Goal: Feedback & Contribution: Leave review/rating

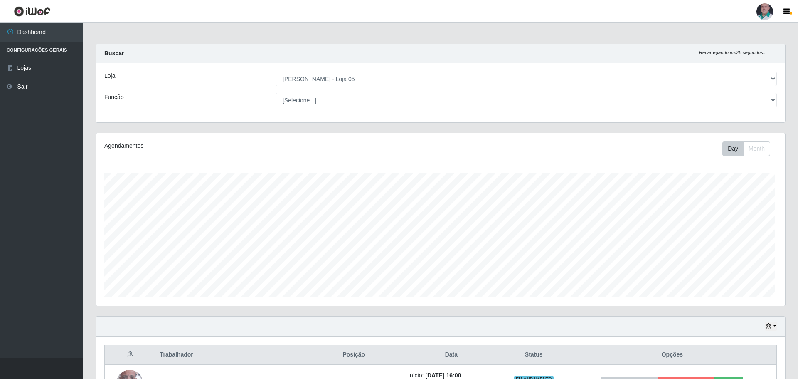
select select "252"
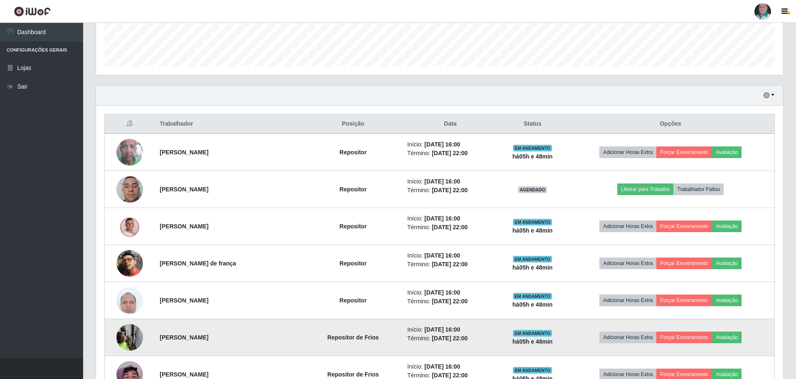
scroll to position [234, 0]
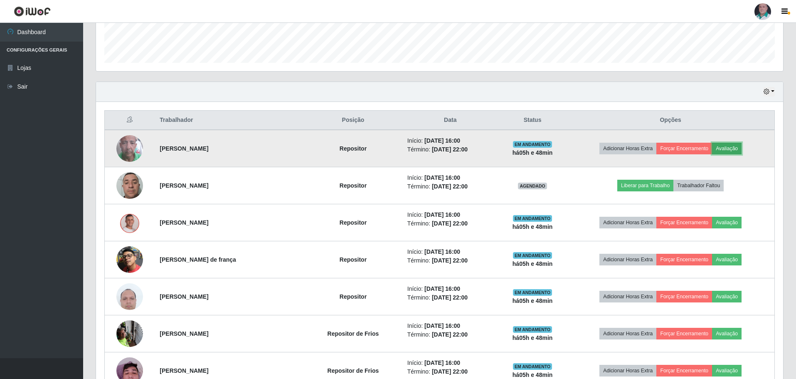
click at [734, 146] on button "Avaliação" at bounding box center [727, 149] width 30 height 12
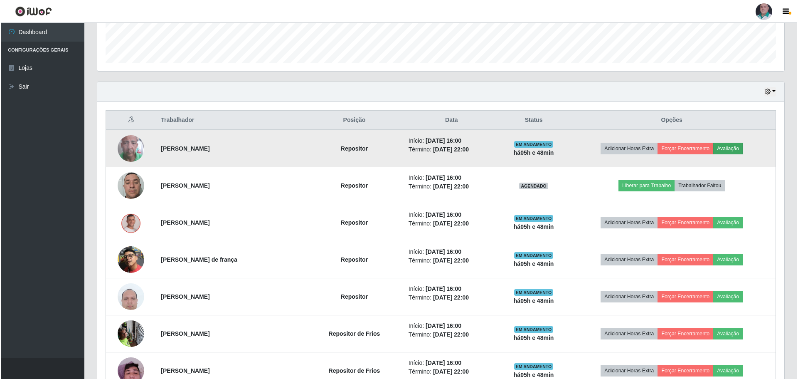
scroll to position [173, 683]
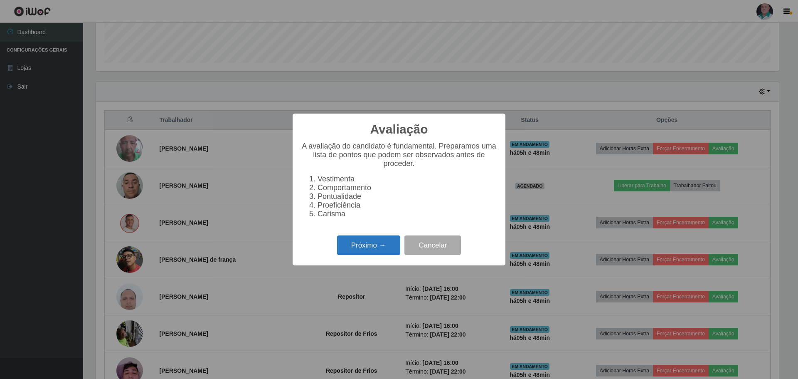
click at [368, 241] on button "Próximo →" at bounding box center [368, 245] width 63 height 20
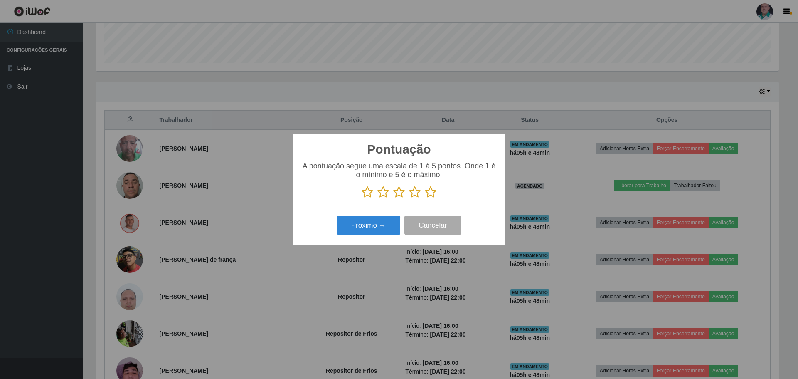
drag, startPoint x: 433, startPoint y: 192, endPoint x: 423, endPoint y: 199, distance: 12.2
click at [433, 192] on icon at bounding box center [431, 192] width 12 height 12
click at [425, 198] on input "radio" at bounding box center [425, 198] width 0 height 0
click at [369, 230] on button "Próximo →" at bounding box center [368, 225] width 63 height 20
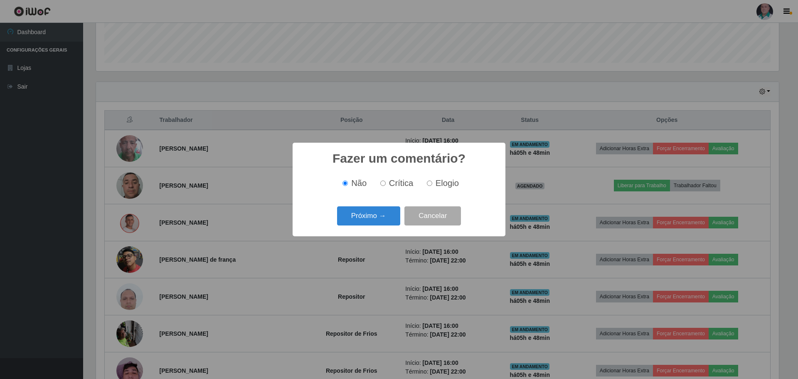
click at [429, 182] on input "Elogio" at bounding box center [429, 182] width 5 height 5
radio input "true"
click at [367, 221] on button "Próximo →" at bounding box center [368, 216] width 63 height 20
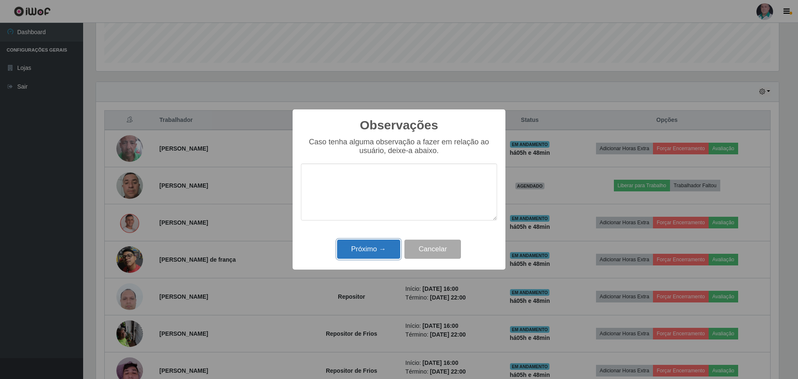
click at [363, 251] on button "Próximo →" at bounding box center [368, 249] width 63 height 20
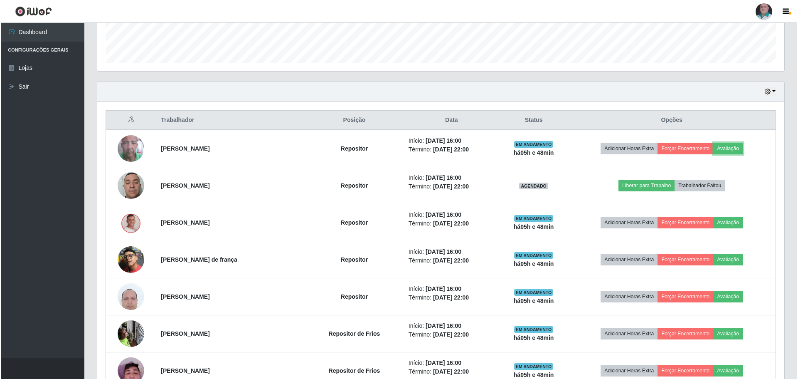
scroll to position [276, 0]
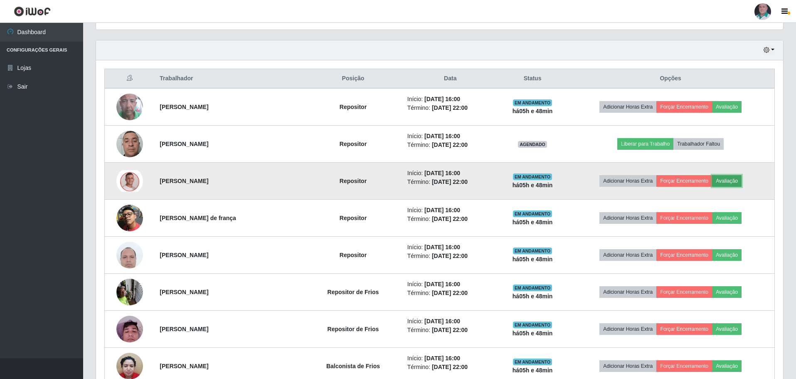
click at [739, 185] on button "Avaliação" at bounding box center [727, 181] width 30 height 12
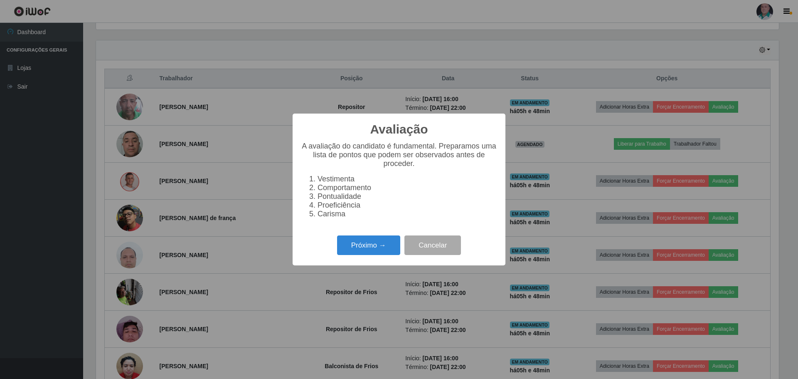
scroll to position [173, 683]
click at [374, 246] on button "Próximo →" at bounding box center [368, 245] width 63 height 20
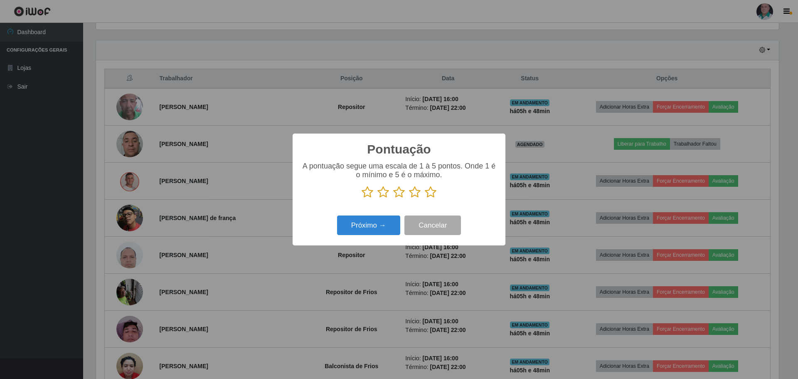
scroll to position [415606, 415095]
click at [432, 194] on icon at bounding box center [431, 192] width 12 height 12
click at [425, 198] on input "radio" at bounding box center [425, 198] width 0 height 0
click at [377, 220] on button "Próximo →" at bounding box center [368, 225] width 63 height 20
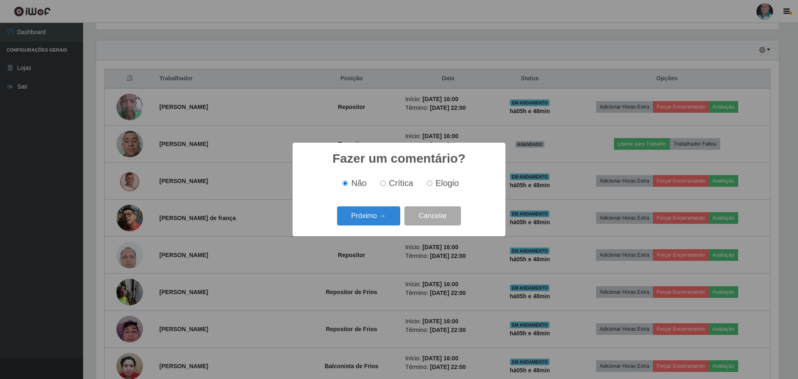
click at [436, 187] on span "Elogio" at bounding box center [447, 182] width 23 height 9
click at [432, 186] on input "Elogio" at bounding box center [429, 182] width 5 height 5
radio input "true"
click at [355, 216] on button "Próximo →" at bounding box center [368, 216] width 63 height 20
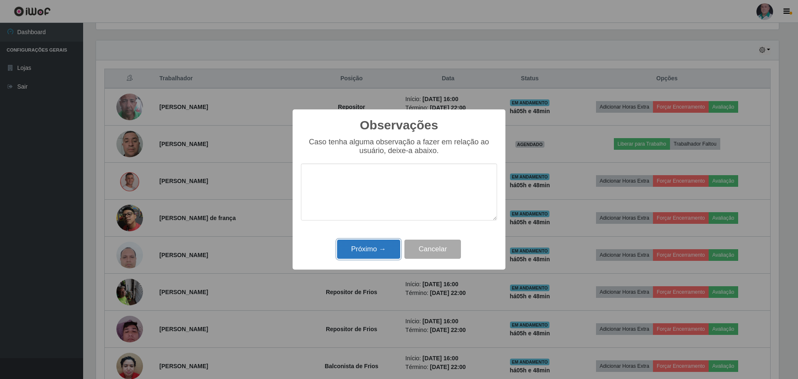
click at [355, 252] on button "Próximo →" at bounding box center [368, 249] width 63 height 20
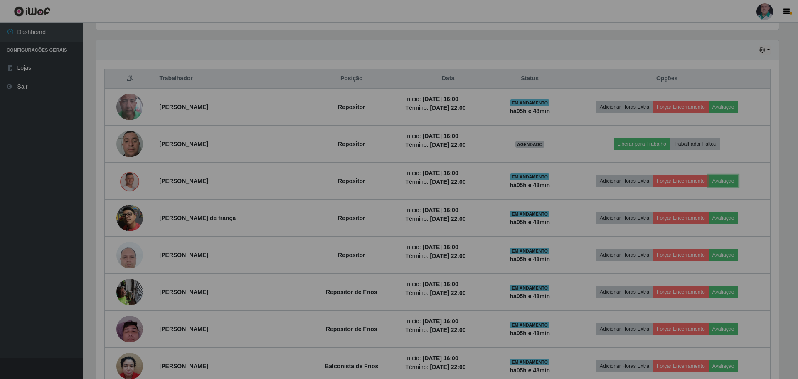
scroll to position [173, 687]
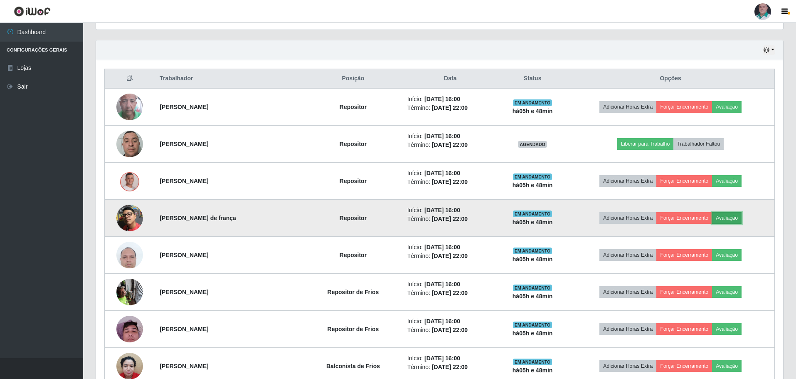
click at [742, 219] on button "Avaliação" at bounding box center [727, 218] width 30 height 12
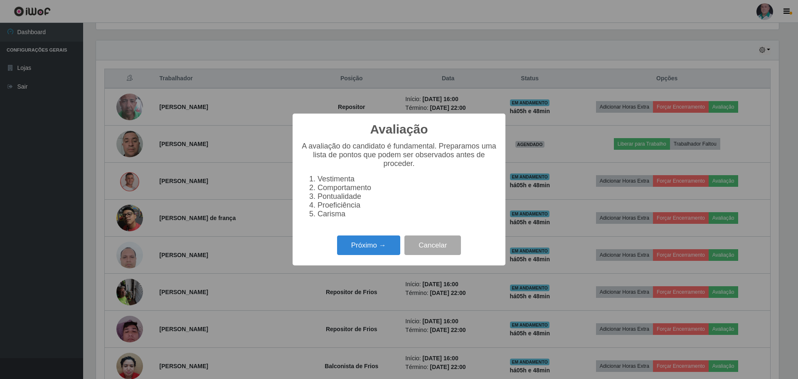
scroll to position [173, 683]
click at [349, 253] on button "Próximo →" at bounding box center [368, 245] width 63 height 20
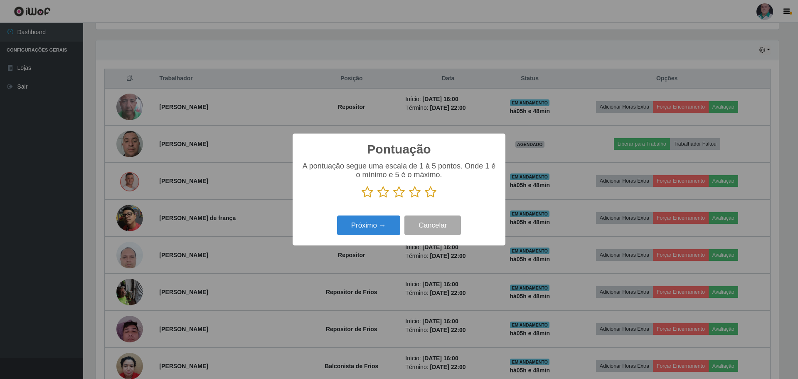
click at [434, 191] on icon at bounding box center [431, 192] width 12 height 12
click at [425, 198] on input "radio" at bounding box center [425, 198] width 0 height 0
click at [385, 227] on button "Próximo →" at bounding box center [368, 225] width 63 height 20
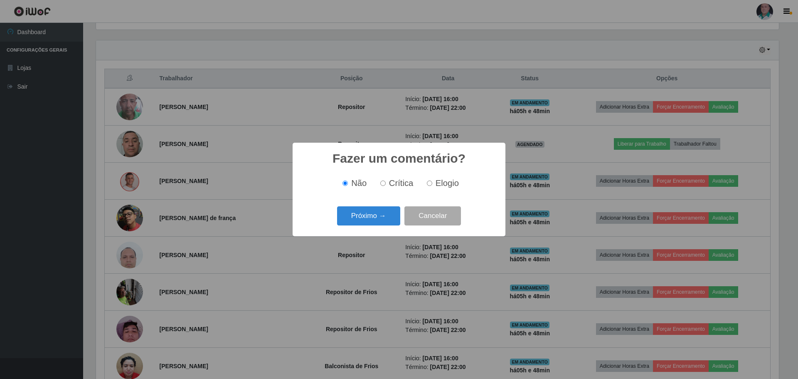
click at [449, 178] on span "Elogio" at bounding box center [447, 182] width 23 height 9
click at [432, 180] on input "Elogio" at bounding box center [429, 182] width 5 height 5
radio input "true"
click at [367, 227] on div "Próximo → Cancelar" at bounding box center [399, 216] width 196 height 24
click at [367, 217] on button "Próximo →" at bounding box center [368, 216] width 63 height 20
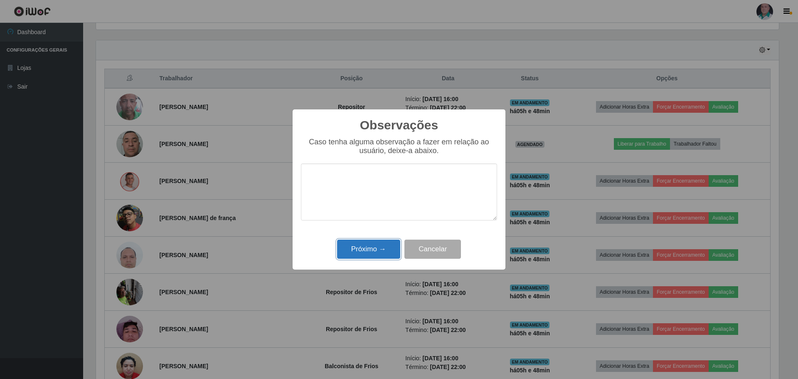
click at [355, 257] on button "Próximo →" at bounding box center [368, 249] width 63 height 20
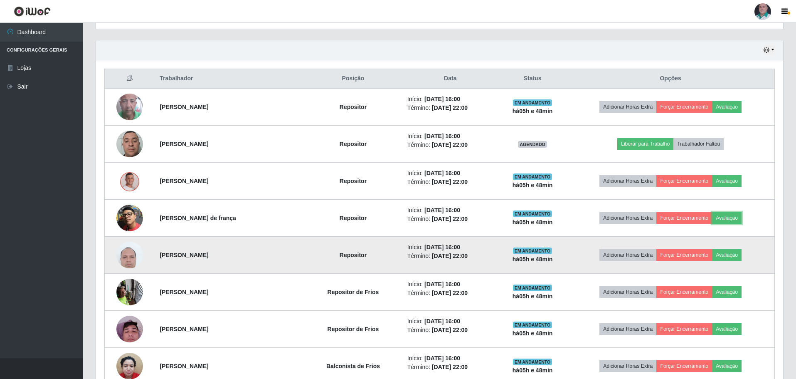
scroll to position [173, 687]
click at [731, 255] on button "Avaliação" at bounding box center [727, 255] width 30 height 12
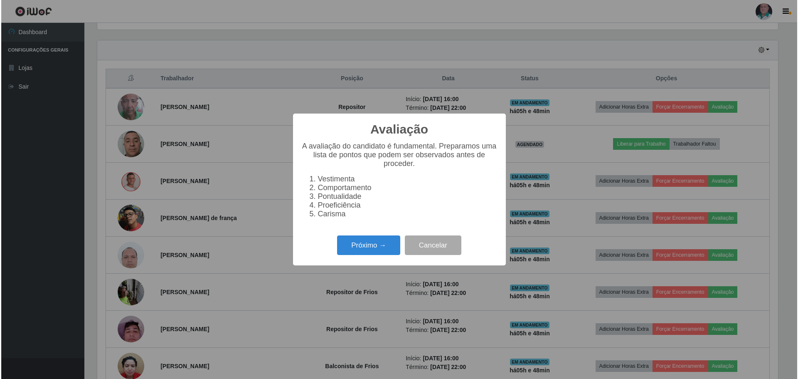
scroll to position [173, 683]
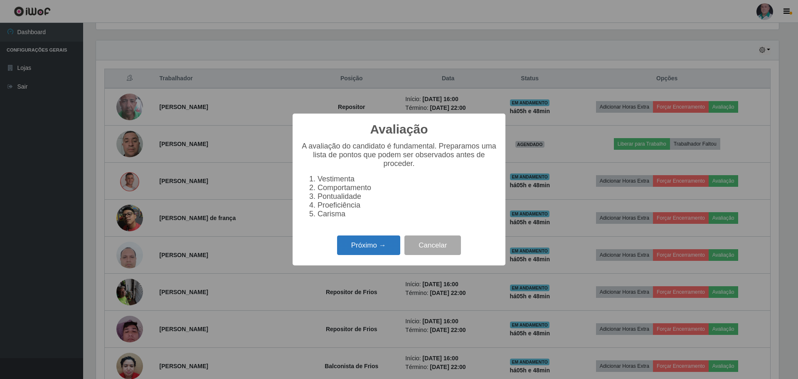
click at [365, 252] on button "Próximo →" at bounding box center [368, 245] width 63 height 20
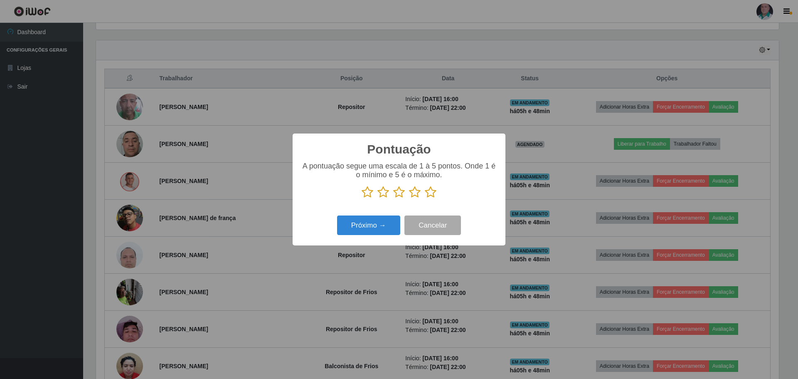
scroll to position [415606, 415095]
click at [430, 194] on icon at bounding box center [431, 192] width 12 height 12
click at [425, 198] on input "radio" at bounding box center [425, 198] width 0 height 0
click at [364, 230] on button "Próximo →" at bounding box center [368, 225] width 63 height 20
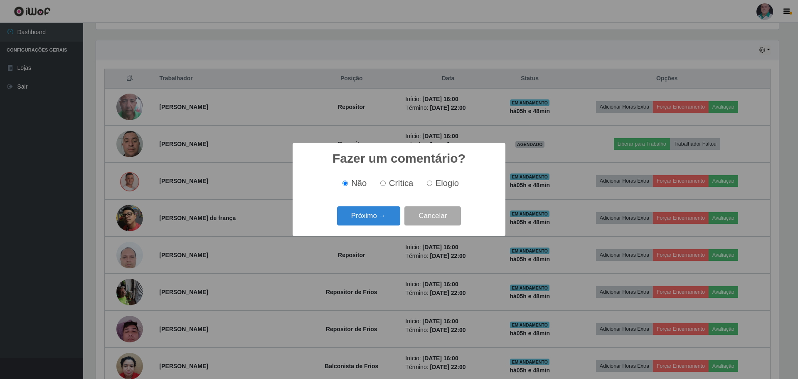
click at [434, 181] on label "Elogio" at bounding box center [441, 183] width 35 height 10
click at [432, 181] on input "Elogio" at bounding box center [429, 182] width 5 height 5
radio input "true"
click at [346, 220] on button "Próximo →" at bounding box center [368, 216] width 63 height 20
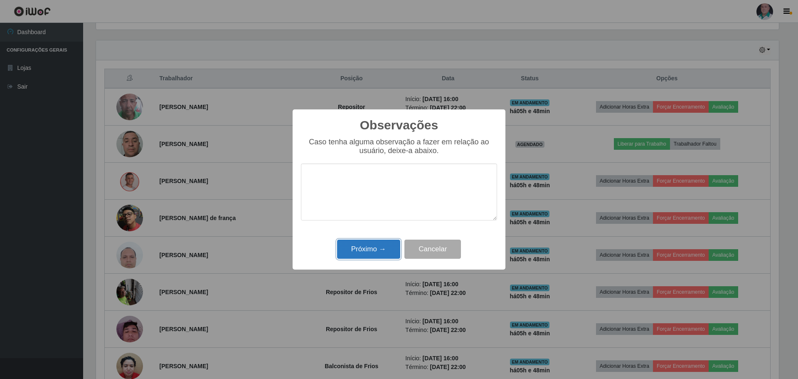
click at [349, 252] on button "Próximo →" at bounding box center [368, 249] width 63 height 20
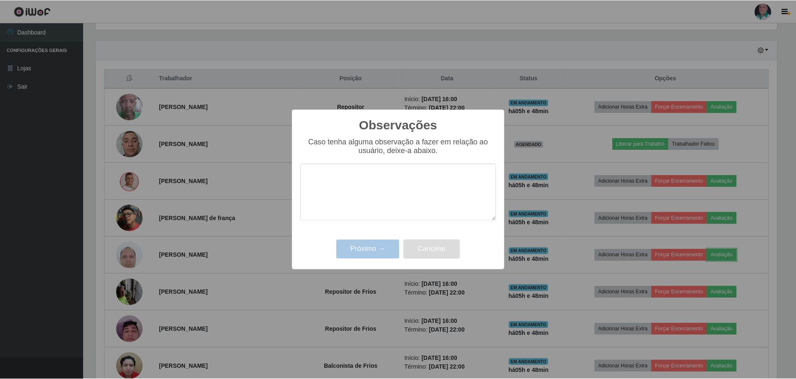
scroll to position [173, 687]
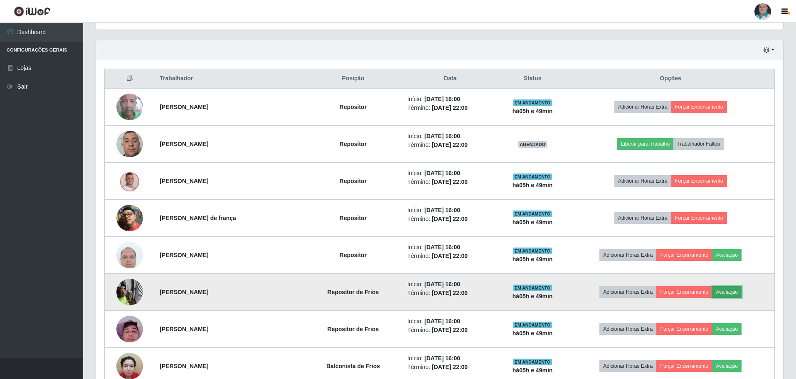
click at [725, 286] on button "Avaliação" at bounding box center [727, 292] width 30 height 12
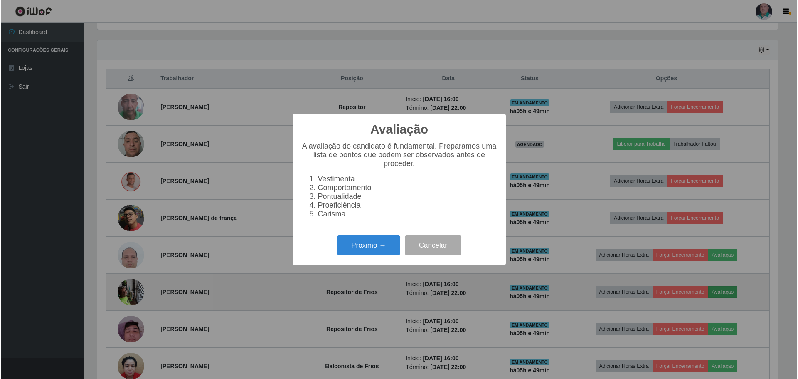
scroll to position [0, 0]
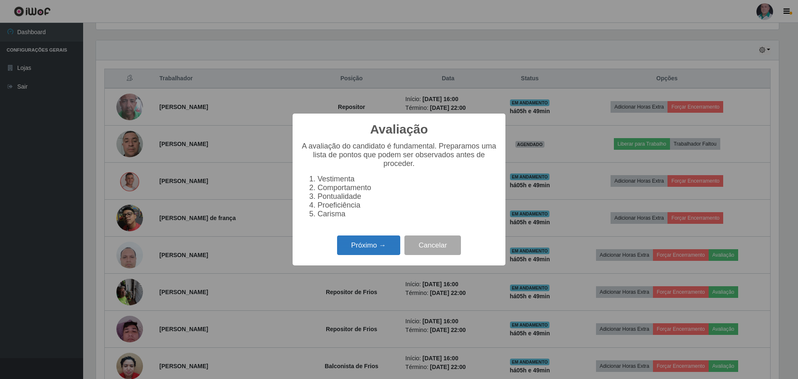
click at [349, 247] on button "Próximo →" at bounding box center [368, 245] width 63 height 20
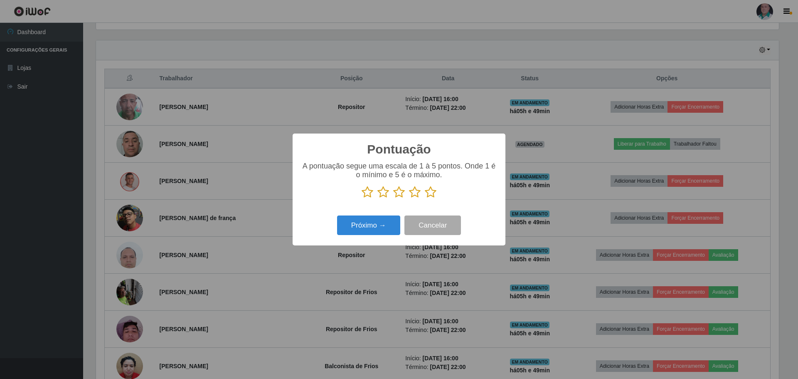
click at [429, 194] on icon at bounding box center [431, 192] width 12 height 12
click at [425, 198] on input "radio" at bounding box center [425, 198] width 0 height 0
click at [363, 224] on button "Próximo →" at bounding box center [368, 225] width 63 height 20
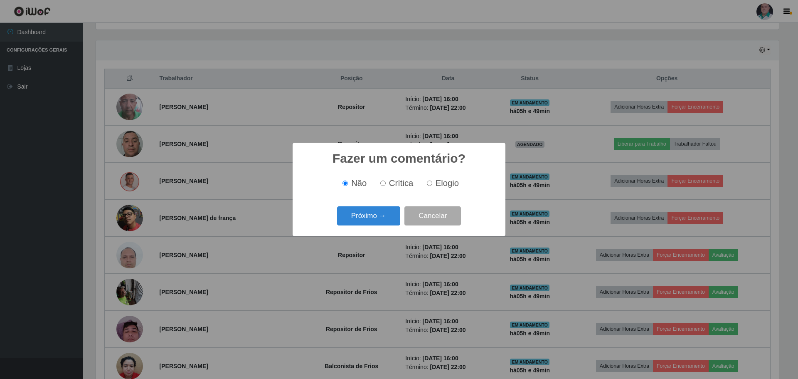
click at [433, 183] on label "Elogio" at bounding box center [441, 183] width 35 height 10
click at [432, 183] on input "Elogio" at bounding box center [429, 182] width 5 height 5
radio input "true"
click at [353, 218] on button "Próximo →" at bounding box center [368, 216] width 63 height 20
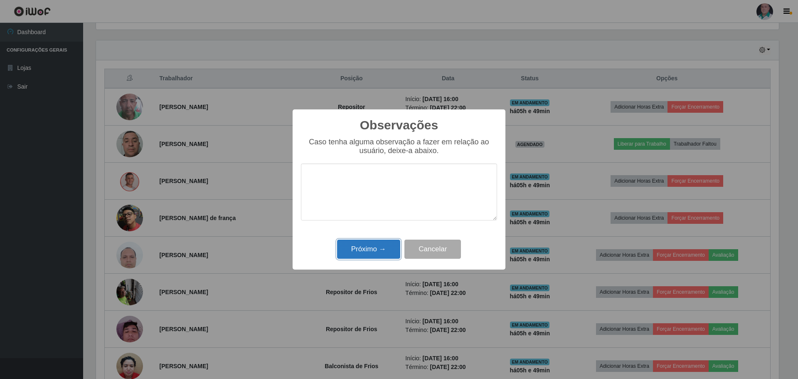
click at [351, 252] on button "Próximo →" at bounding box center [368, 249] width 63 height 20
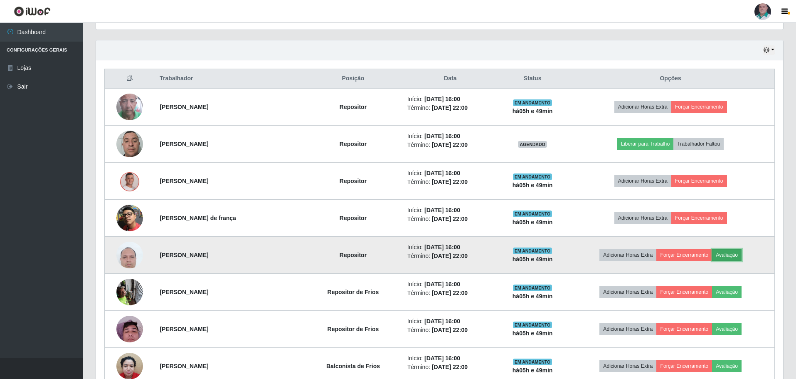
click at [726, 257] on button "Avaliação" at bounding box center [727, 255] width 30 height 12
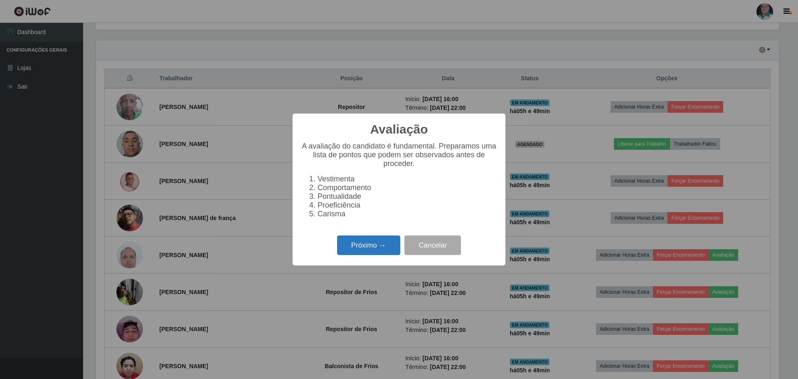
click at [380, 248] on button "Próximo →" at bounding box center [368, 245] width 63 height 20
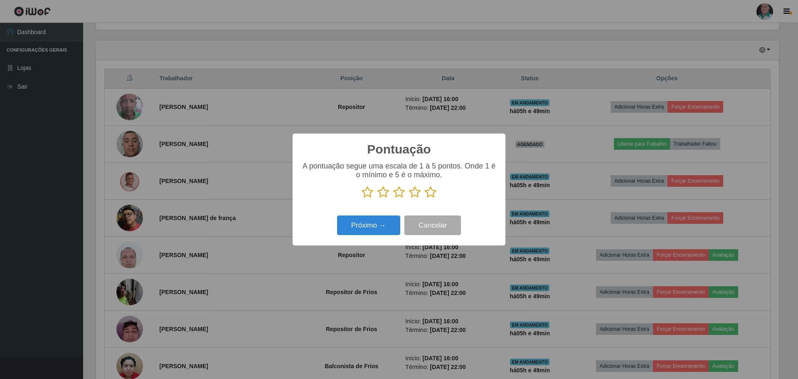
click at [429, 192] on icon at bounding box center [431, 192] width 12 height 12
click at [425, 198] on input "radio" at bounding box center [425, 198] width 0 height 0
click at [358, 222] on button "Próximo →" at bounding box center [368, 225] width 63 height 20
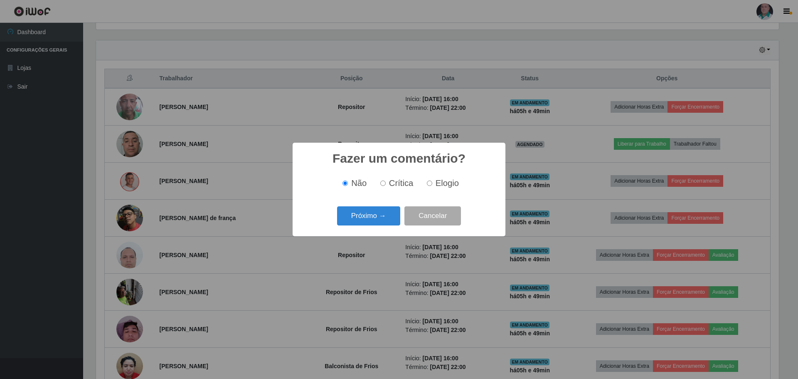
click at [440, 180] on span "Elogio" at bounding box center [447, 182] width 23 height 9
click at [432, 180] on input "Elogio" at bounding box center [429, 182] width 5 height 5
radio input "true"
click at [321, 235] on div "Fazer um comentário? × Não Crítica Elogio Próximo → Cancelar" at bounding box center [399, 189] width 213 height 93
click at [364, 214] on button "Próximo →" at bounding box center [368, 216] width 63 height 20
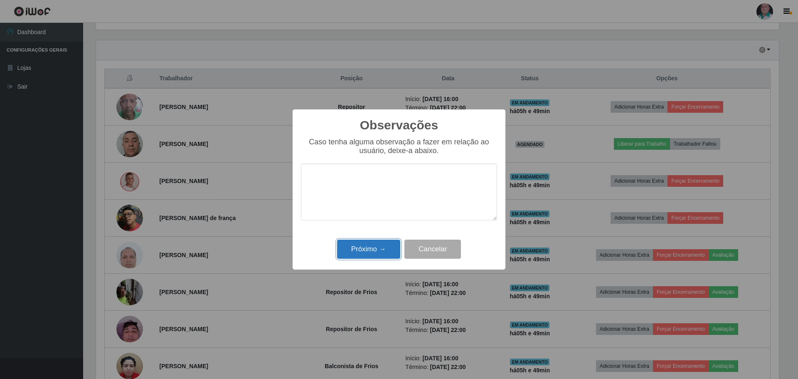
click at [360, 249] on button "Próximo →" at bounding box center [368, 249] width 63 height 20
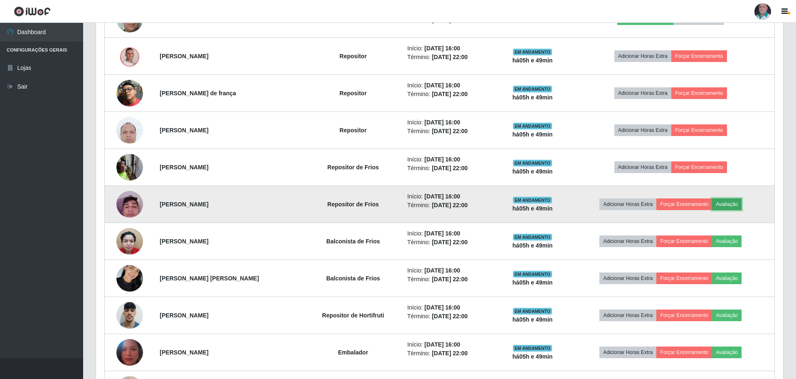
click at [737, 201] on button "Avaliação" at bounding box center [727, 204] width 30 height 12
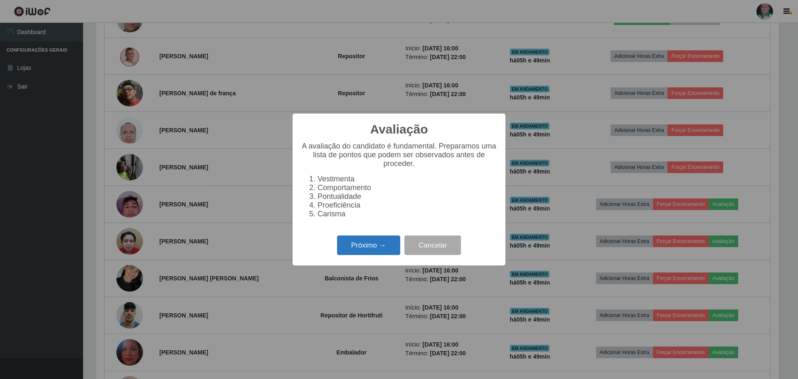
click at [347, 247] on button "Próximo →" at bounding box center [368, 245] width 63 height 20
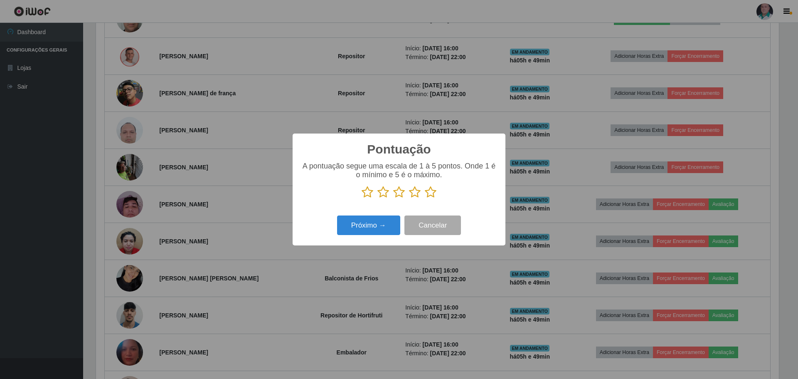
click at [426, 197] on icon at bounding box center [431, 192] width 12 height 12
click at [425, 198] on input "radio" at bounding box center [425, 198] width 0 height 0
click at [353, 234] on button "Próximo →" at bounding box center [368, 225] width 63 height 20
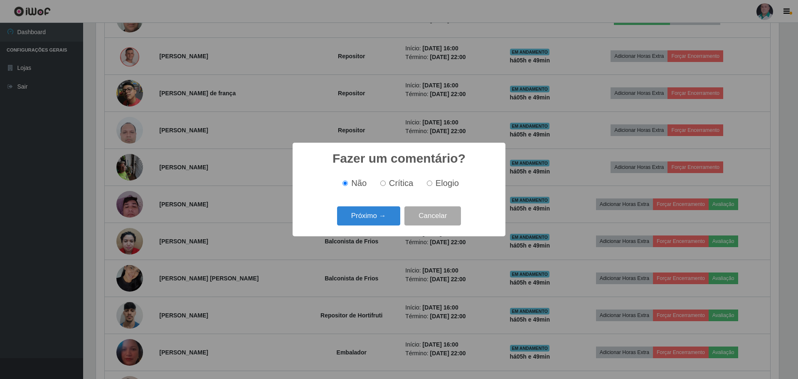
scroll to position [415606, 415095]
click at [452, 184] on span "Elogio" at bounding box center [447, 182] width 23 height 9
click at [432, 184] on input "Elogio" at bounding box center [429, 182] width 5 height 5
radio input "true"
click at [341, 215] on button "Próximo →" at bounding box center [368, 216] width 63 height 20
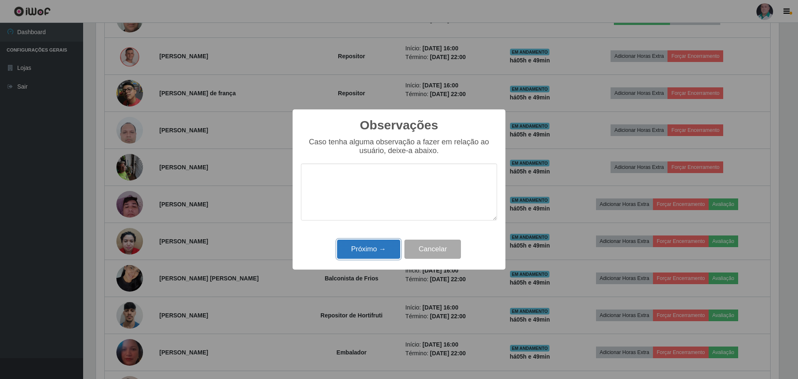
click at [351, 252] on button "Próximo →" at bounding box center [368, 249] width 63 height 20
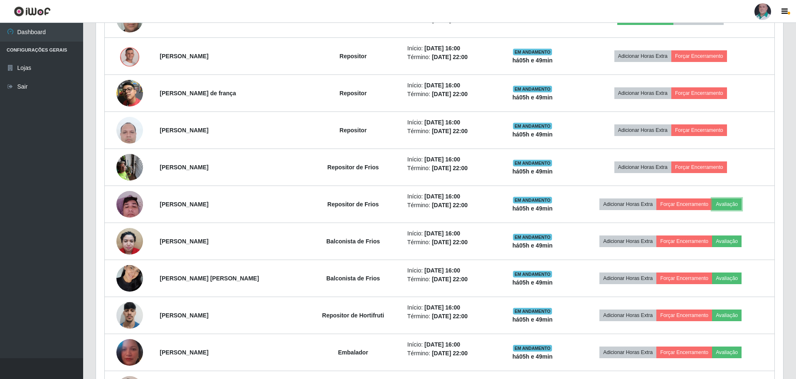
scroll to position [173, 687]
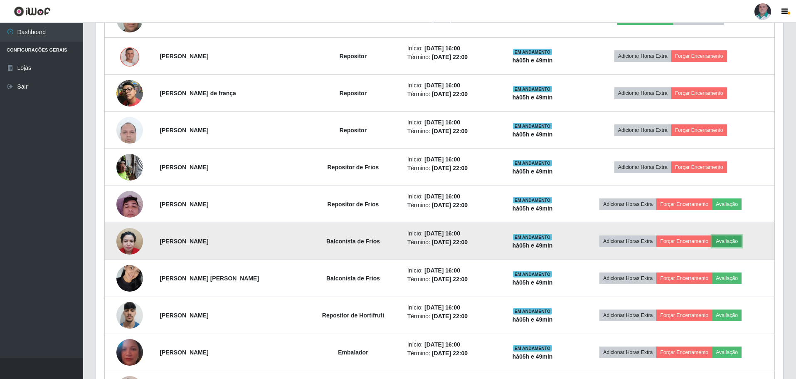
click at [731, 241] on button "Avaliação" at bounding box center [727, 241] width 30 height 12
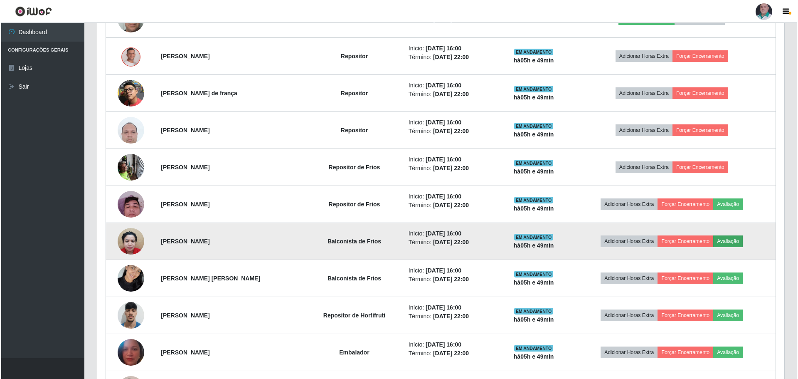
scroll to position [173, 683]
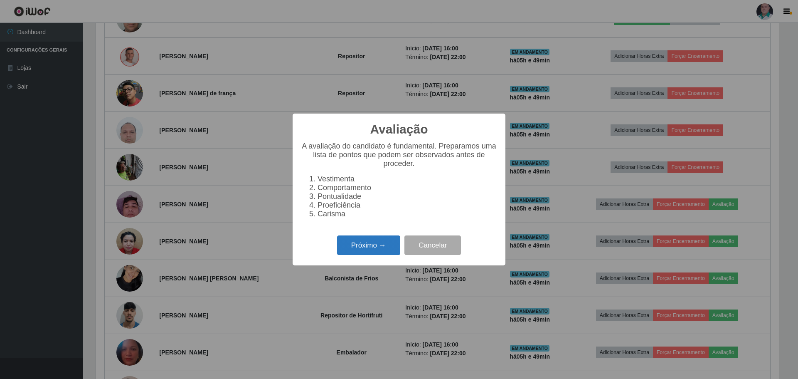
click at [356, 255] on button "Próximo →" at bounding box center [368, 245] width 63 height 20
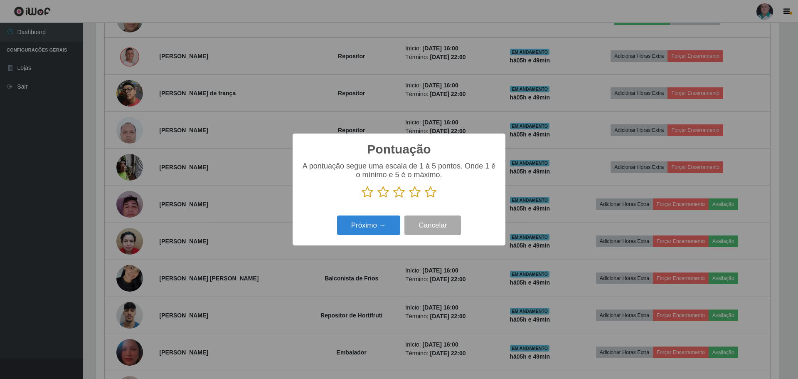
scroll to position [415606, 415095]
click at [432, 192] on icon at bounding box center [431, 192] width 12 height 12
click at [425, 198] on input "radio" at bounding box center [425, 198] width 0 height 0
click at [380, 232] on button "Próximo →" at bounding box center [368, 225] width 63 height 20
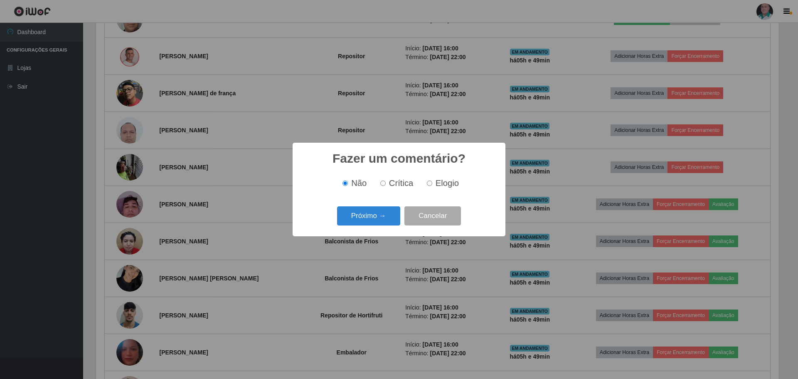
click at [449, 185] on span "Elogio" at bounding box center [447, 182] width 23 height 9
click at [432, 185] on input "Elogio" at bounding box center [429, 182] width 5 height 5
radio input "true"
click at [359, 220] on button "Próximo →" at bounding box center [368, 216] width 63 height 20
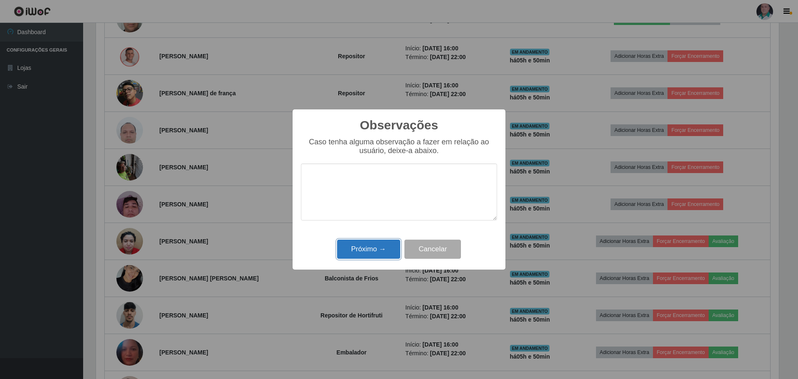
click at [351, 248] on button "Próximo →" at bounding box center [368, 249] width 63 height 20
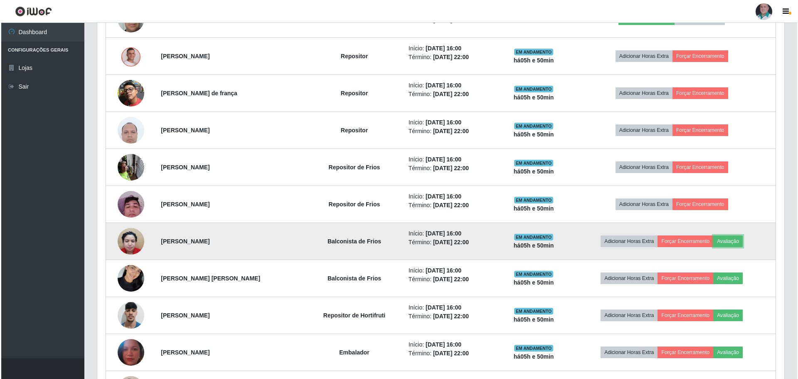
scroll to position [173, 687]
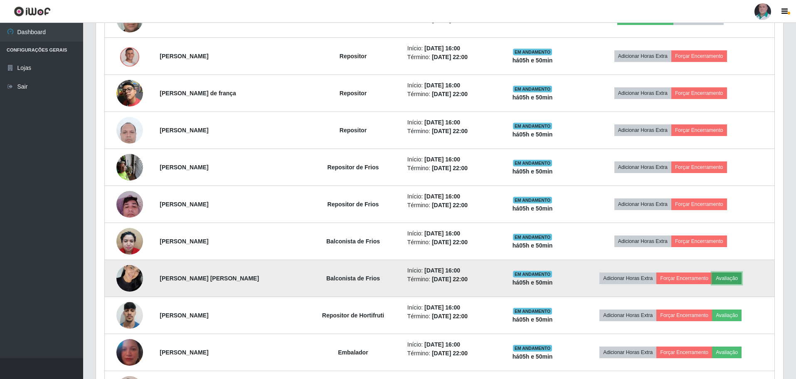
click at [730, 280] on button "Avaliação" at bounding box center [727, 278] width 30 height 12
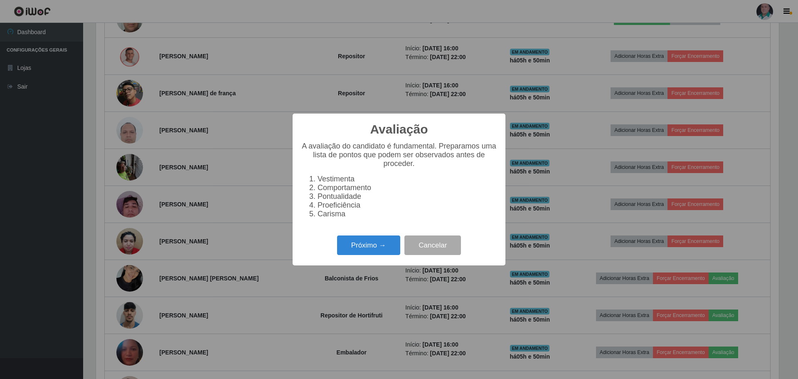
scroll to position [173, 683]
click at [380, 252] on button "Próximo →" at bounding box center [368, 245] width 63 height 20
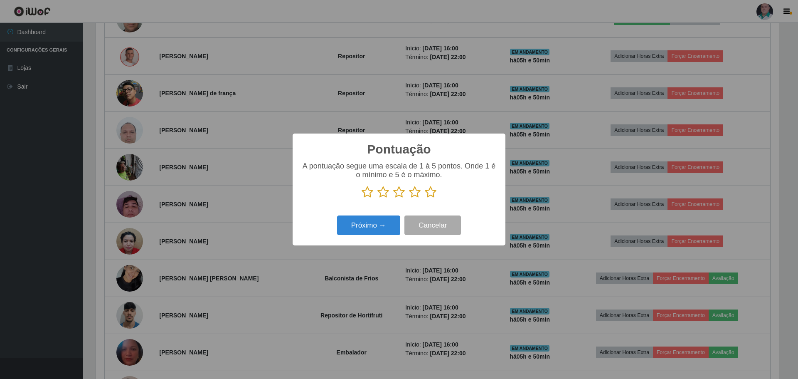
click at [432, 192] on icon at bounding box center [431, 192] width 12 height 12
click at [425, 198] on input "radio" at bounding box center [425, 198] width 0 height 0
click at [378, 222] on button "Próximo →" at bounding box center [368, 225] width 63 height 20
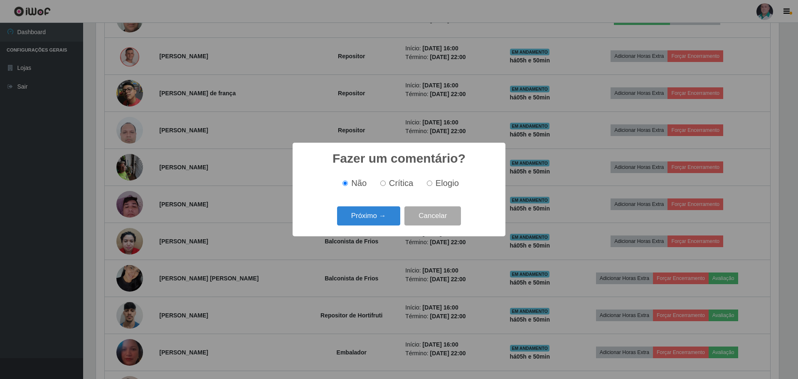
click at [434, 179] on label "Elogio" at bounding box center [441, 183] width 35 height 10
click at [432, 180] on input "Elogio" at bounding box center [429, 182] width 5 height 5
radio input "true"
click at [368, 211] on button "Próximo →" at bounding box center [368, 216] width 63 height 20
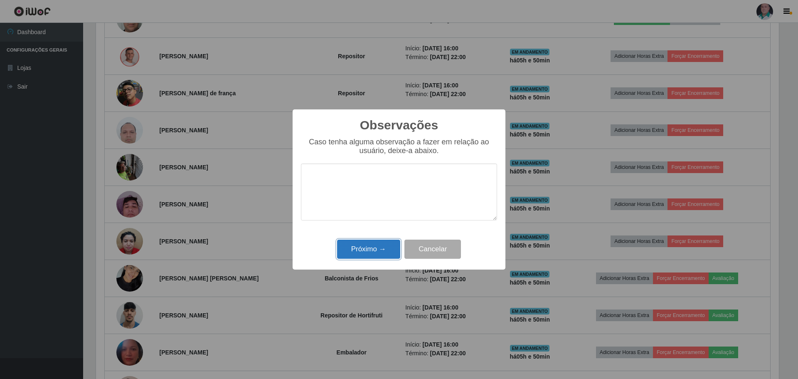
click at [363, 257] on button "Próximo →" at bounding box center [368, 249] width 63 height 20
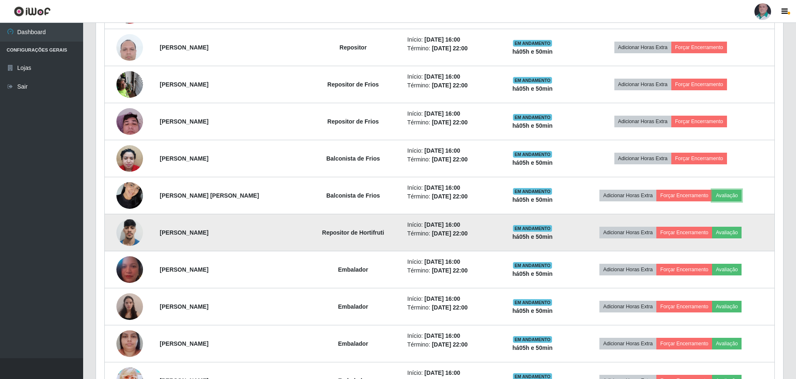
scroll to position [484, 0]
click at [732, 222] on td "Adicionar Horas Extra Forçar Encerramento Avaliação" at bounding box center [671, 232] width 208 height 37
click at [735, 234] on button "Avaliação" at bounding box center [727, 232] width 30 height 12
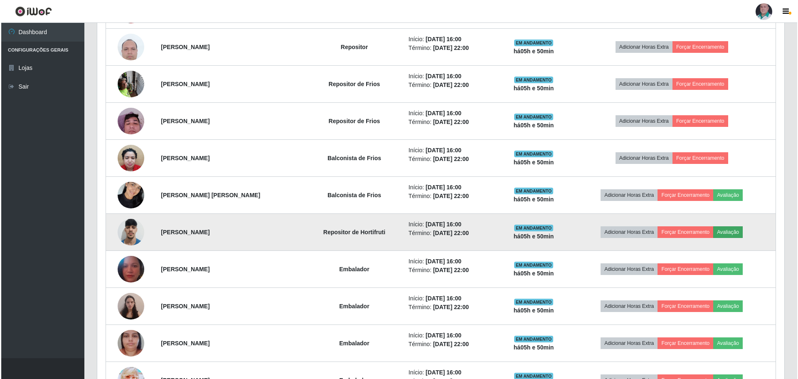
scroll to position [173, 683]
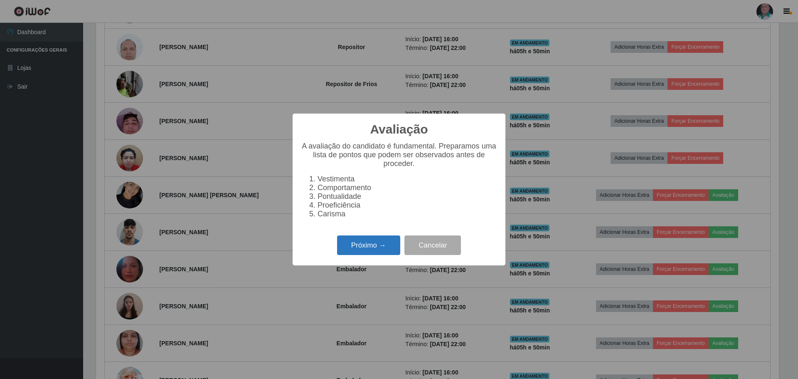
click at [367, 250] on button "Próximo →" at bounding box center [368, 245] width 63 height 20
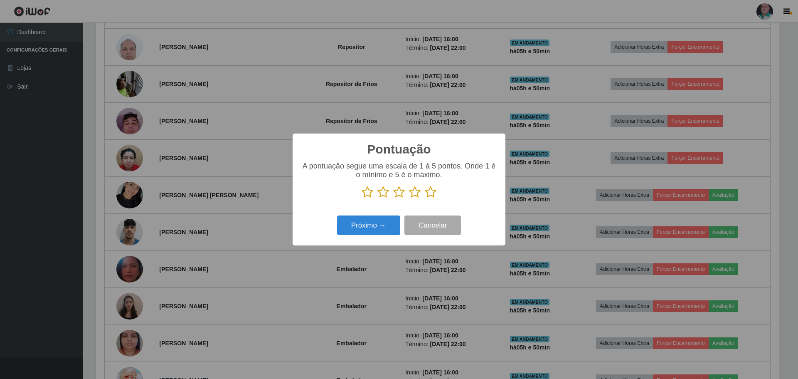
scroll to position [415606, 415095]
click at [425, 195] on icon at bounding box center [431, 192] width 12 height 12
click at [425, 198] on input "radio" at bounding box center [425, 198] width 0 height 0
click at [385, 223] on button "Próximo →" at bounding box center [368, 225] width 63 height 20
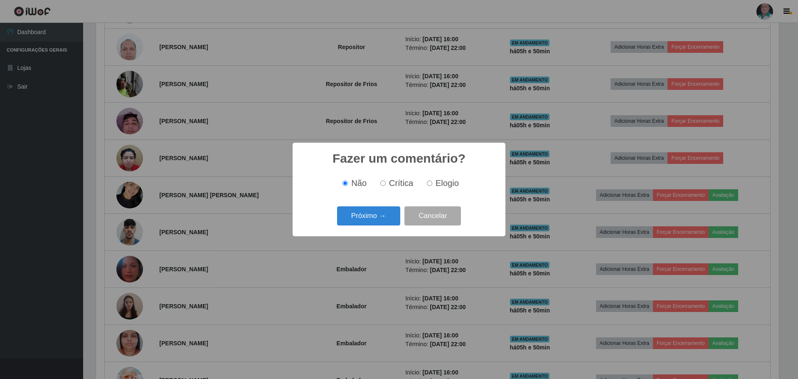
click at [437, 185] on span "Elogio" at bounding box center [447, 182] width 23 height 9
click at [432, 185] on input "Elogio" at bounding box center [429, 182] width 5 height 5
radio input "true"
click at [380, 218] on button "Próximo →" at bounding box center [368, 216] width 63 height 20
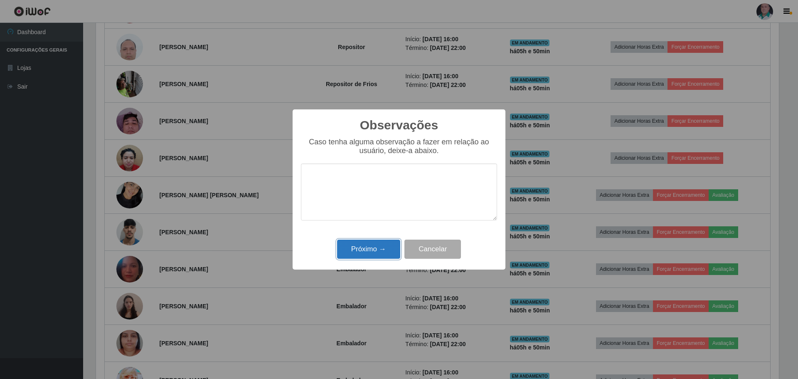
click at [367, 254] on button "Próximo →" at bounding box center [368, 249] width 63 height 20
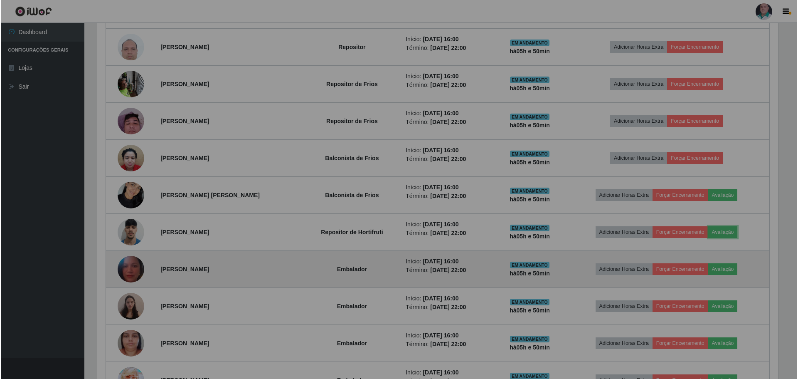
scroll to position [173, 687]
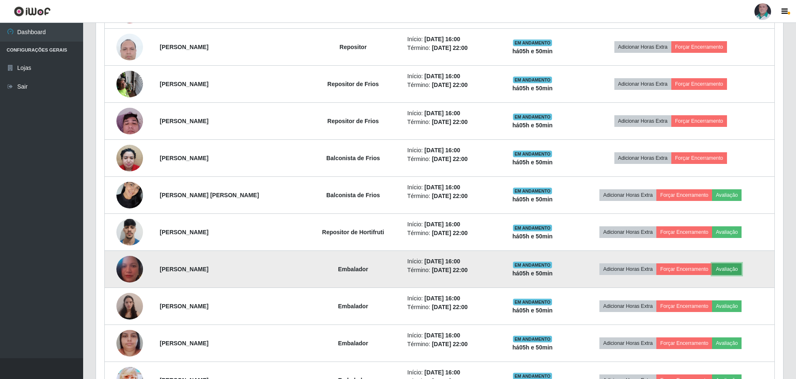
click at [738, 270] on button "Avaliação" at bounding box center [727, 269] width 30 height 12
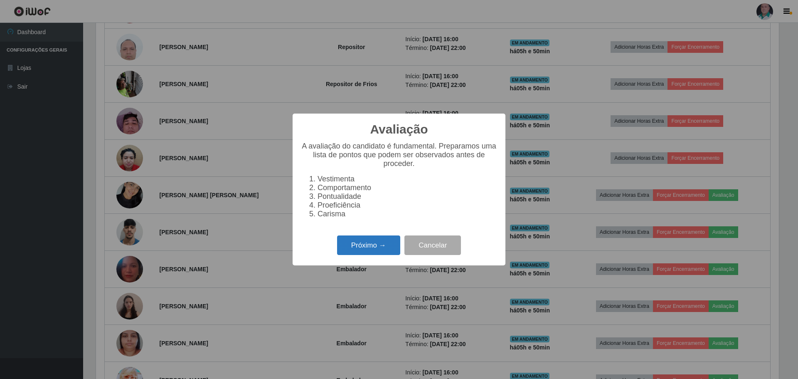
click at [377, 249] on button "Próximo →" at bounding box center [368, 245] width 63 height 20
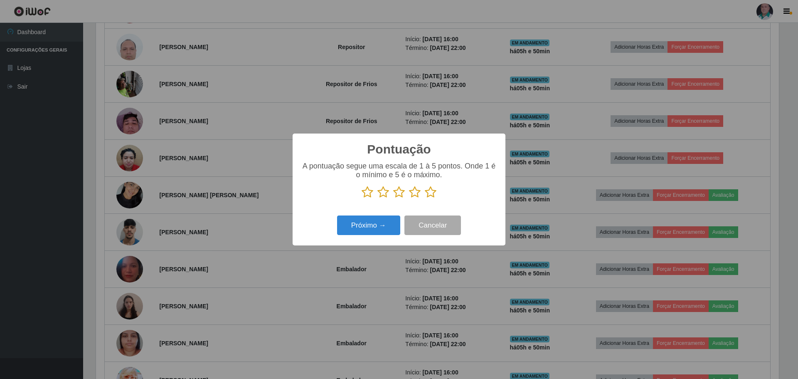
click at [425, 194] on icon at bounding box center [431, 192] width 12 height 12
click at [425, 198] on input "radio" at bounding box center [425, 198] width 0 height 0
click at [364, 226] on button "Próximo →" at bounding box center [368, 225] width 63 height 20
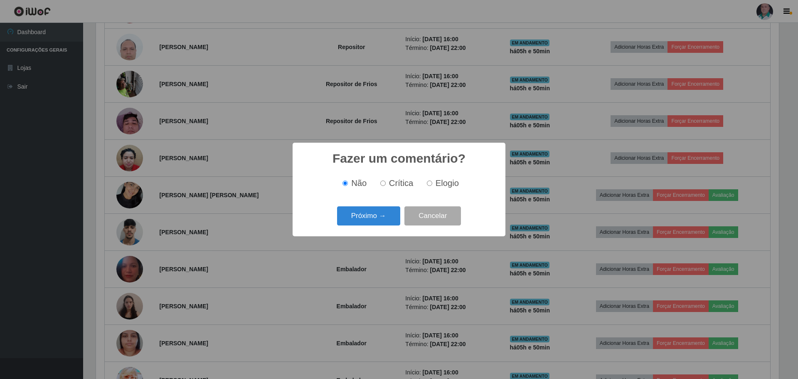
click at [436, 182] on span "Elogio" at bounding box center [447, 182] width 23 height 9
click at [432, 182] on input "Elogio" at bounding box center [429, 182] width 5 height 5
radio input "true"
click at [367, 214] on button "Próximo →" at bounding box center [368, 216] width 63 height 20
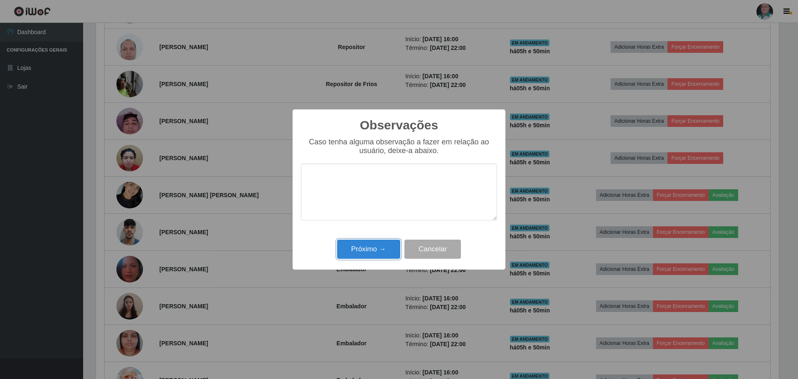
click at [355, 246] on button "Próximo →" at bounding box center [368, 249] width 63 height 20
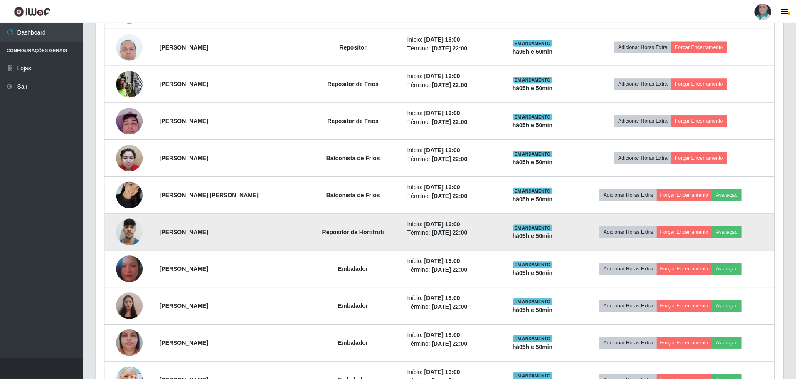
scroll to position [173, 687]
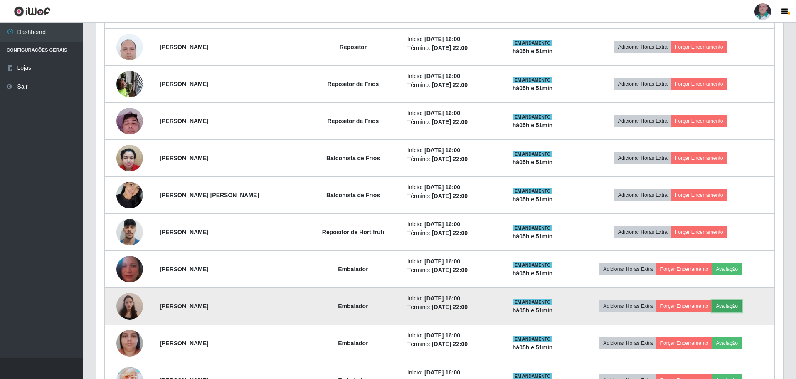
click at [733, 303] on button "Avaliação" at bounding box center [727, 306] width 30 height 12
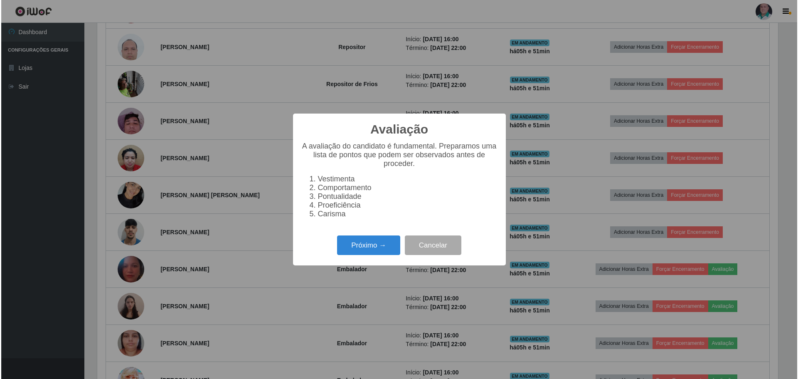
scroll to position [173, 683]
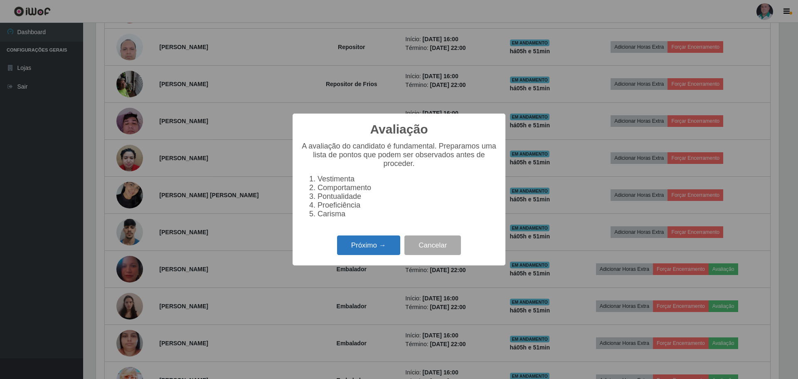
click at [361, 250] on button "Próximo →" at bounding box center [368, 245] width 63 height 20
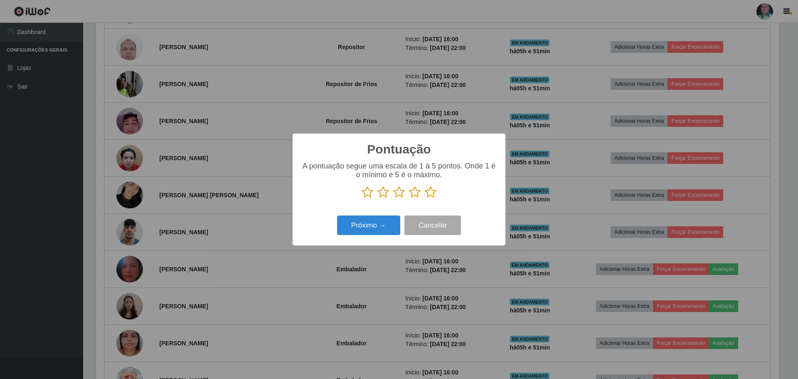
scroll to position [415606, 415095]
click at [427, 190] on icon at bounding box center [431, 192] width 12 height 12
click at [425, 198] on input "radio" at bounding box center [425, 198] width 0 height 0
click at [379, 225] on button "Próximo →" at bounding box center [368, 225] width 63 height 20
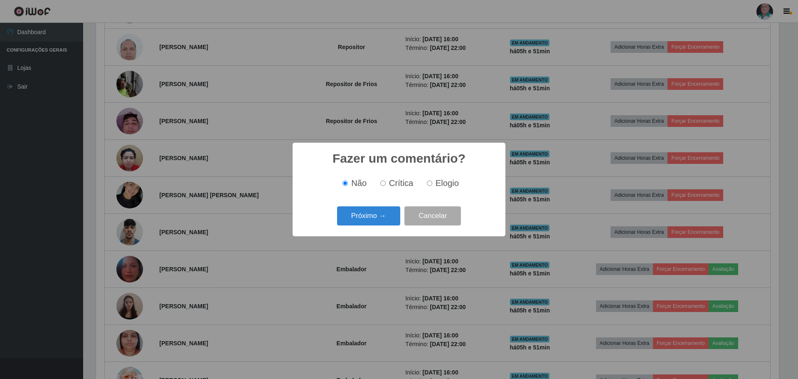
click at [444, 180] on span "Elogio" at bounding box center [447, 182] width 23 height 9
click at [432, 180] on input "Elogio" at bounding box center [429, 182] width 5 height 5
radio input "true"
click at [365, 218] on button "Próximo →" at bounding box center [368, 216] width 63 height 20
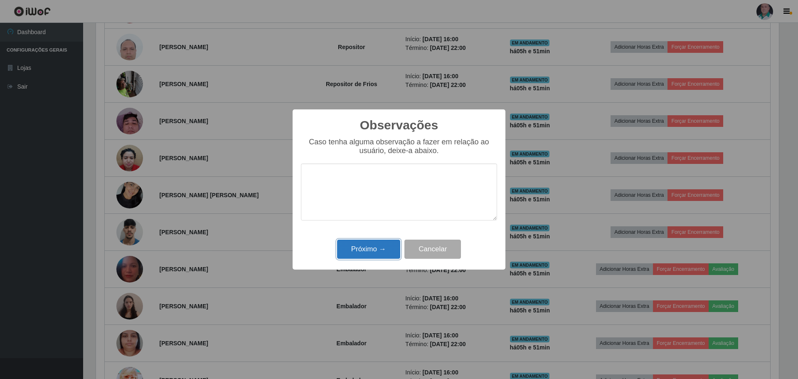
click at [366, 256] on button "Próximo →" at bounding box center [368, 249] width 63 height 20
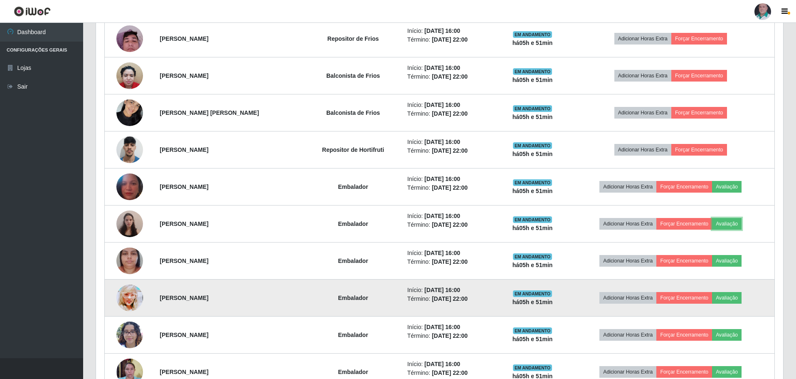
scroll to position [567, 0]
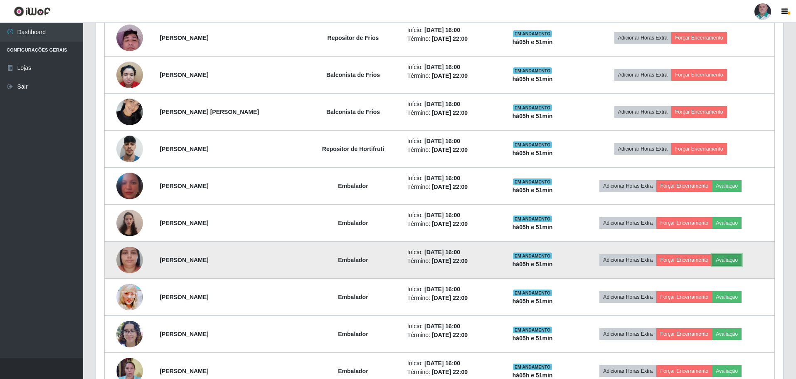
click at [732, 259] on button "Avaliação" at bounding box center [727, 260] width 30 height 12
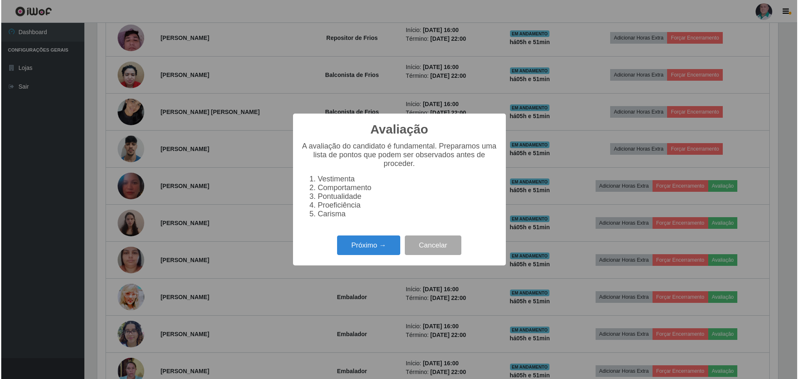
scroll to position [173, 683]
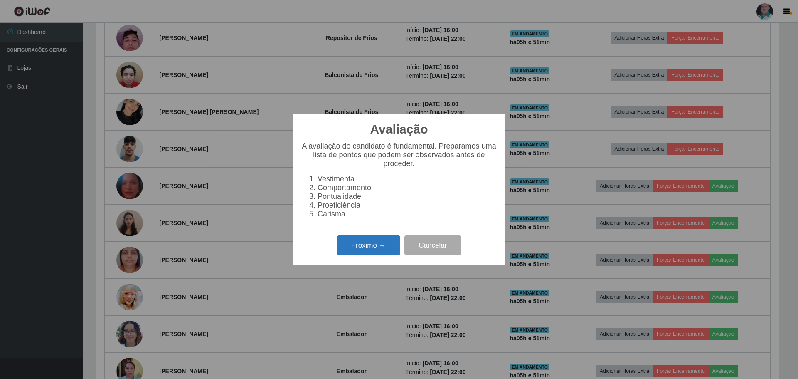
click at [391, 247] on button "Próximo →" at bounding box center [368, 245] width 63 height 20
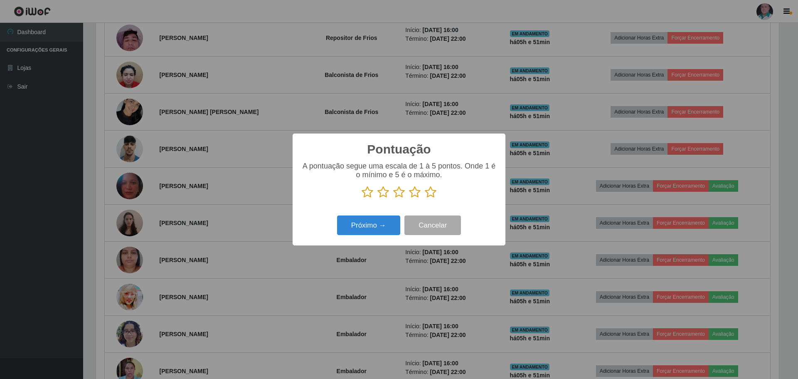
click at [430, 196] on icon at bounding box center [431, 192] width 12 height 12
click at [425, 198] on input "radio" at bounding box center [425, 198] width 0 height 0
click at [383, 225] on button "Próximo →" at bounding box center [368, 225] width 63 height 20
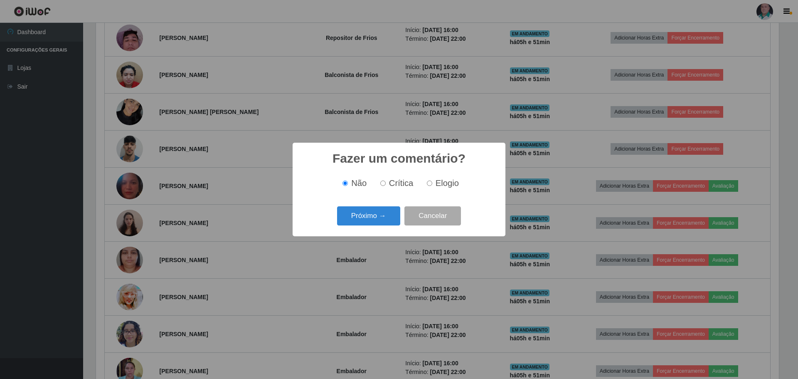
click at [444, 181] on span "Elogio" at bounding box center [447, 182] width 23 height 9
click at [432, 181] on input "Elogio" at bounding box center [429, 182] width 5 height 5
radio input "true"
click at [384, 218] on button "Próximo →" at bounding box center [368, 216] width 63 height 20
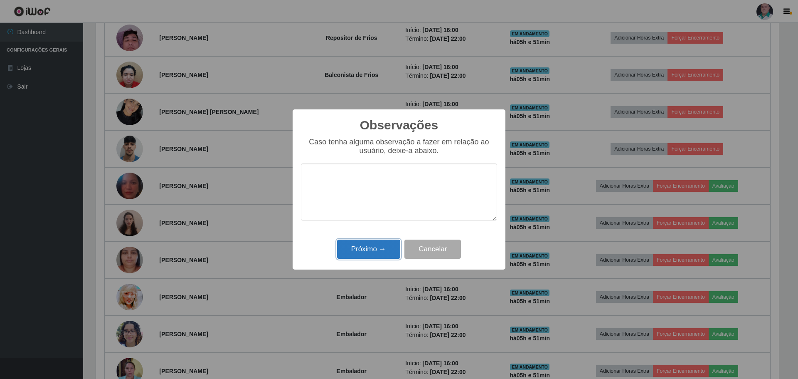
click at [377, 252] on button "Próximo →" at bounding box center [368, 249] width 63 height 20
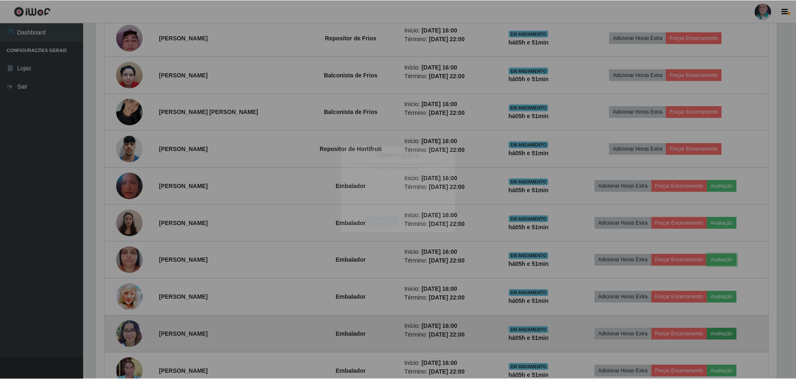
scroll to position [173, 687]
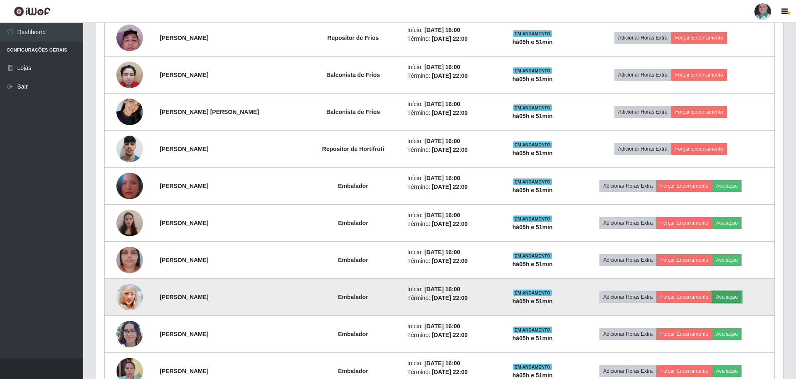
click at [735, 297] on button "Avaliação" at bounding box center [727, 297] width 30 height 12
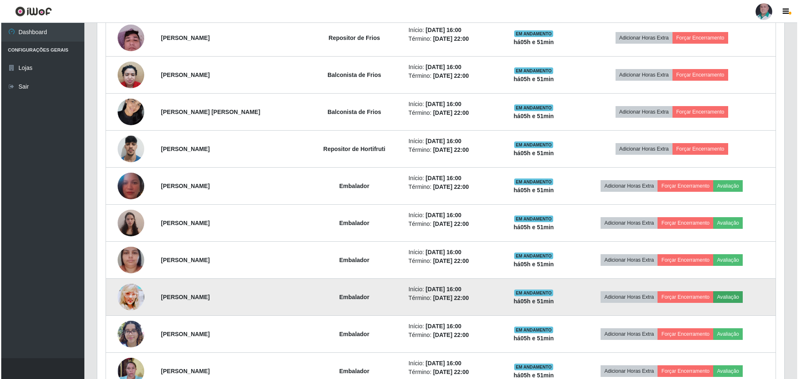
scroll to position [173, 683]
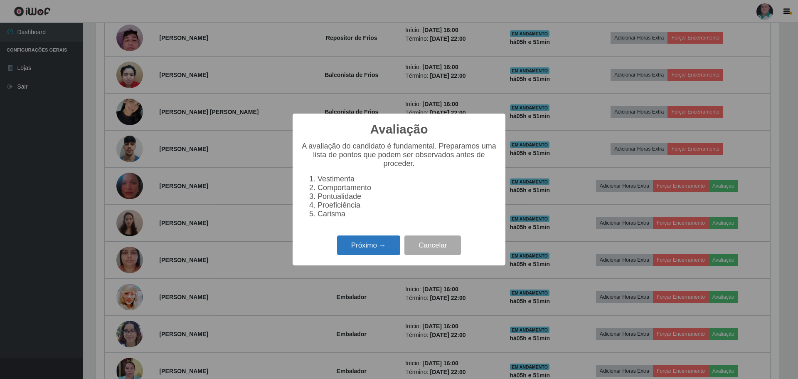
click at [363, 248] on button "Próximo →" at bounding box center [368, 245] width 63 height 20
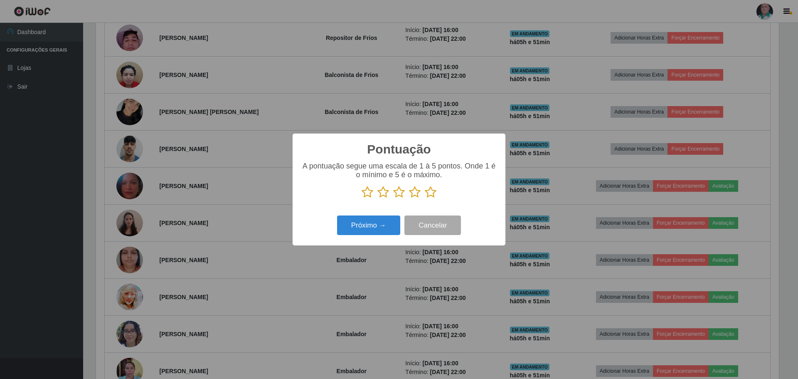
click at [431, 191] on icon at bounding box center [431, 192] width 12 height 12
click at [425, 198] on input "radio" at bounding box center [425, 198] width 0 height 0
click at [373, 230] on button "Próximo →" at bounding box center [368, 225] width 63 height 20
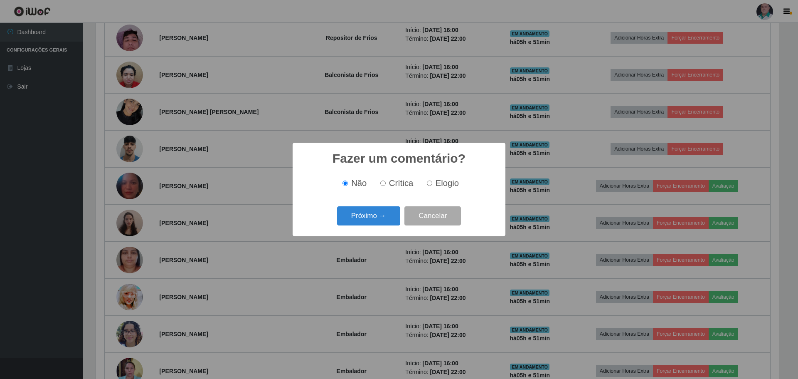
click at [434, 182] on label "Elogio" at bounding box center [441, 183] width 35 height 10
click at [432, 182] on input "Elogio" at bounding box center [429, 182] width 5 height 5
radio input "true"
click at [342, 232] on div "Fazer um comentário? × Não Crítica Elogio Próximo → Cancelar" at bounding box center [399, 189] width 213 height 93
click at [361, 226] on button "Próximo →" at bounding box center [368, 216] width 63 height 20
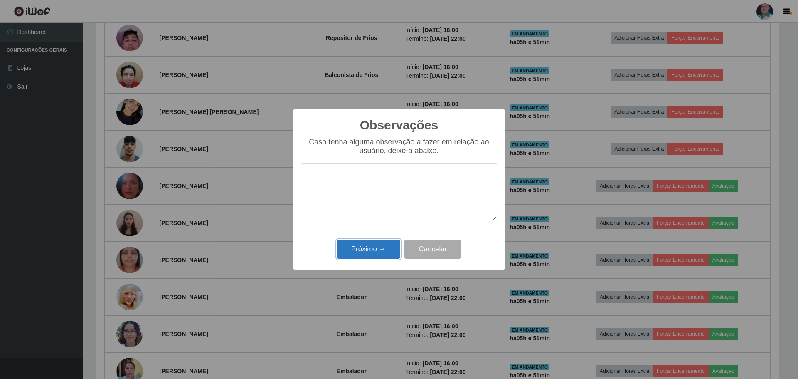
click at [358, 247] on button "Próximo →" at bounding box center [368, 249] width 63 height 20
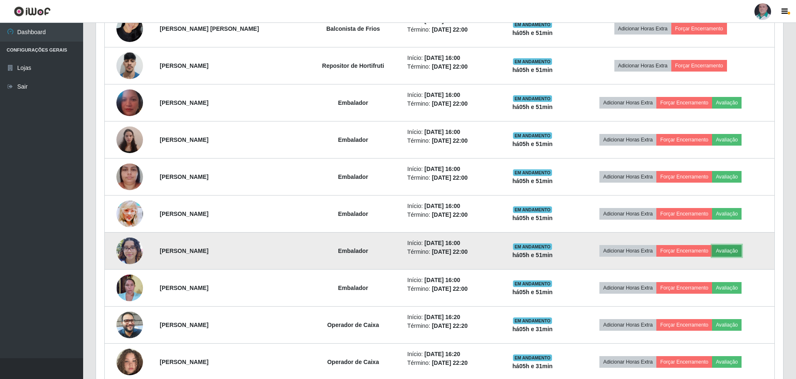
click at [732, 249] on button "Avaliação" at bounding box center [727, 251] width 30 height 12
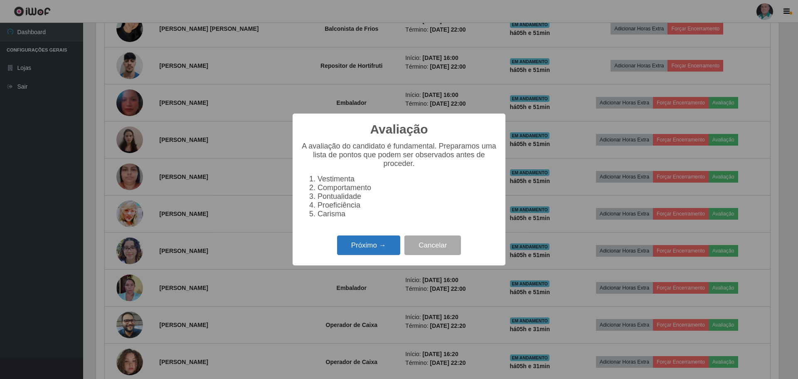
click at [386, 246] on button "Próximo →" at bounding box center [368, 245] width 63 height 20
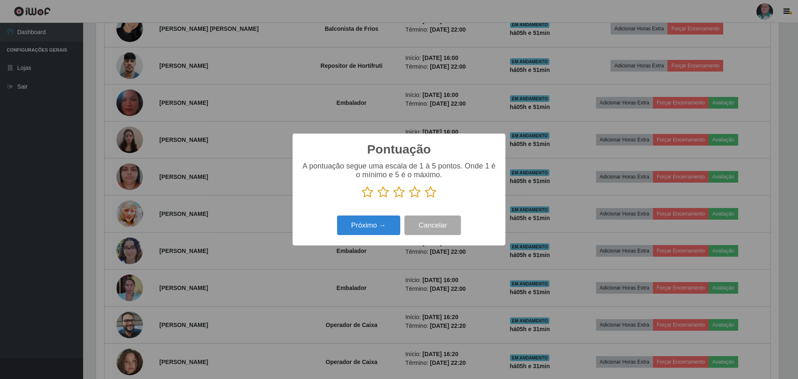
click at [433, 194] on icon at bounding box center [431, 192] width 12 height 12
click at [425, 198] on input "radio" at bounding box center [425, 198] width 0 height 0
click at [386, 220] on button "Próximo →" at bounding box center [368, 225] width 63 height 20
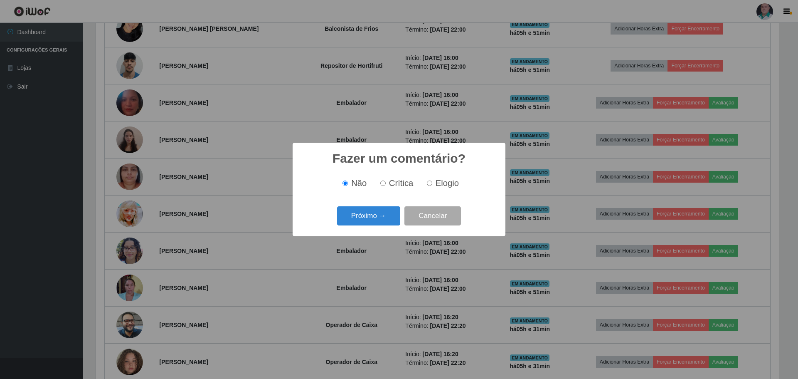
click at [432, 184] on label "Elogio" at bounding box center [441, 183] width 35 height 10
click at [432, 184] on input "Elogio" at bounding box center [429, 182] width 5 height 5
radio input "true"
click at [388, 215] on button "Próximo →" at bounding box center [368, 216] width 63 height 20
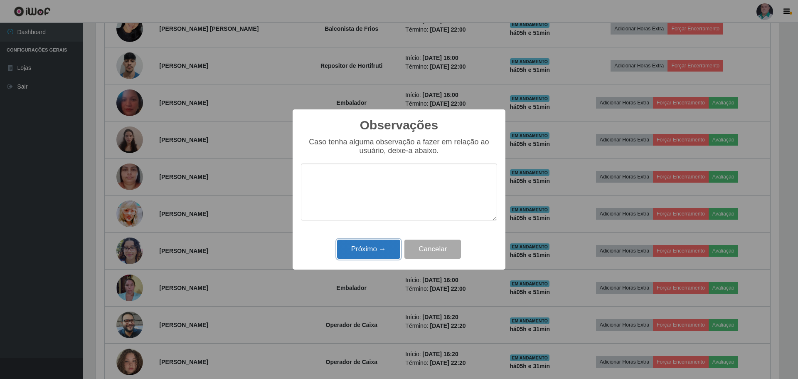
drag, startPoint x: 379, startPoint y: 244, endPoint x: 575, endPoint y: 286, distance: 200.1
click at [379, 245] on button "Próximo →" at bounding box center [368, 249] width 63 height 20
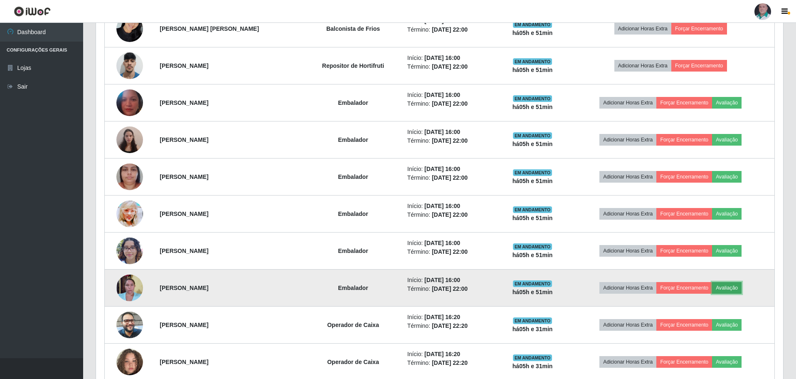
click at [724, 290] on button "Avaliação" at bounding box center [727, 288] width 30 height 12
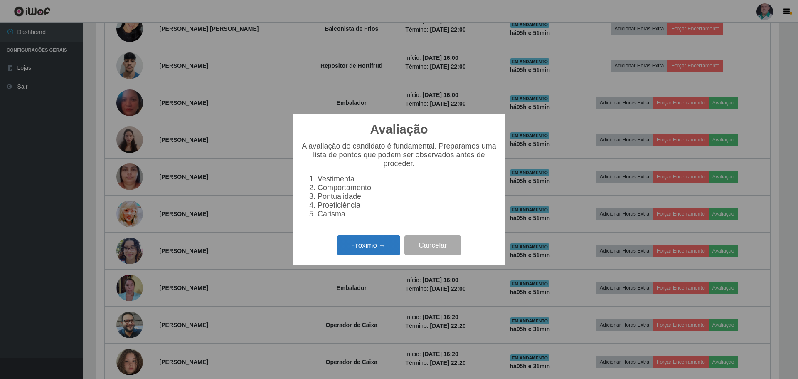
click at [350, 249] on button "Próximo →" at bounding box center [368, 245] width 63 height 20
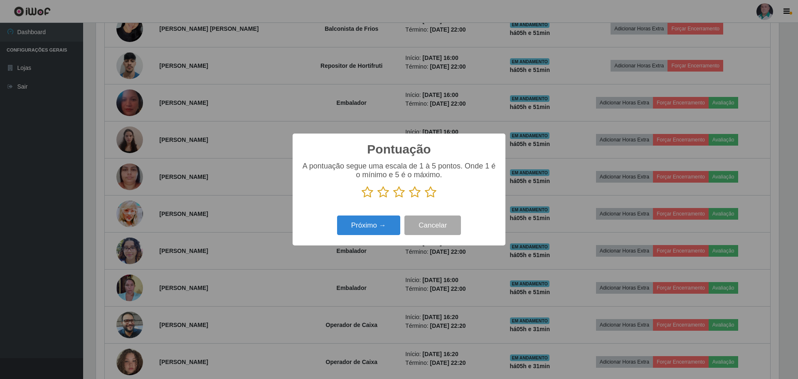
click at [430, 197] on icon at bounding box center [431, 192] width 12 height 12
click at [425, 198] on input "radio" at bounding box center [425, 198] width 0 height 0
click at [367, 231] on button "Próximo →" at bounding box center [368, 225] width 63 height 20
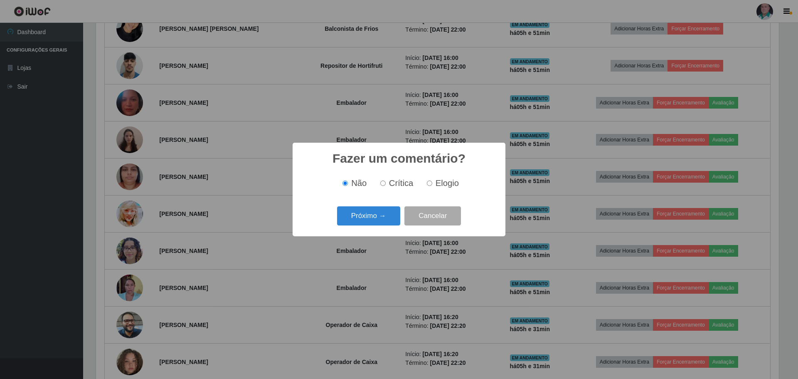
click at [464, 176] on div "Não Crítica Elogio" at bounding box center [399, 183] width 196 height 25
click at [448, 184] on span "Elogio" at bounding box center [447, 182] width 23 height 9
click at [432, 184] on input "Elogio" at bounding box center [429, 182] width 5 height 5
radio input "true"
click at [369, 220] on button "Próximo →" at bounding box center [368, 216] width 63 height 20
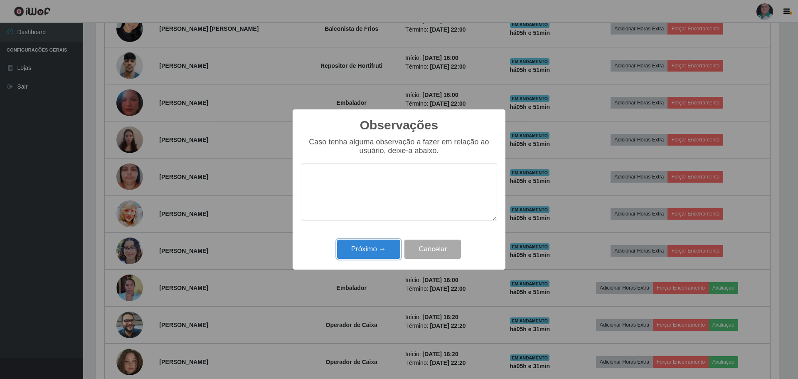
click at [369, 244] on button "Próximo →" at bounding box center [368, 249] width 63 height 20
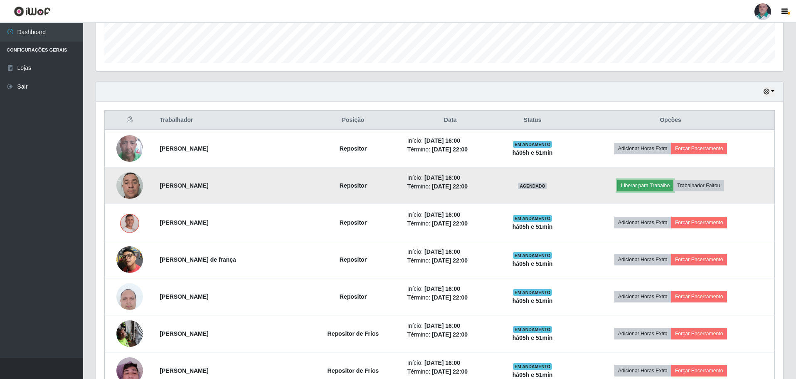
click at [641, 183] on button "Liberar para Trabalho" at bounding box center [645, 186] width 56 height 12
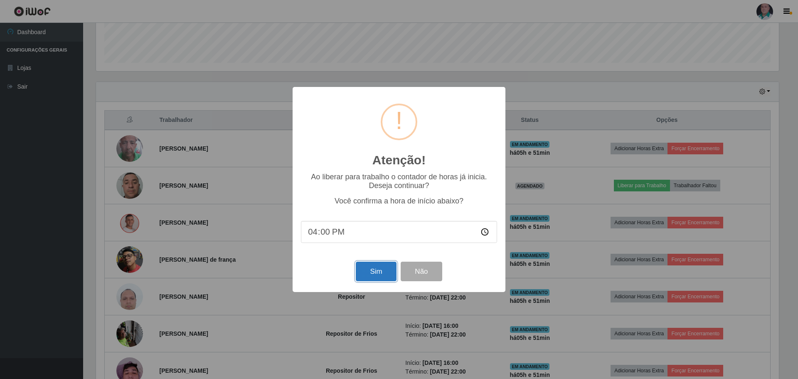
click at [380, 272] on button "Sim" at bounding box center [376, 272] width 40 height 20
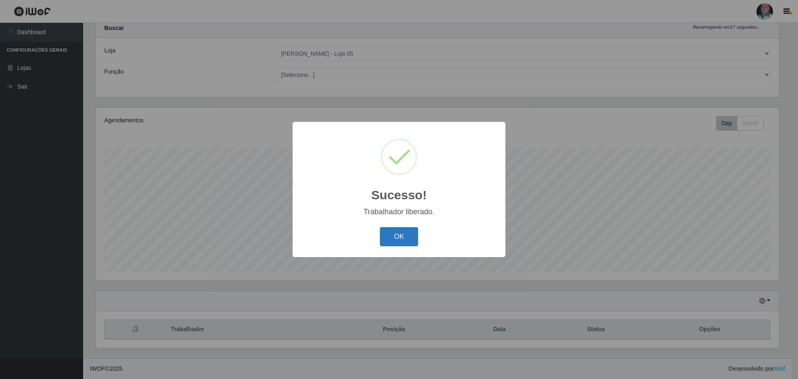
click at [392, 232] on button "OK" at bounding box center [399, 237] width 39 height 20
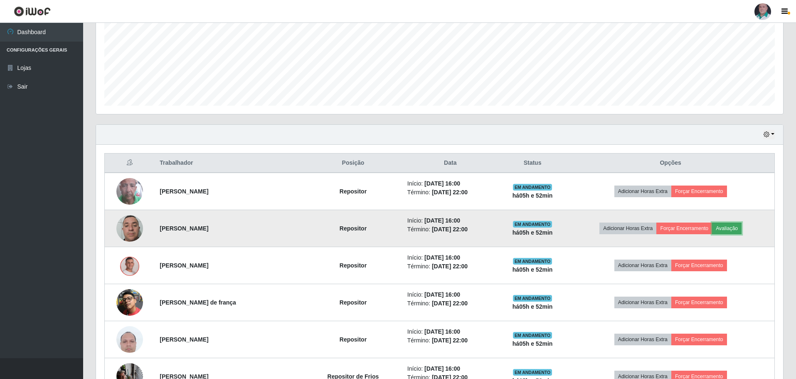
click at [741, 228] on button "Avaliação" at bounding box center [727, 228] width 30 height 12
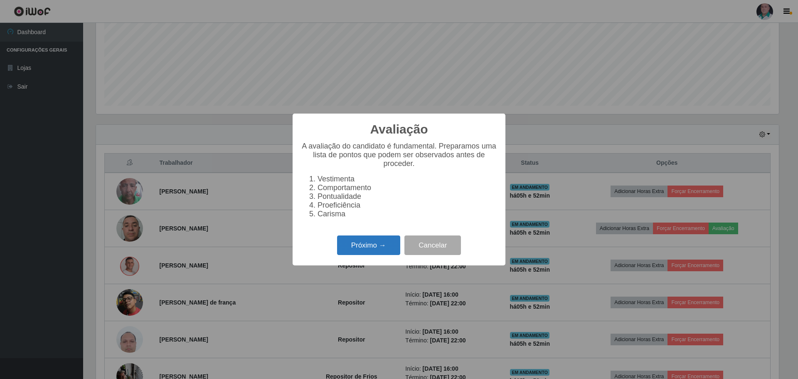
click at [353, 250] on button "Próximo →" at bounding box center [368, 245] width 63 height 20
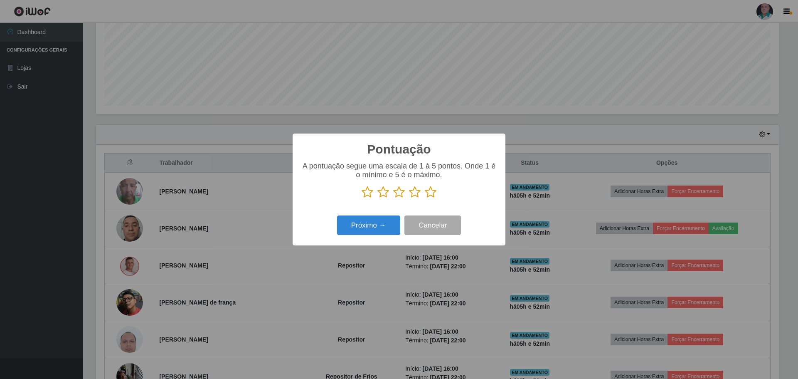
click at [427, 193] on icon at bounding box center [431, 192] width 12 height 12
click at [425, 198] on input "radio" at bounding box center [425, 198] width 0 height 0
click at [375, 227] on button "Próximo →" at bounding box center [368, 225] width 63 height 20
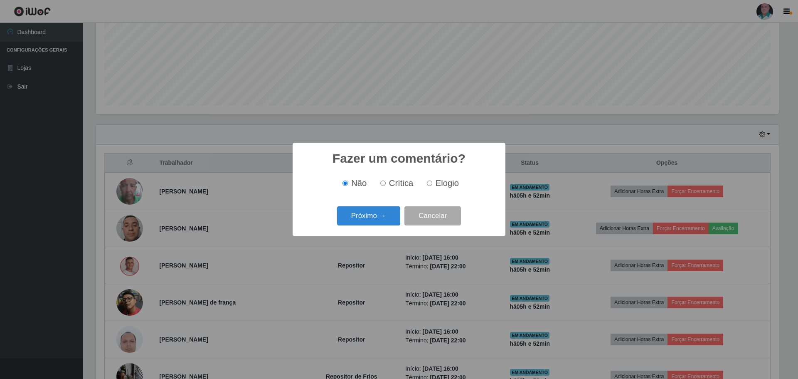
click at [445, 183] on span "Elogio" at bounding box center [447, 182] width 23 height 9
click at [432, 183] on input "Elogio" at bounding box center [429, 182] width 5 height 5
radio input "true"
click at [363, 215] on button "Próximo →" at bounding box center [368, 216] width 63 height 20
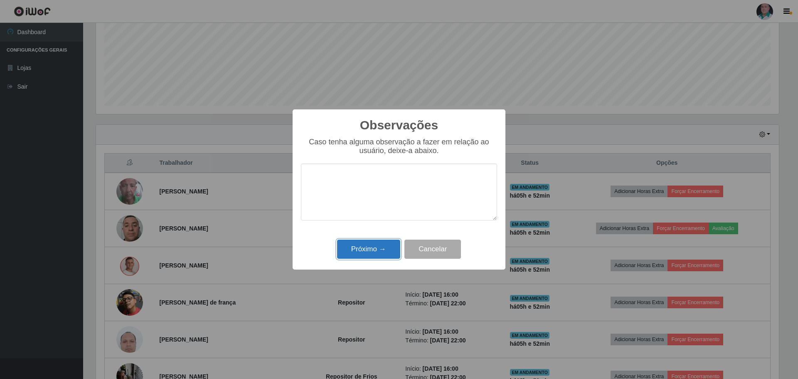
click at [364, 244] on button "Próximo →" at bounding box center [368, 249] width 63 height 20
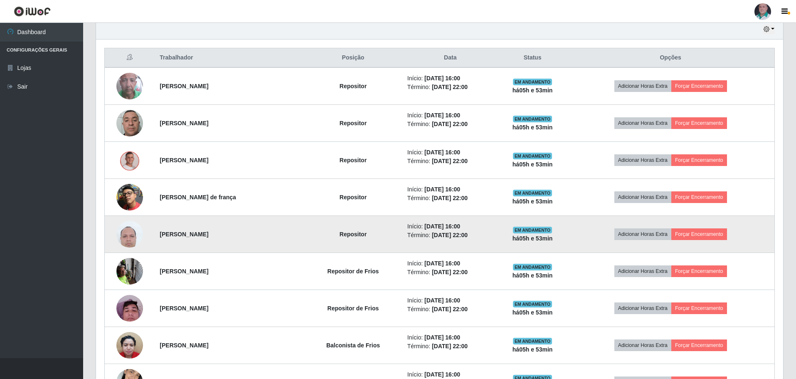
scroll to position [233, 0]
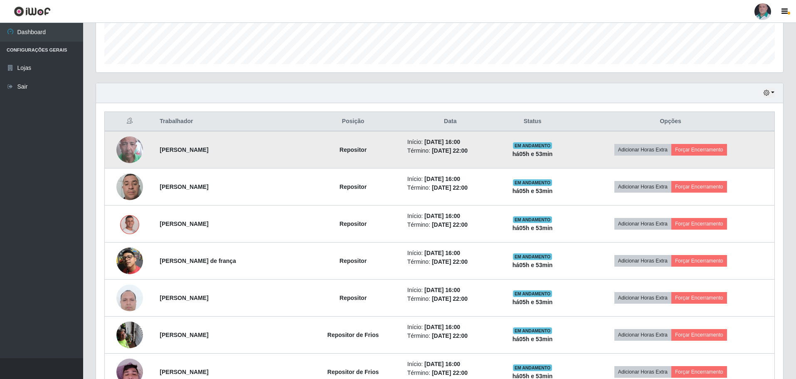
click at [131, 154] on img at bounding box center [129, 149] width 27 height 47
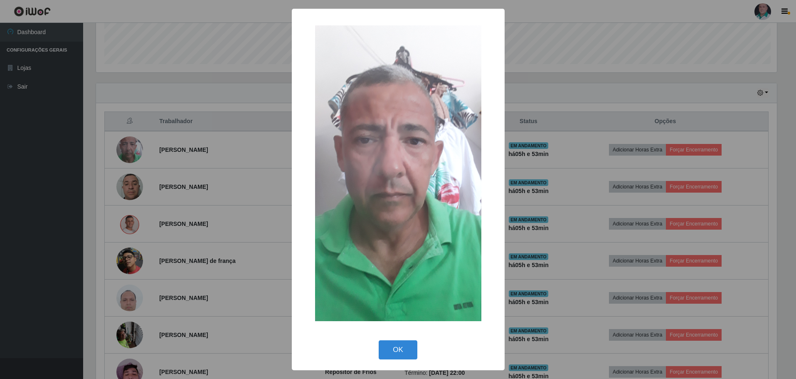
scroll to position [173, 683]
click at [402, 349] on button "OK" at bounding box center [399, 350] width 39 height 20
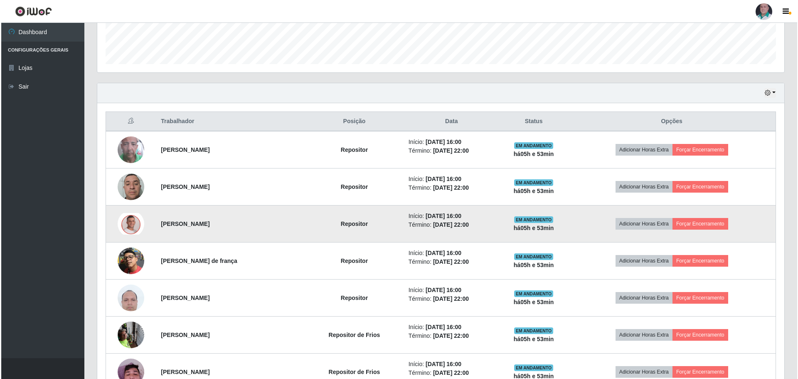
scroll to position [316, 0]
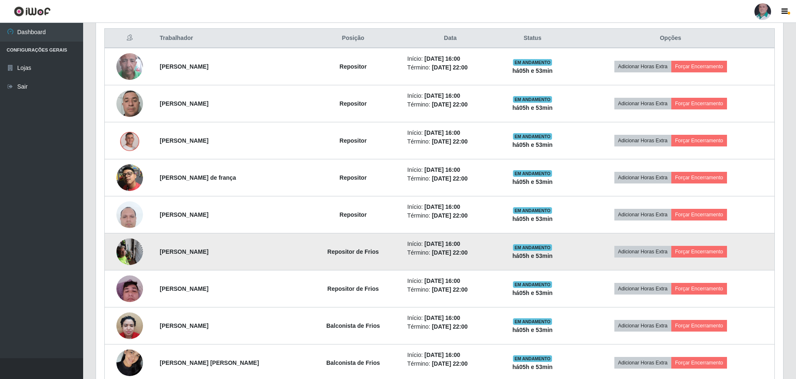
click at [123, 250] on img at bounding box center [129, 251] width 27 height 35
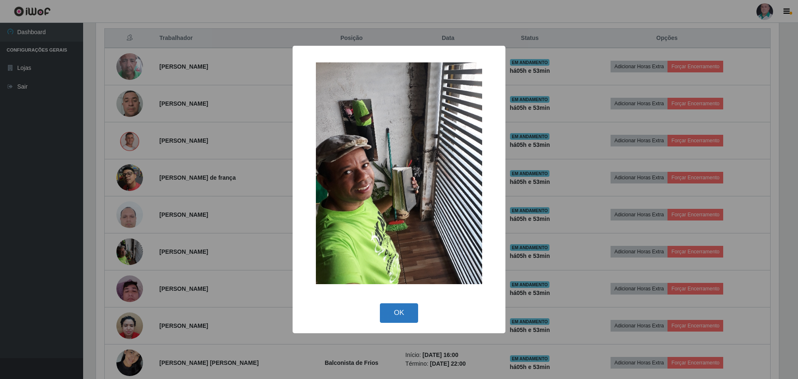
click at [404, 306] on button "OK" at bounding box center [399, 313] width 39 height 20
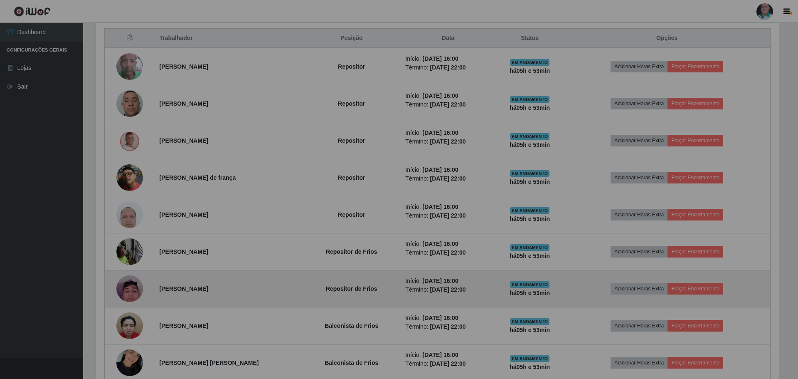
scroll to position [173, 687]
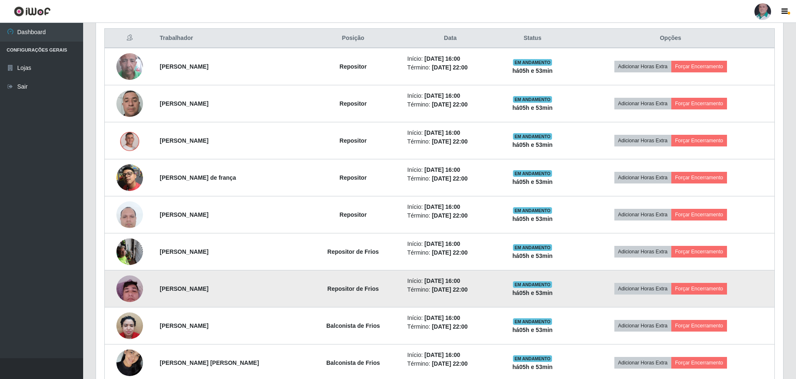
click at [125, 291] on img at bounding box center [129, 288] width 27 height 35
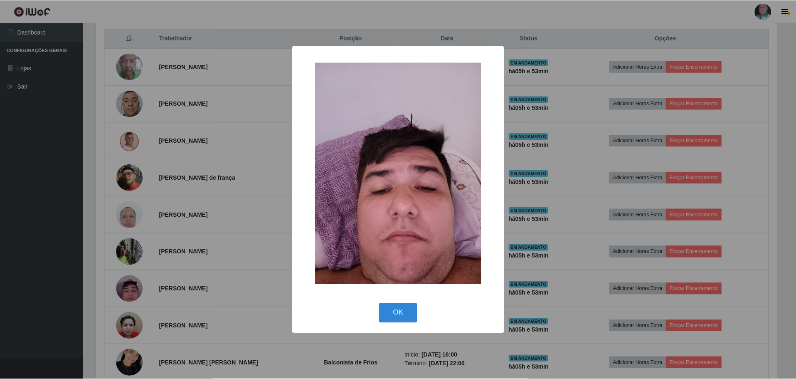
scroll to position [173, 683]
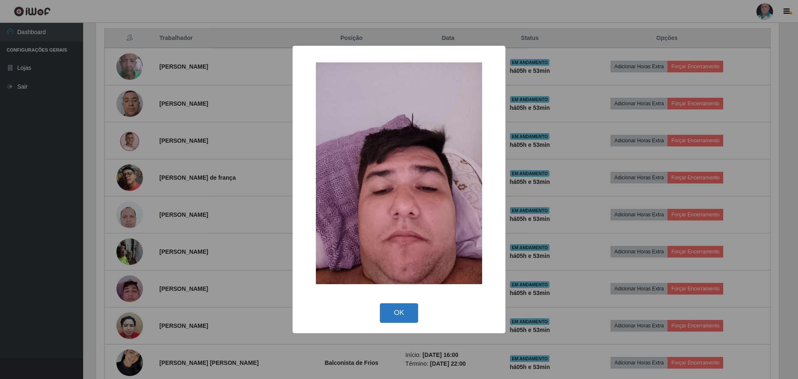
click at [393, 313] on button "OK" at bounding box center [399, 313] width 39 height 20
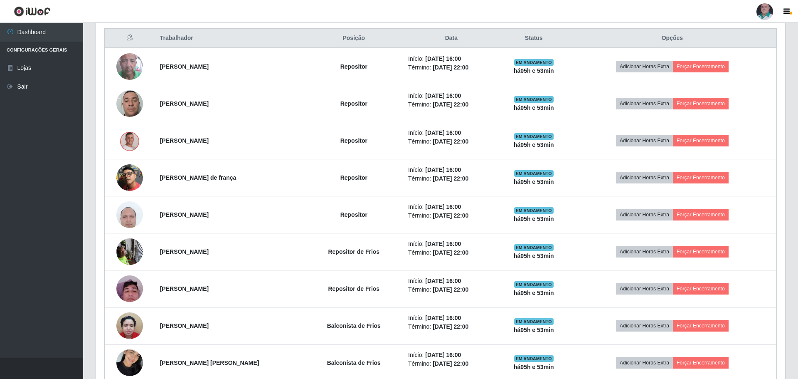
scroll to position [173, 687]
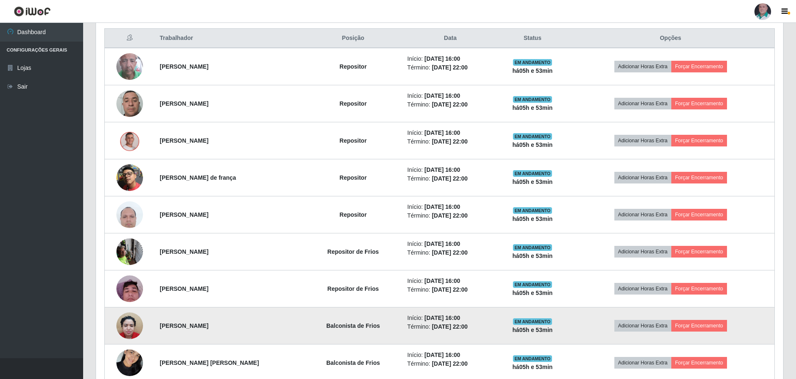
click at [122, 327] on img at bounding box center [129, 325] width 27 height 35
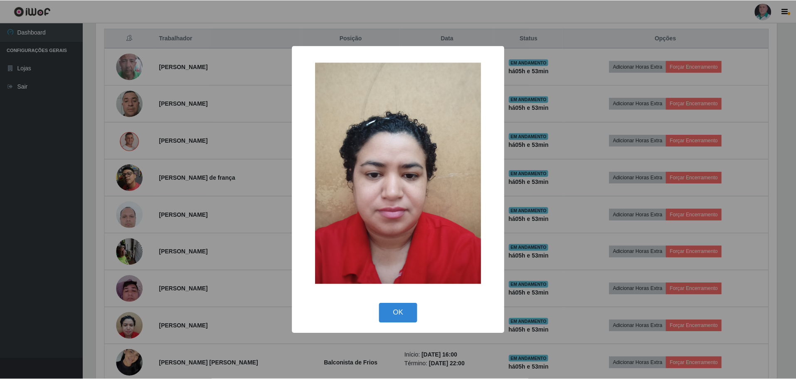
scroll to position [173, 683]
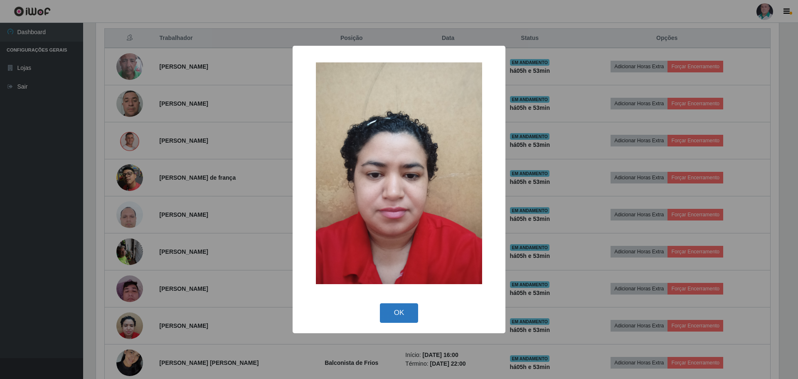
click at [402, 315] on button "OK" at bounding box center [399, 313] width 39 height 20
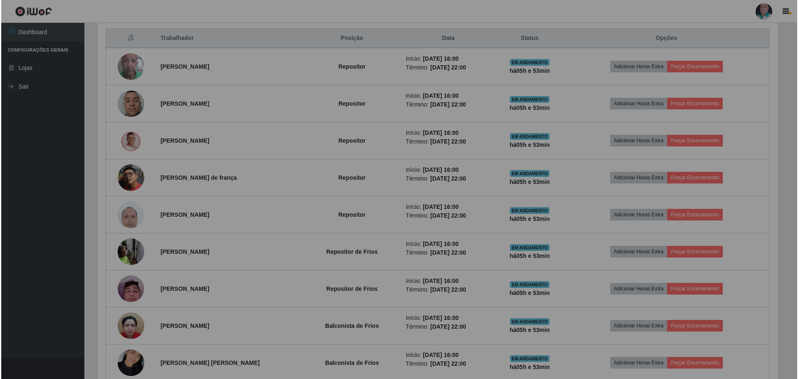
scroll to position [173, 687]
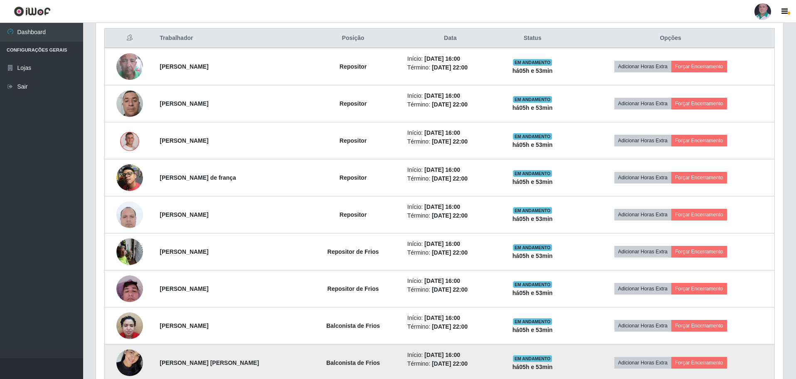
click at [134, 360] on img at bounding box center [129, 362] width 27 height 35
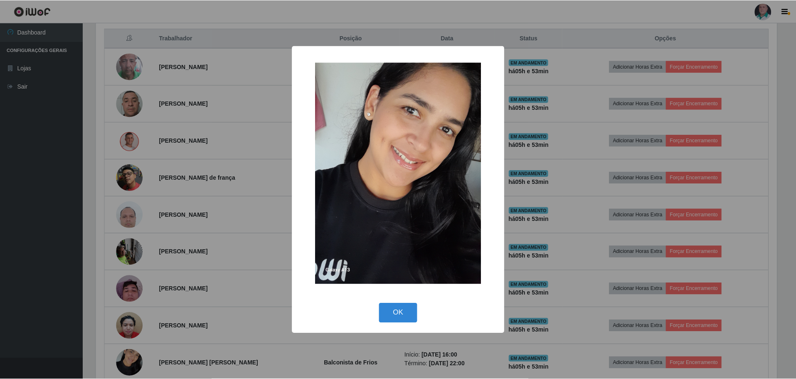
scroll to position [173, 683]
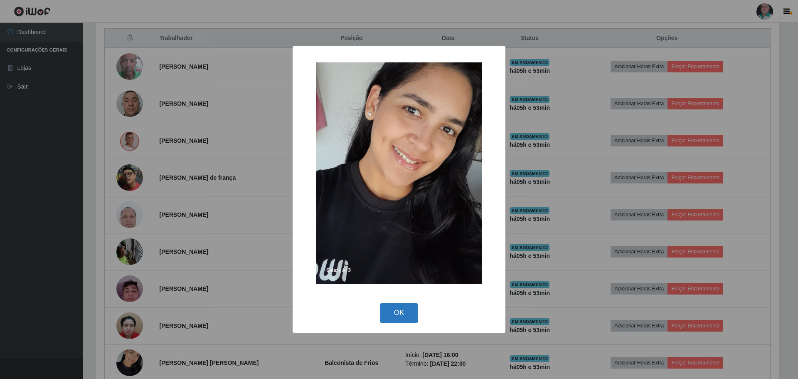
click at [396, 315] on button "OK" at bounding box center [399, 313] width 39 height 20
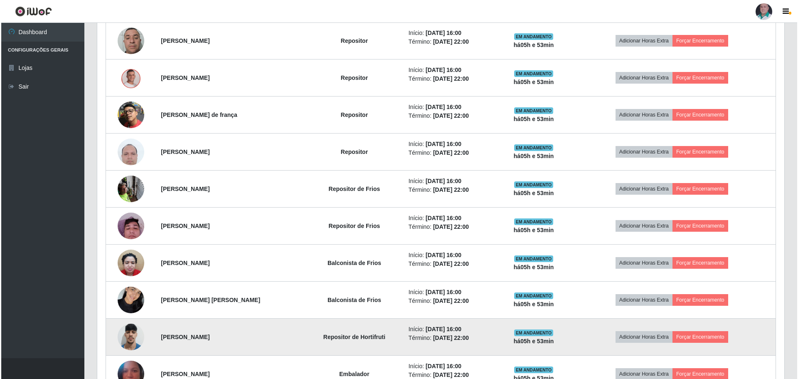
scroll to position [441, 0]
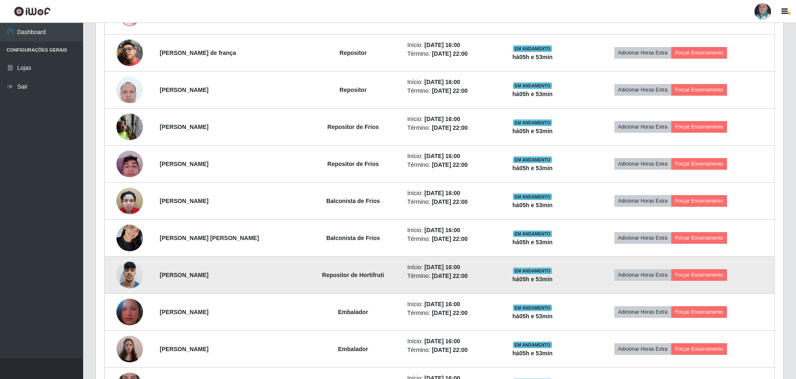
click at [128, 274] on img at bounding box center [129, 274] width 27 height 35
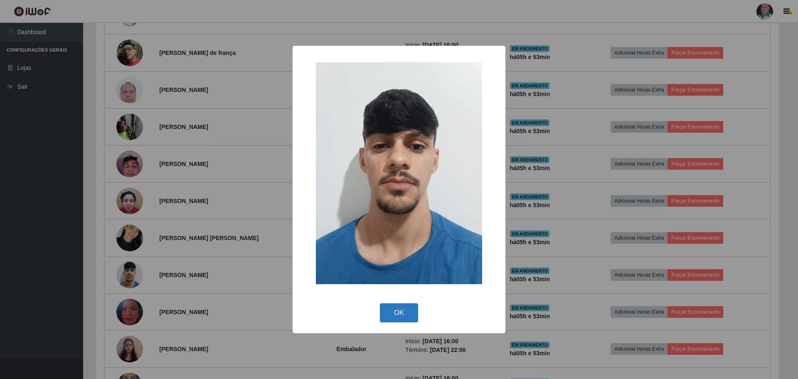
click at [397, 316] on button "OK" at bounding box center [399, 313] width 39 height 20
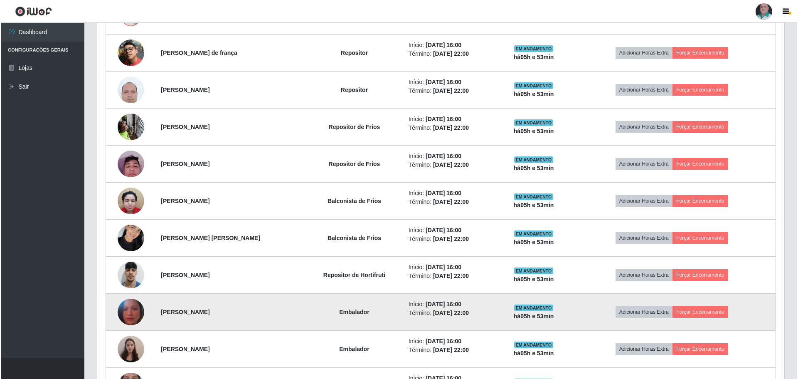
scroll to position [173, 687]
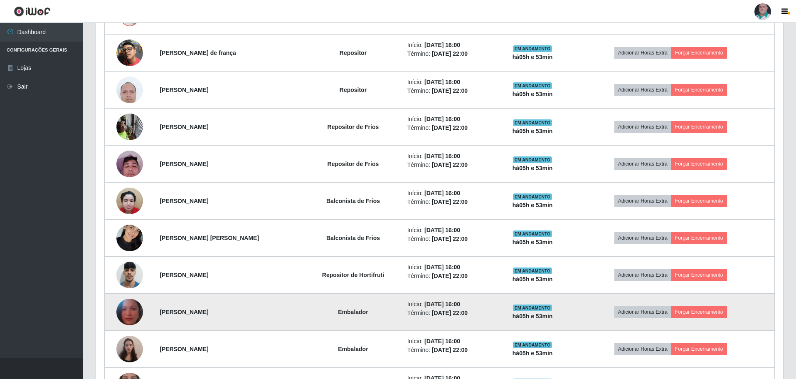
click at [130, 309] on img at bounding box center [129, 311] width 27 height 33
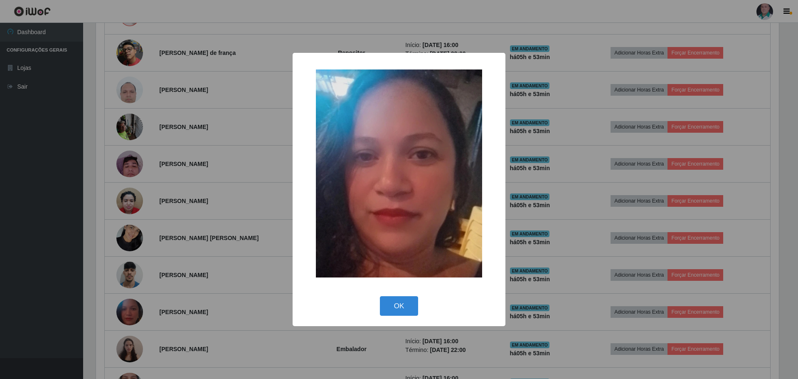
scroll to position [415606, 415095]
drag, startPoint x: 392, startPoint y: 304, endPoint x: 146, endPoint y: 331, distance: 248.4
click at [392, 304] on button "OK" at bounding box center [399, 306] width 39 height 20
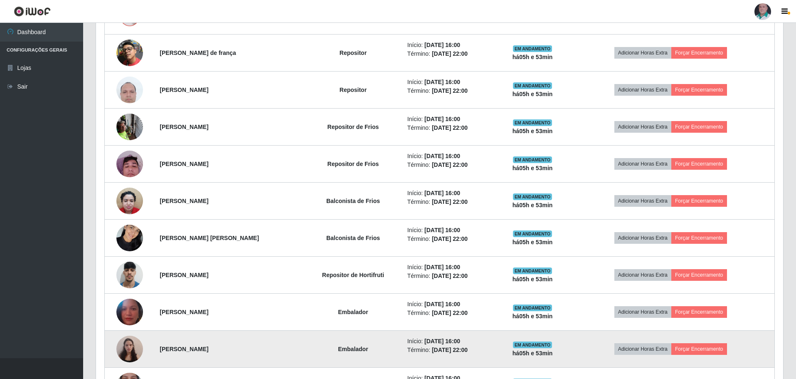
click at [127, 349] on img at bounding box center [129, 348] width 27 height 35
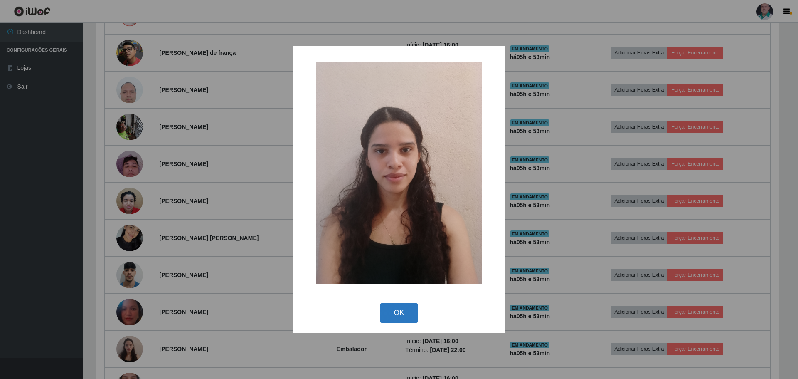
click at [404, 311] on button "OK" at bounding box center [399, 313] width 39 height 20
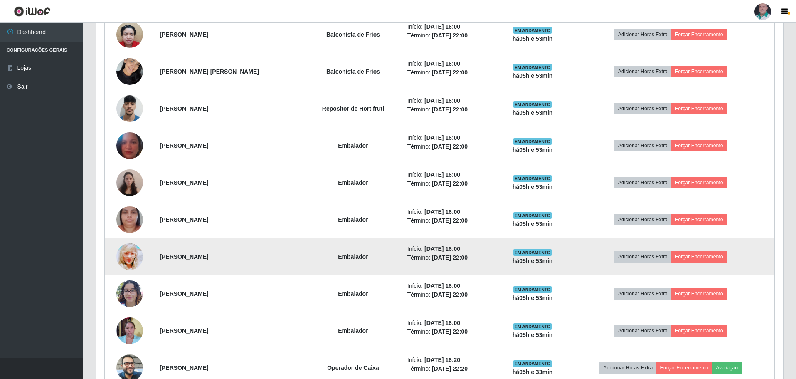
click at [133, 258] on img at bounding box center [129, 256] width 27 height 37
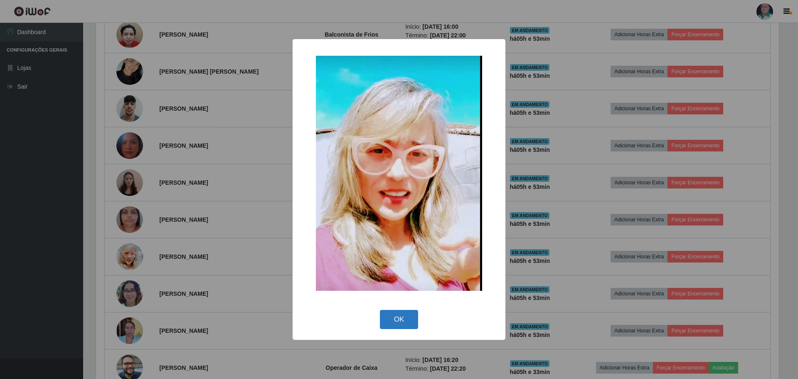
click at [405, 319] on button "OK" at bounding box center [399, 320] width 39 height 20
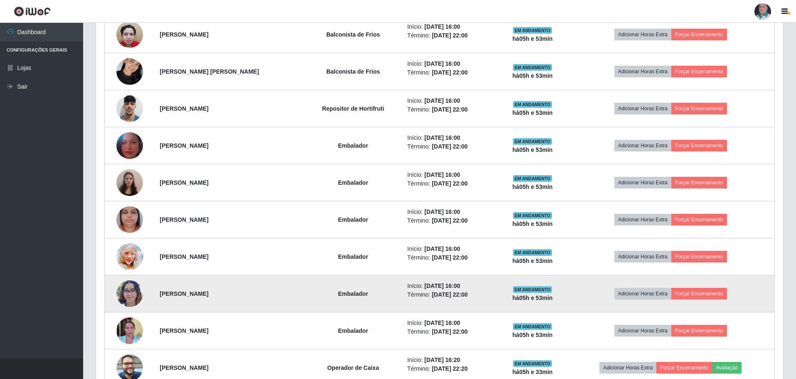
click at [136, 295] on img at bounding box center [129, 293] width 27 height 35
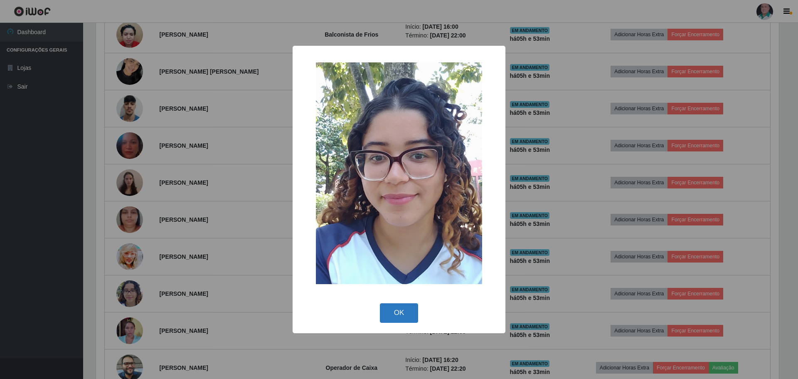
click at [407, 317] on button "OK" at bounding box center [399, 313] width 39 height 20
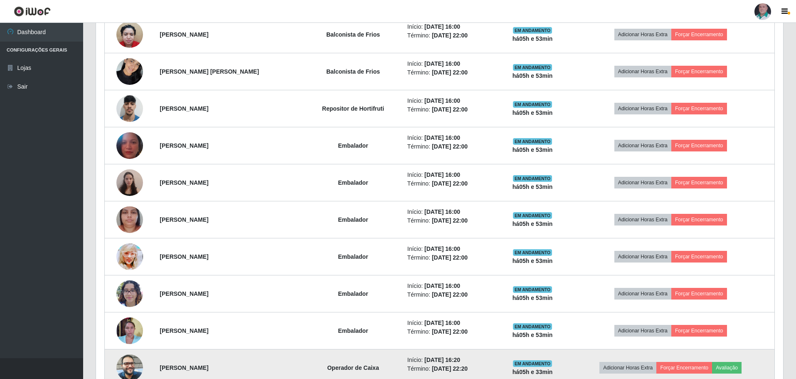
click at [133, 370] on img at bounding box center [129, 367] width 27 height 35
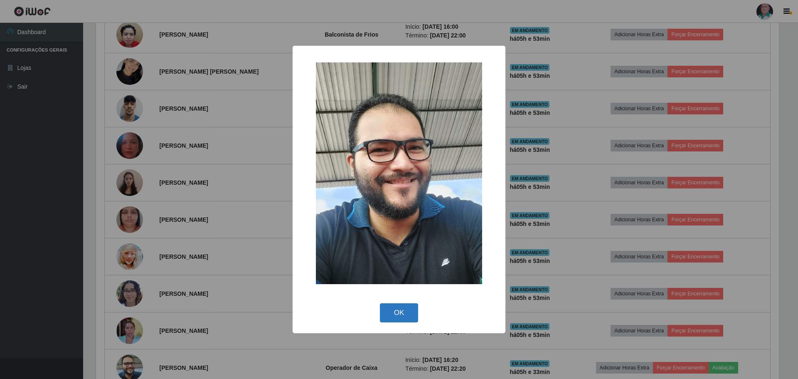
click at [389, 313] on button "OK" at bounding box center [399, 313] width 39 height 20
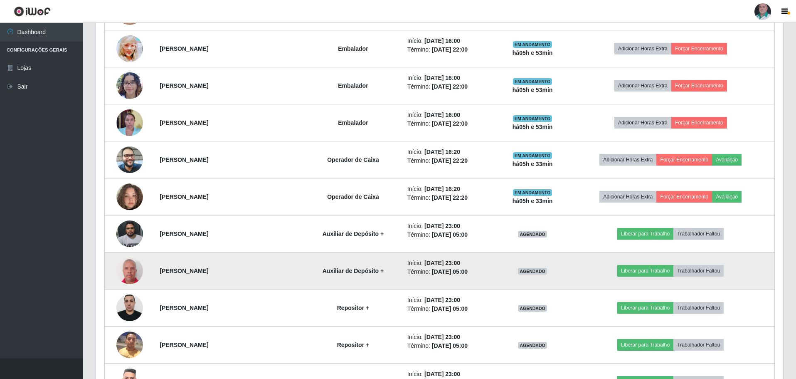
click at [132, 262] on img at bounding box center [129, 271] width 27 height 30
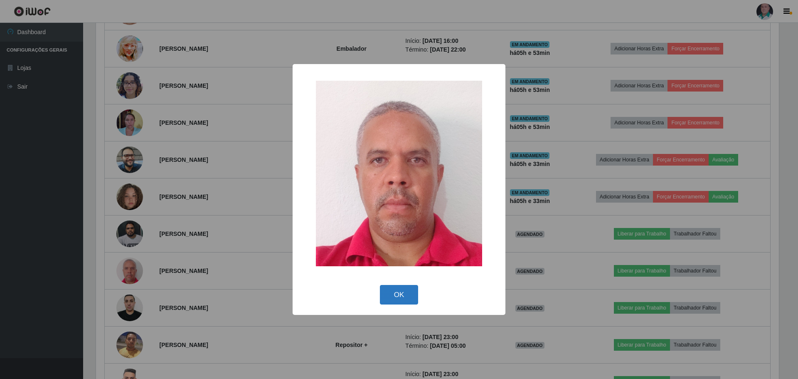
click at [401, 287] on button "OK" at bounding box center [399, 295] width 39 height 20
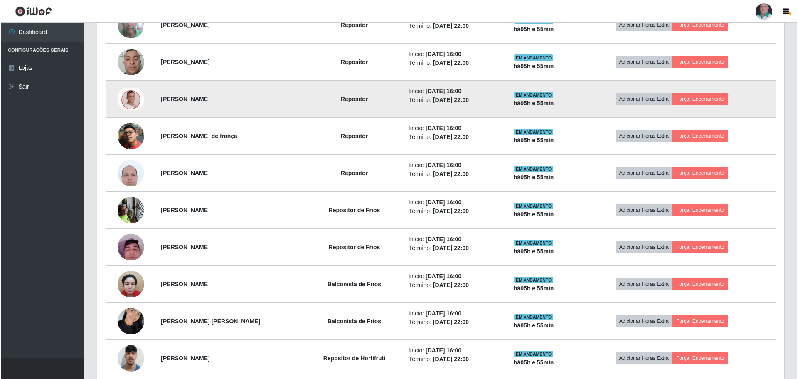
scroll to position [275, 0]
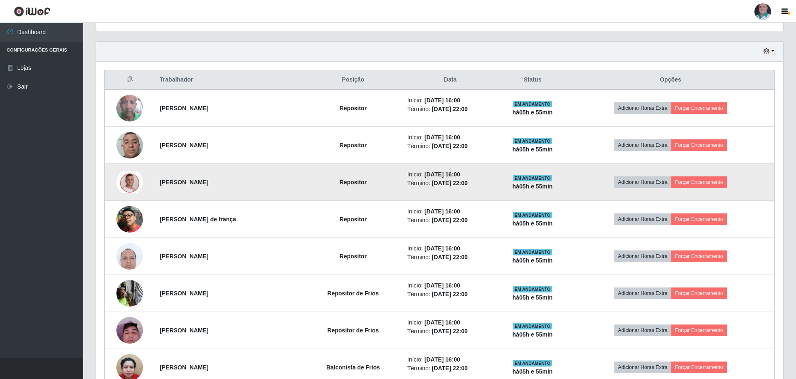
click at [129, 183] on img at bounding box center [129, 182] width 27 height 22
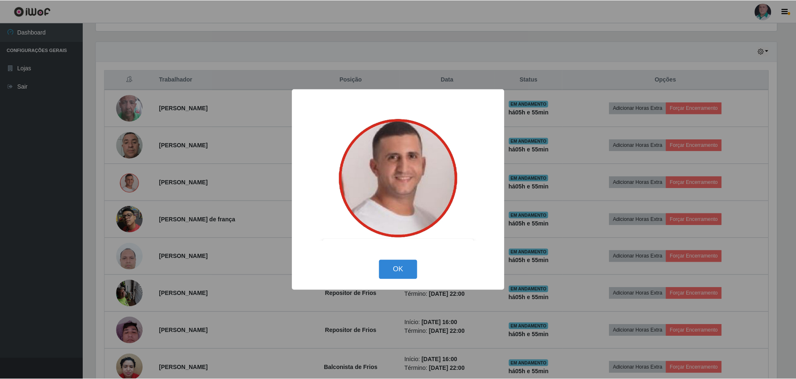
scroll to position [173, 683]
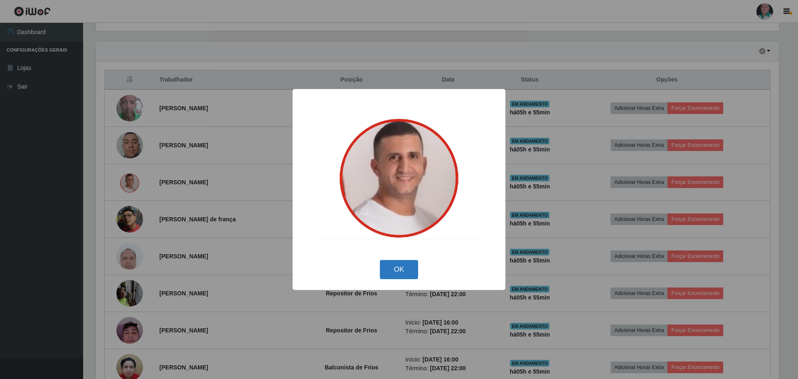
click at [408, 269] on button "OK" at bounding box center [399, 270] width 39 height 20
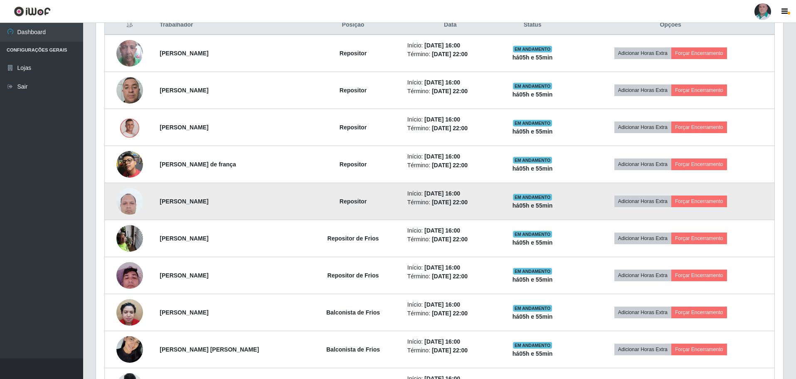
scroll to position [400, 0]
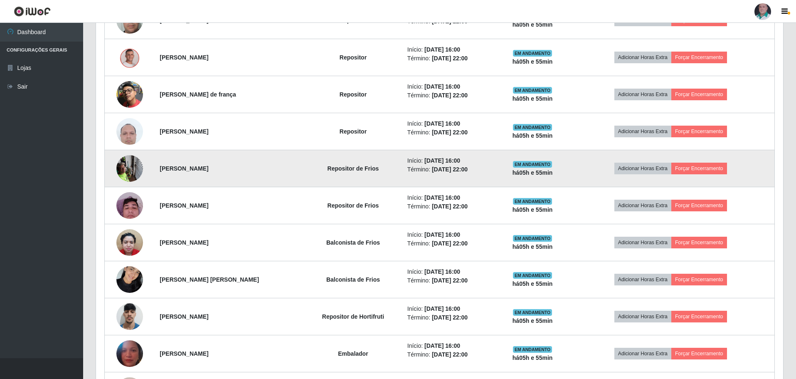
click at [128, 175] on img at bounding box center [129, 168] width 27 height 35
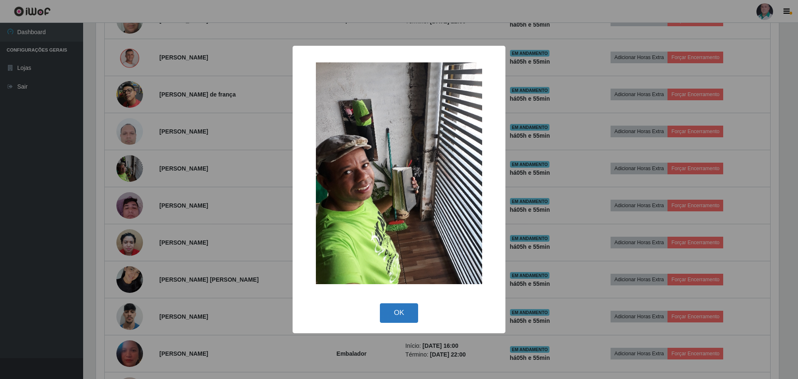
drag, startPoint x: 405, startPoint y: 306, endPoint x: 236, endPoint y: 276, distance: 171.8
click at [405, 306] on button "OK" at bounding box center [399, 313] width 39 height 20
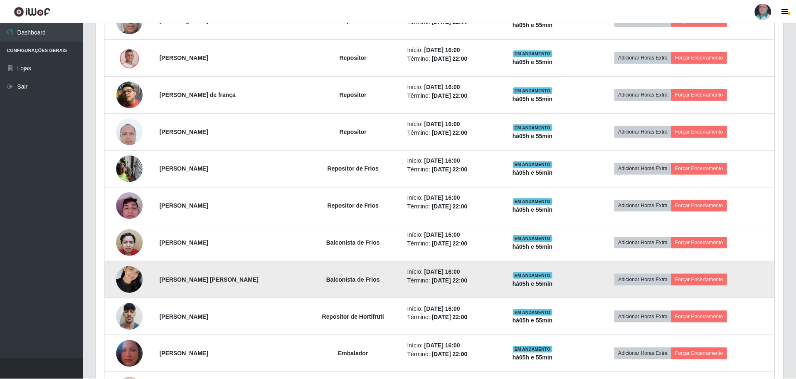
scroll to position [173, 687]
click at [123, 281] on img at bounding box center [129, 279] width 27 height 35
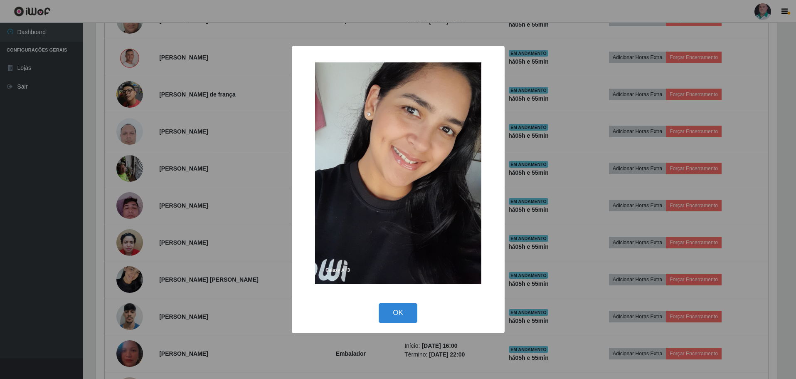
scroll to position [173, 683]
click at [405, 316] on button "OK" at bounding box center [399, 313] width 39 height 20
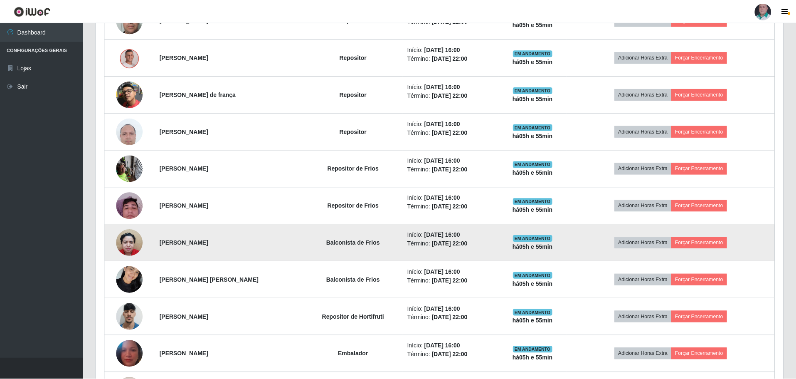
scroll to position [173, 687]
click at [133, 246] on img at bounding box center [129, 242] width 27 height 35
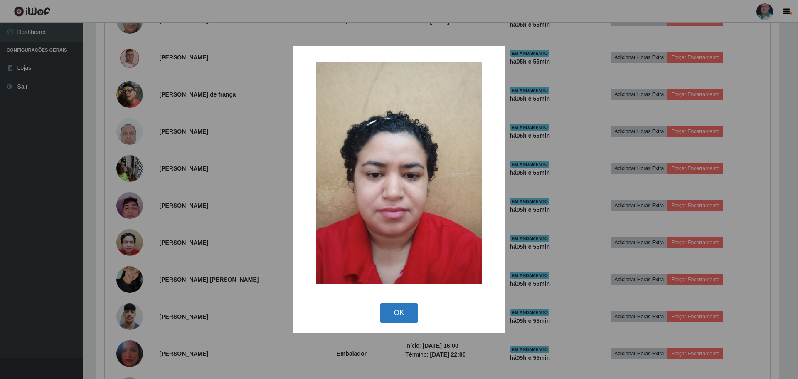
click at [414, 313] on button "OK" at bounding box center [399, 313] width 39 height 20
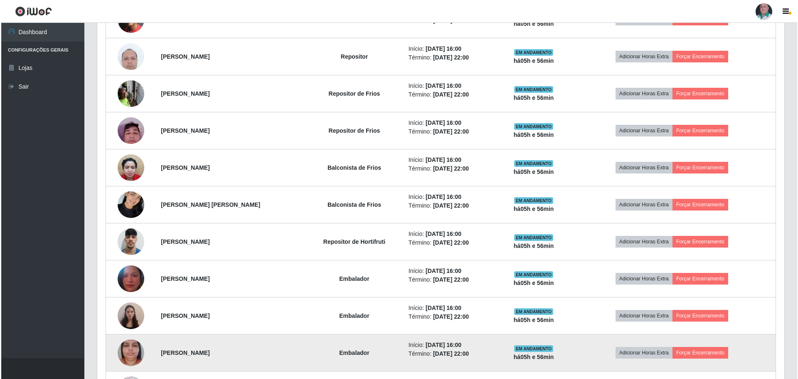
scroll to position [524, 0]
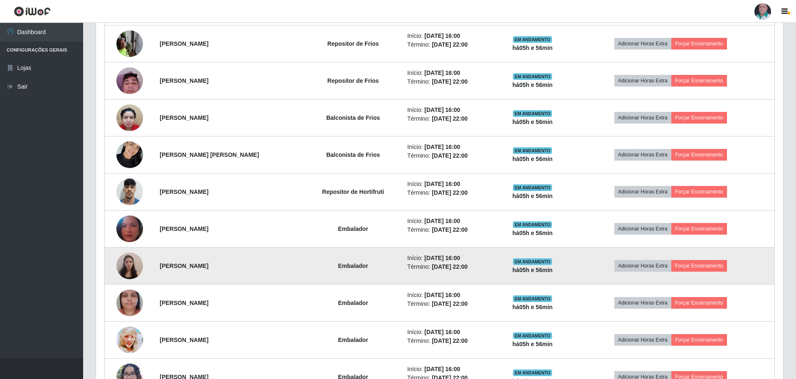
click at [136, 260] on img at bounding box center [129, 265] width 27 height 35
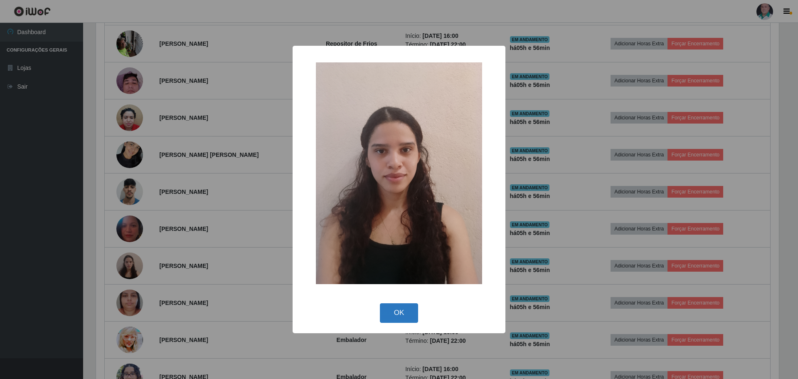
click at [401, 312] on button "OK" at bounding box center [399, 313] width 39 height 20
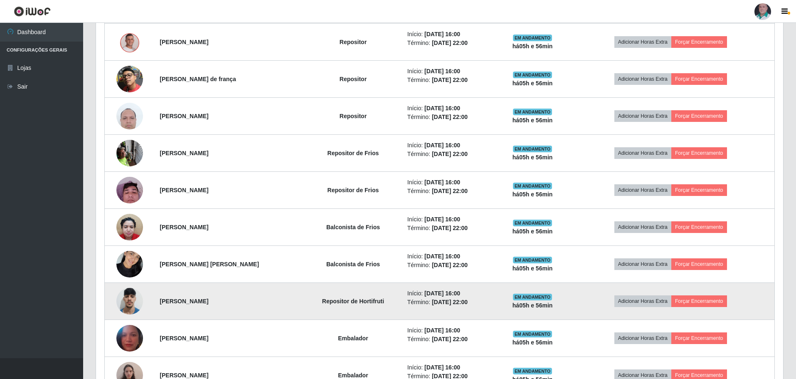
scroll to position [400, 0]
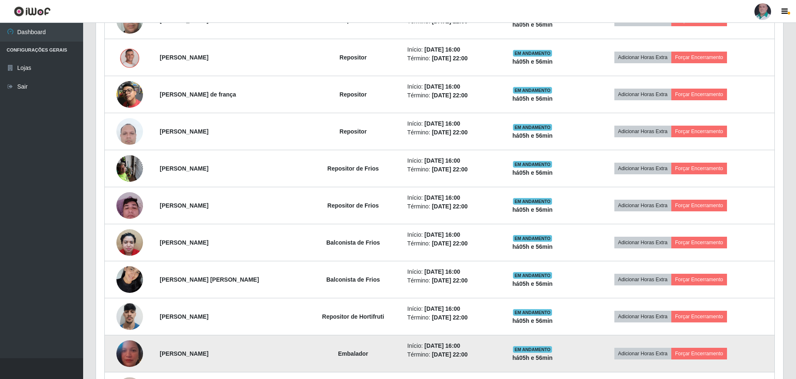
click at [135, 356] on img at bounding box center [129, 353] width 27 height 33
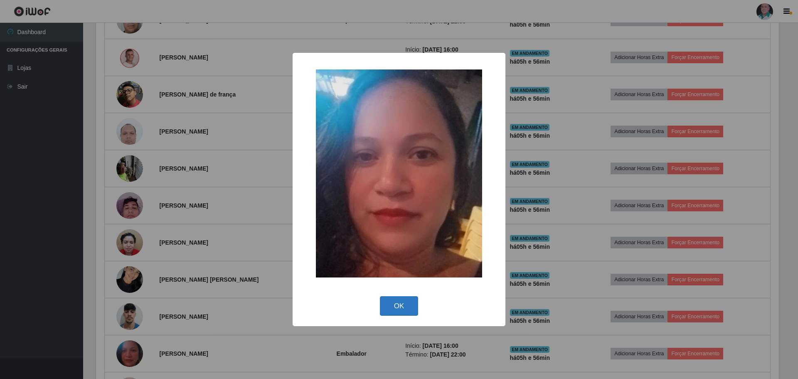
click at [400, 296] on button "OK" at bounding box center [399, 306] width 39 height 20
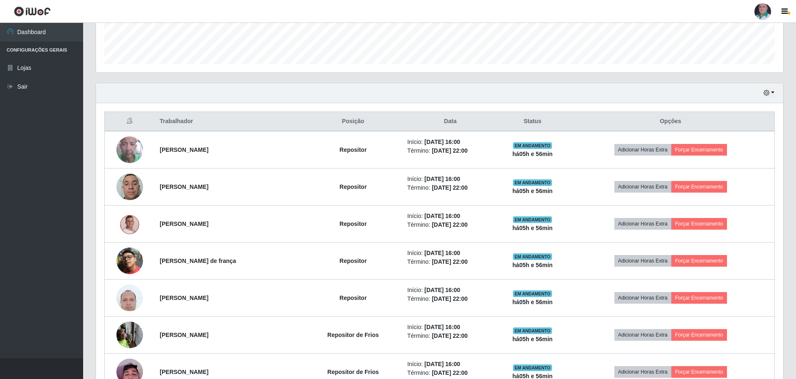
scroll to position [275, 0]
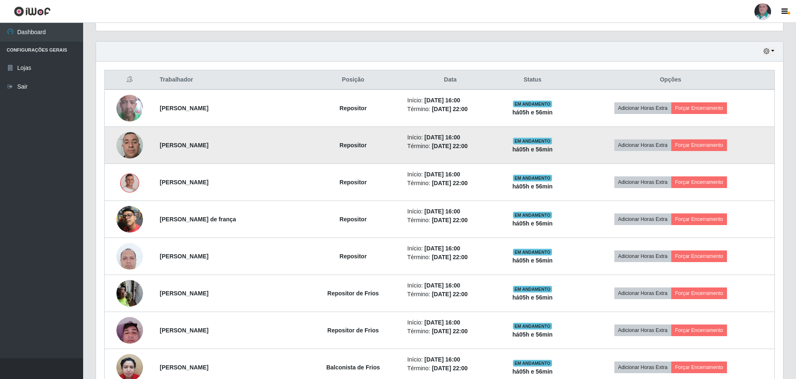
click at [131, 153] on img at bounding box center [129, 144] width 27 height 35
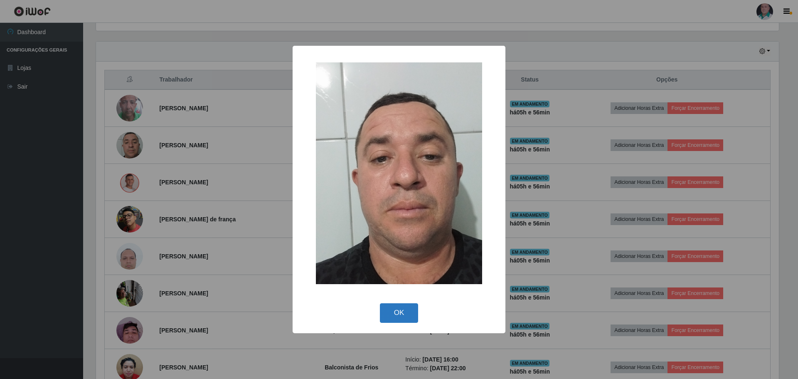
click at [411, 316] on button "OK" at bounding box center [399, 313] width 39 height 20
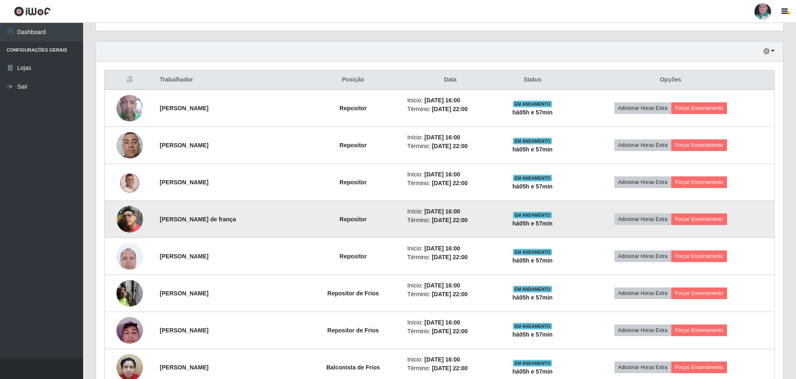
click at [132, 220] on img at bounding box center [129, 219] width 27 height 27
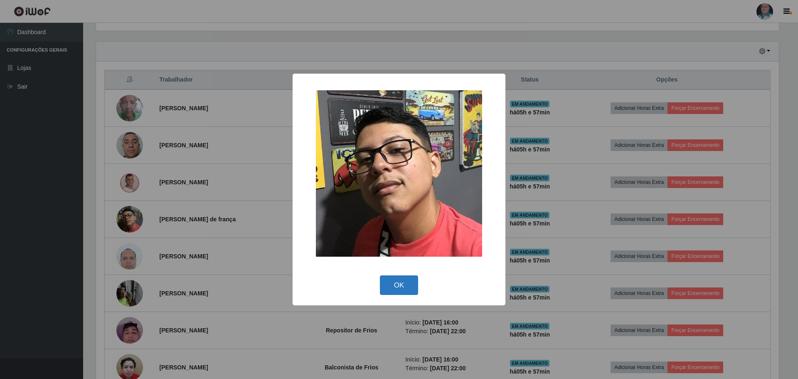
click at [414, 282] on button "OK" at bounding box center [399, 285] width 39 height 20
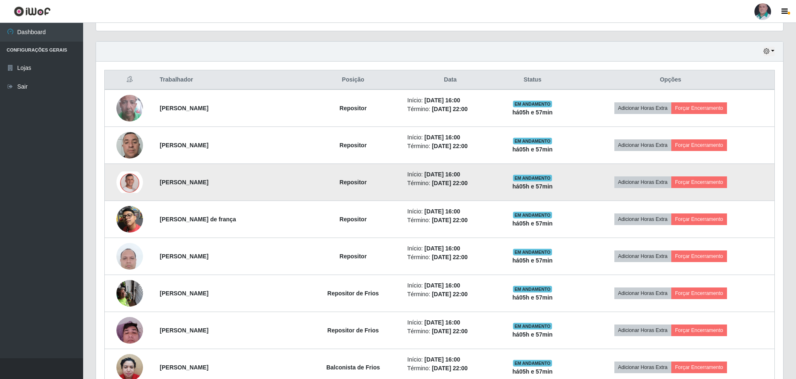
scroll to position [173, 687]
click at [132, 183] on img at bounding box center [129, 182] width 27 height 22
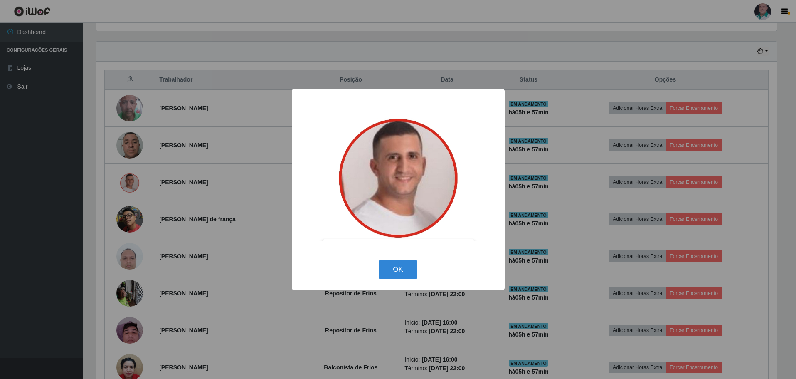
scroll to position [173, 683]
click at [664, 54] on div "× OK Cancel" at bounding box center [399, 189] width 798 height 379
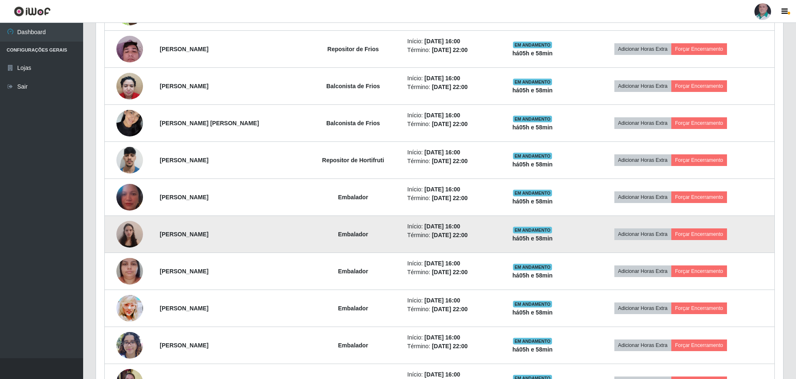
scroll to position [607, 0]
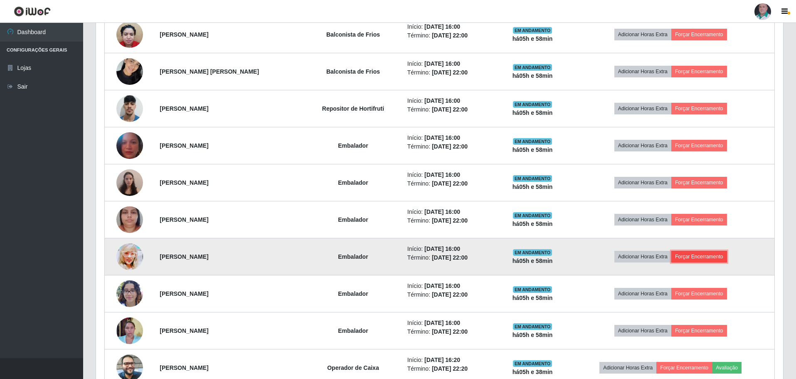
click at [700, 256] on button "Forçar Encerramento" at bounding box center [699, 257] width 56 height 12
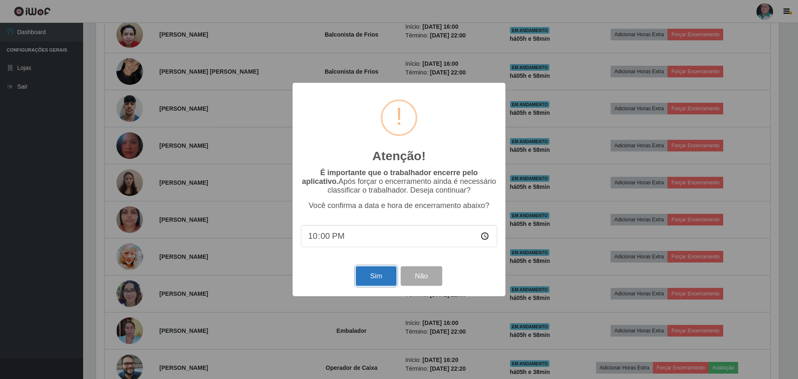
click at [358, 279] on button "Sim" at bounding box center [376, 276] width 40 height 20
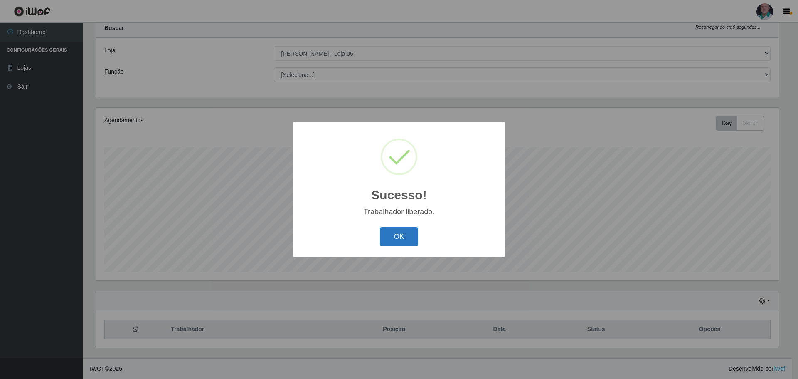
click at [397, 230] on button "OK" at bounding box center [399, 237] width 39 height 20
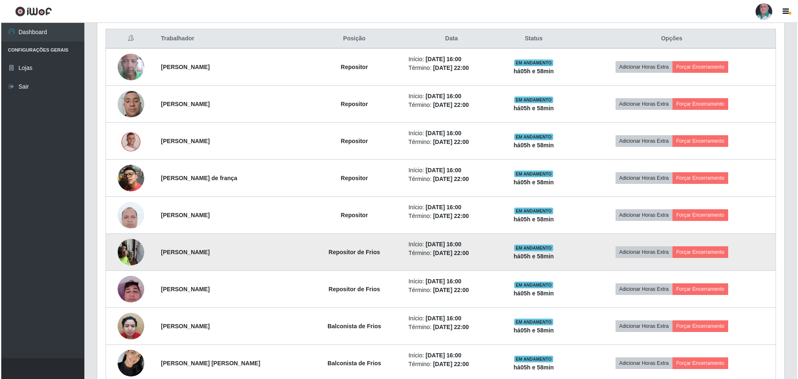
scroll to position [316, 0]
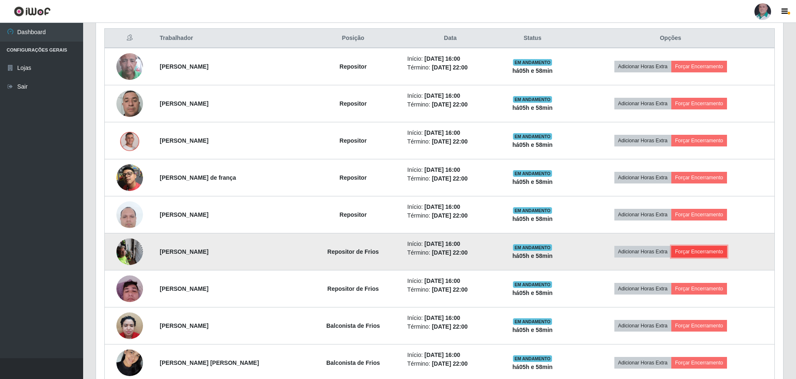
click at [703, 254] on button "Forçar Encerramento" at bounding box center [699, 252] width 56 height 12
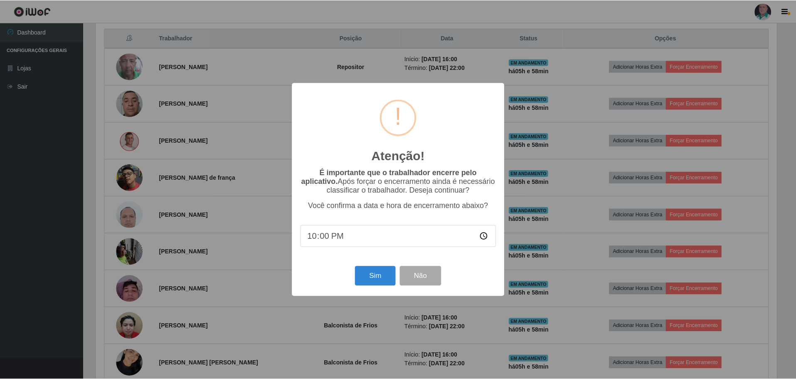
scroll to position [173, 683]
click at [373, 278] on button "Sim" at bounding box center [376, 276] width 40 height 20
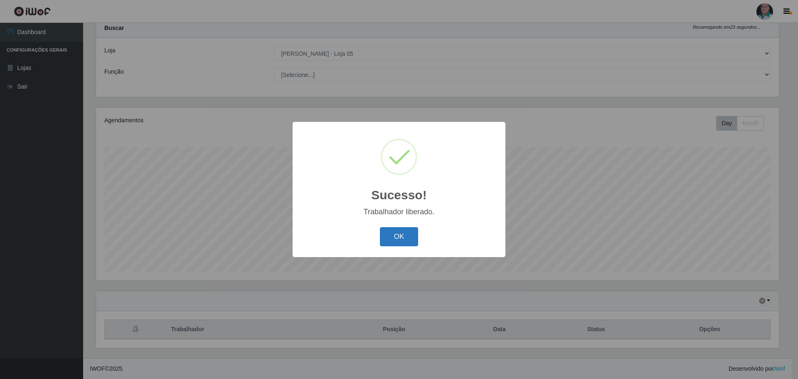
click at [397, 241] on button "OK" at bounding box center [399, 237] width 39 height 20
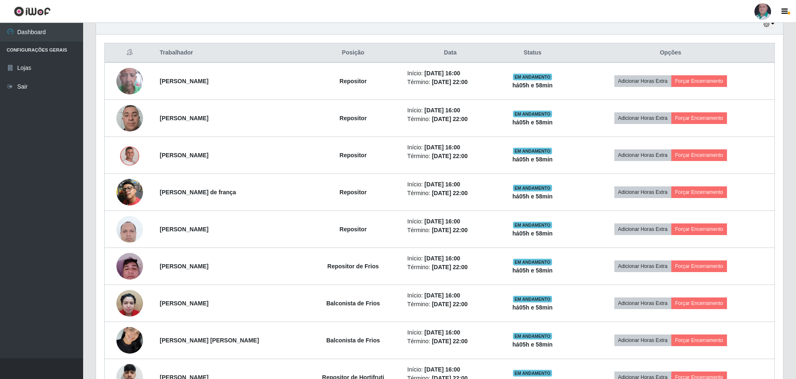
scroll to position [358, 0]
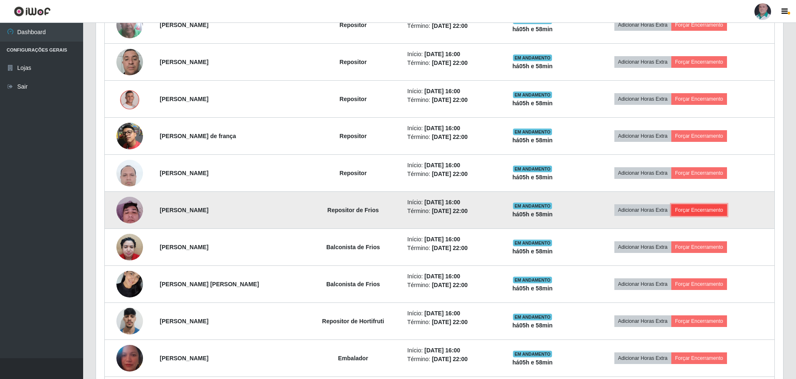
click at [697, 209] on button "Forçar Encerramento" at bounding box center [699, 210] width 56 height 12
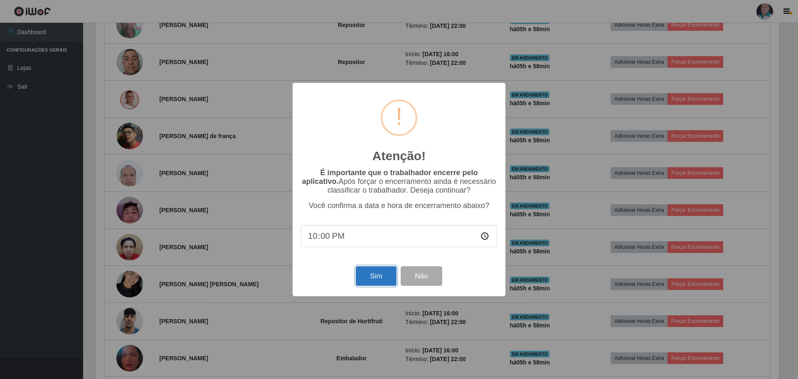
click at [371, 278] on button "Sim" at bounding box center [376, 276] width 40 height 20
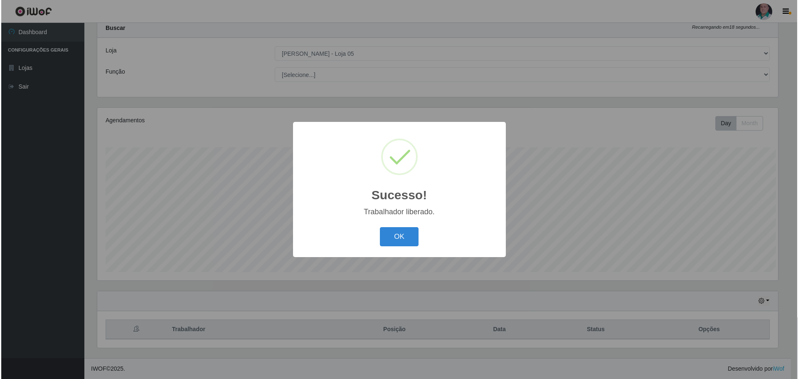
scroll to position [25, 0]
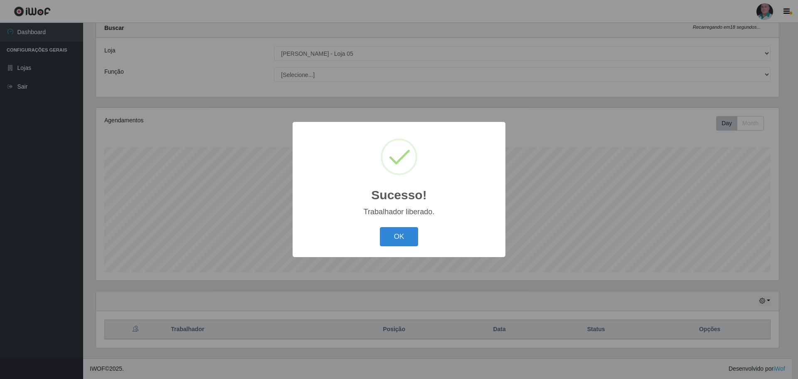
click at [395, 247] on div "OK Cancel" at bounding box center [399, 237] width 196 height 24
click at [397, 240] on button "OK" at bounding box center [399, 237] width 39 height 20
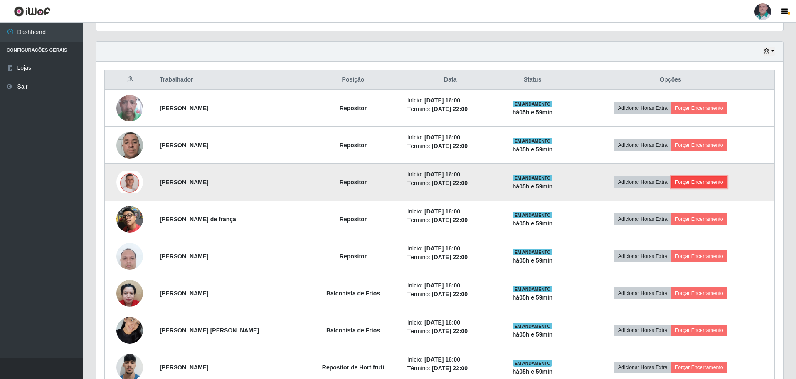
click at [702, 180] on button "Forçar Encerramento" at bounding box center [699, 182] width 56 height 12
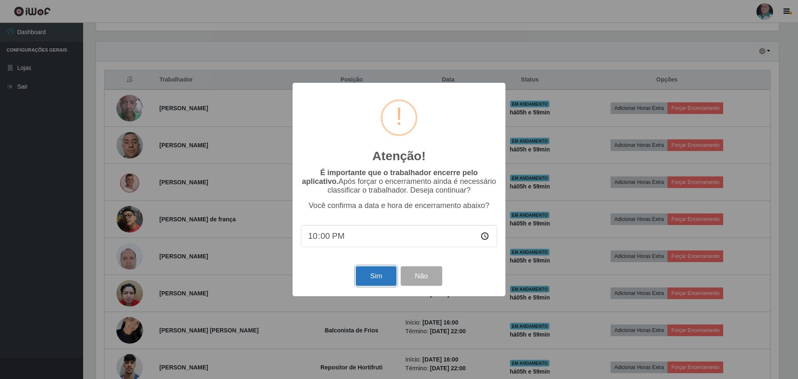
click at [371, 278] on button "Sim" at bounding box center [376, 276] width 40 height 20
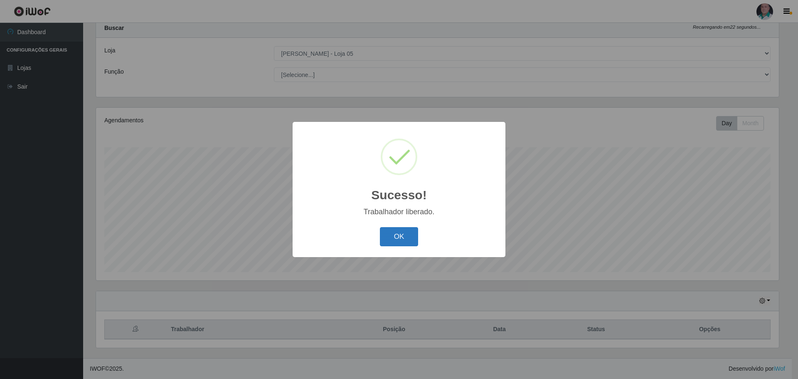
click at [396, 243] on button "OK" at bounding box center [399, 237] width 39 height 20
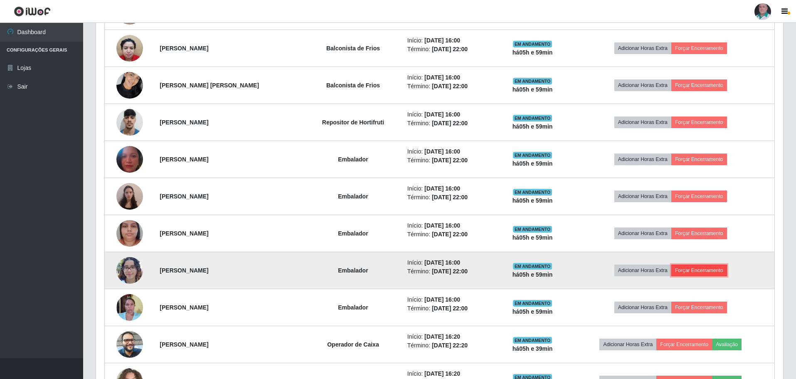
click at [703, 269] on button "Forçar Encerramento" at bounding box center [699, 270] width 56 height 12
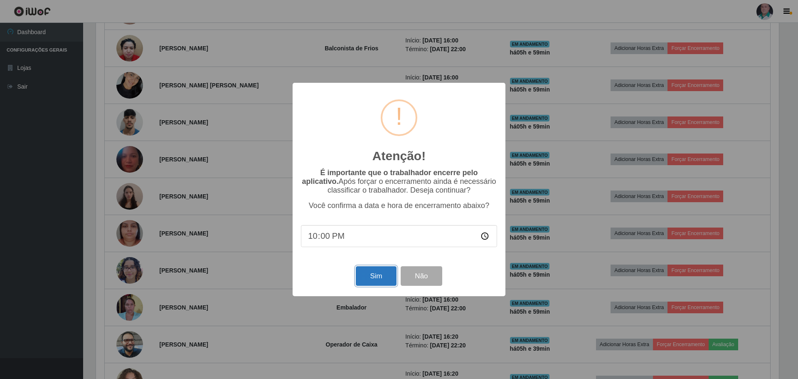
click at [380, 274] on button "Sim" at bounding box center [376, 276] width 40 height 20
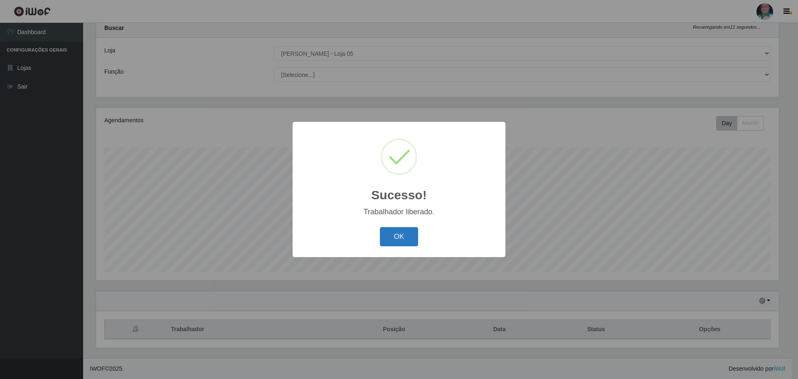
click at [397, 232] on button "OK" at bounding box center [399, 237] width 39 height 20
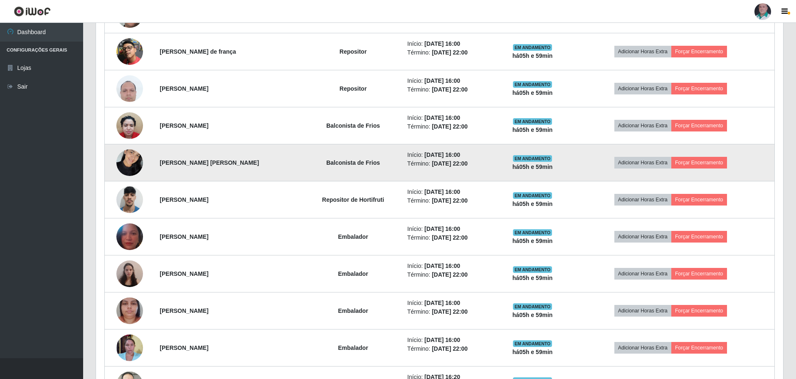
scroll to position [357, 0]
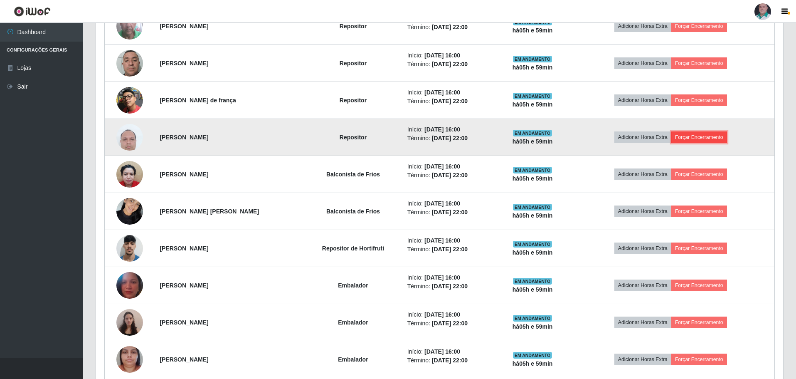
click at [707, 139] on button "Forçar Encerramento" at bounding box center [699, 137] width 56 height 12
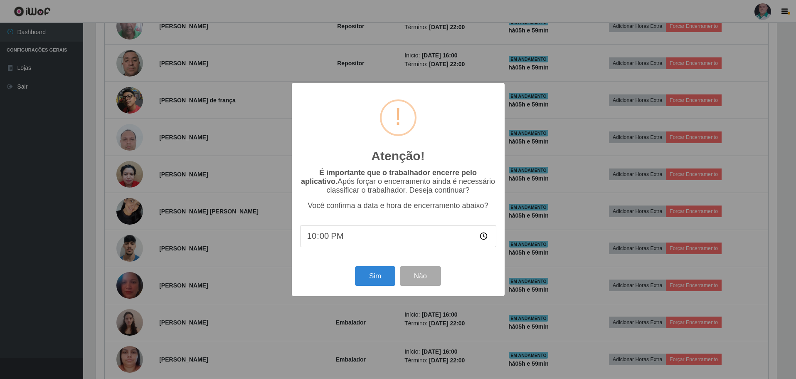
scroll to position [173, 683]
click at [374, 272] on button "Sim" at bounding box center [376, 276] width 40 height 20
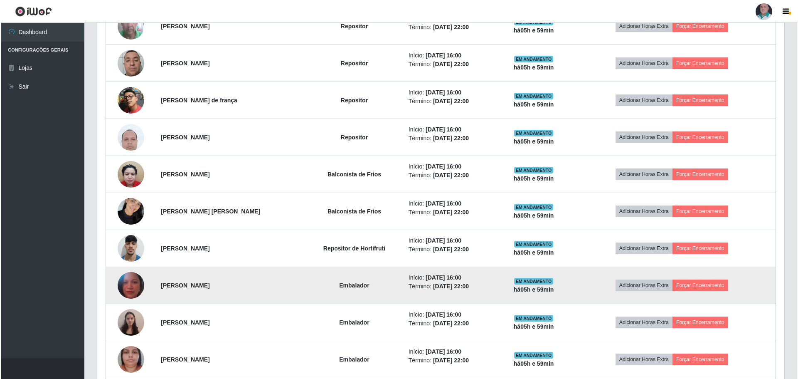
scroll to position [25, 0]
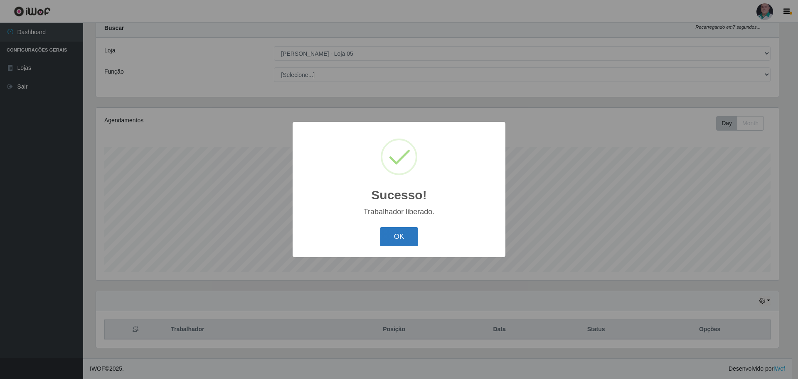
click at [389, 232] on button "OK" at bounding box center [399, 237] width 39 height 20
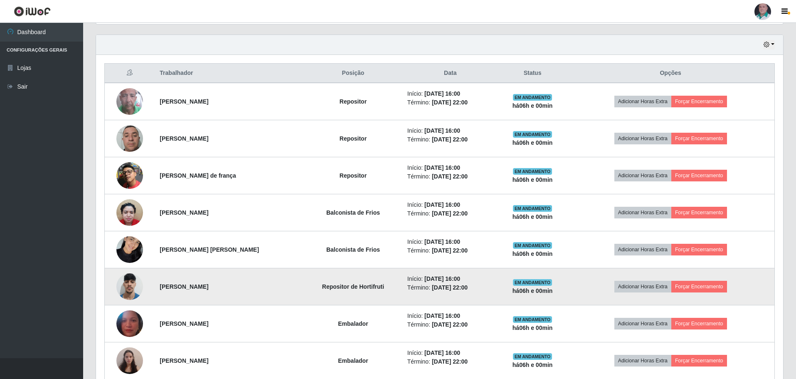
scroll to position [275, 0]
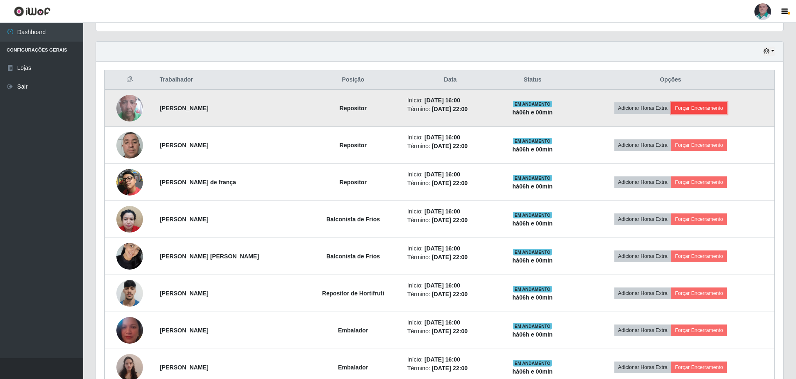
click at [721, 111] on button "Forçar Encerramento" at bounding box center [699, 108] width 56 height 12
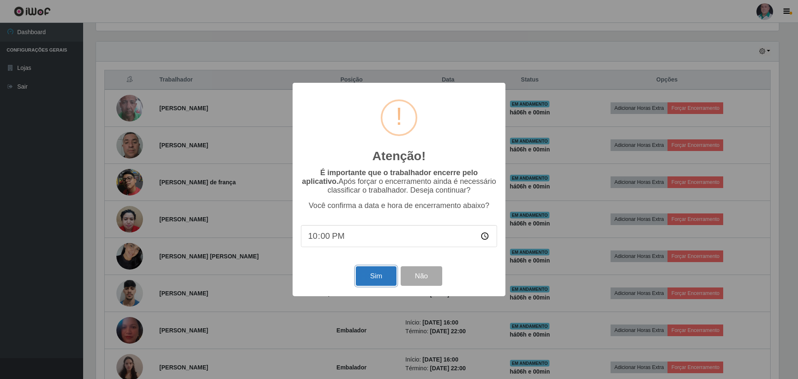
click at [373, 275] on button "Sim" at bounding box center [376, 276] width 40 height 20
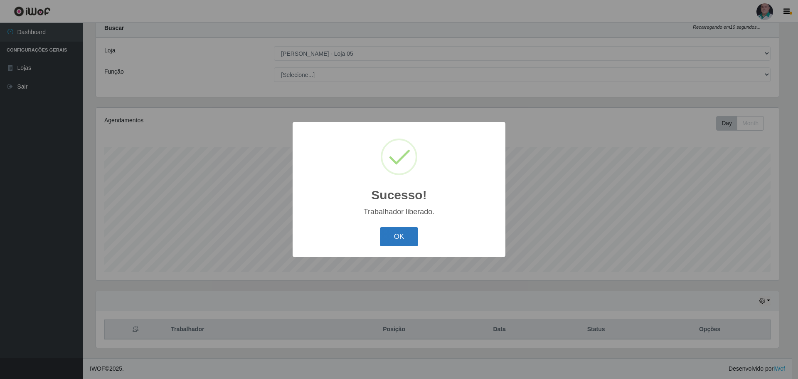
click at [392, 234] on button "OK" at bounding box center [399, 237] width 39 height 20
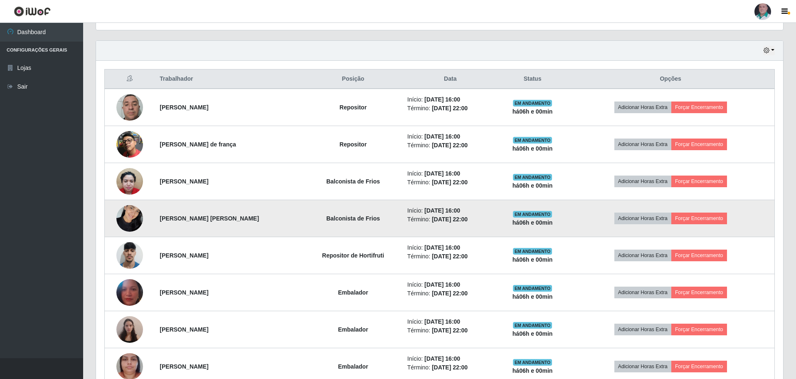
scroll to position [275, 0]
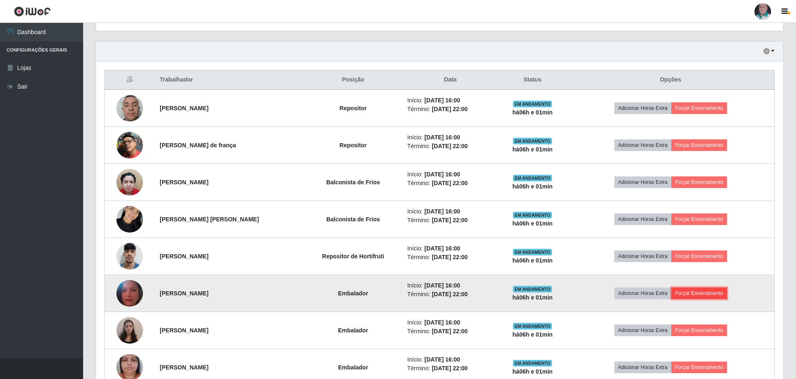
click at [700, 296] on button "Forçar Encerramento" at bounding box center [699, 293] width 56 height 12
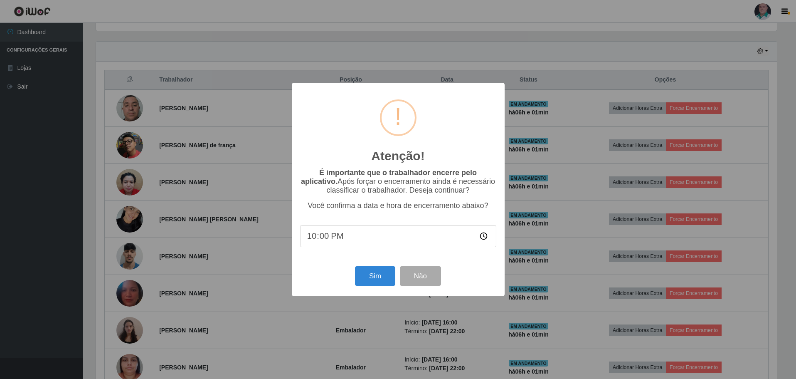
scroll to position [173, 683]
click at [366, 279] on button "Sim" at bounding box center [376, 276] width 40 height 20
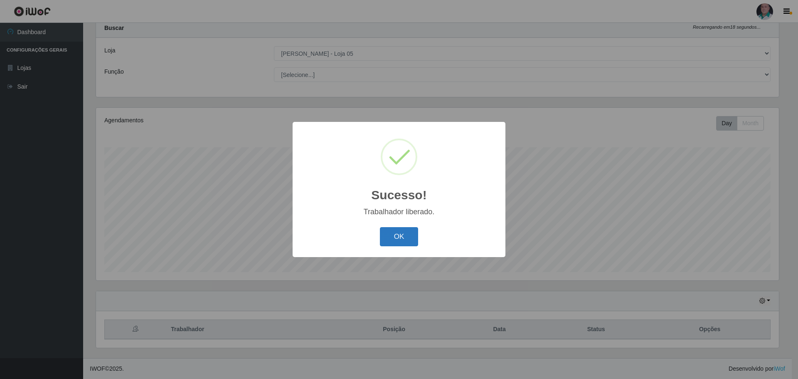
click at [380, 240] on button "OK" at bounding box center [399, 237] width 39 height 20
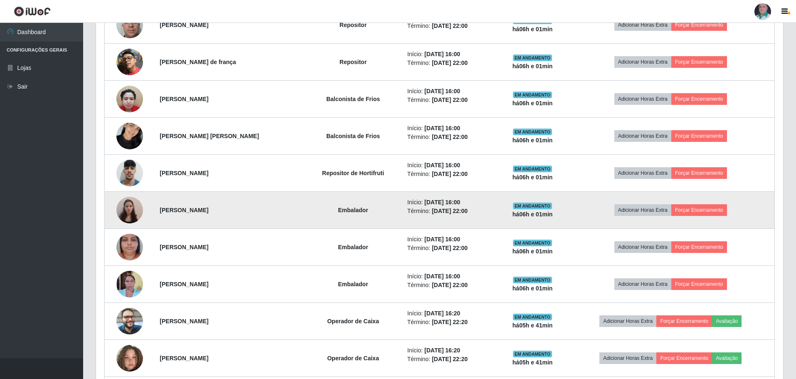
scroll to position [316, 0]
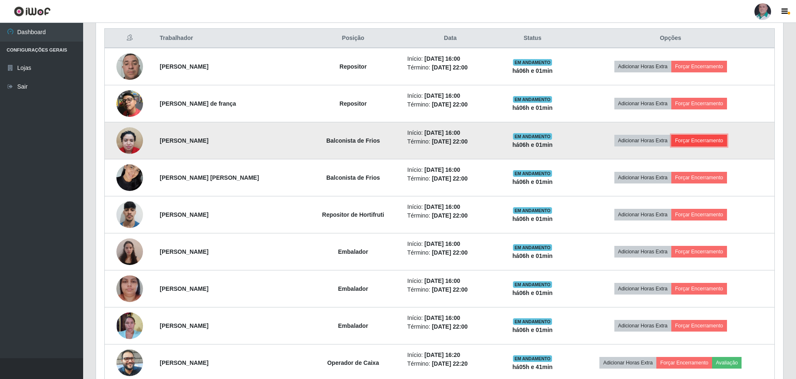
click at [711, 142] on button "Forçar Encerramento" at bounding box center [699, 141] width 56 height 12
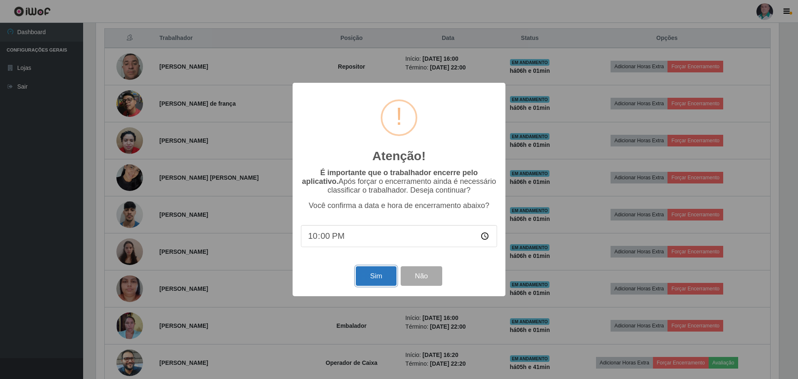
click at [373, 274] on button "Sim" at bounding box center [376, 276] width 40 height 20
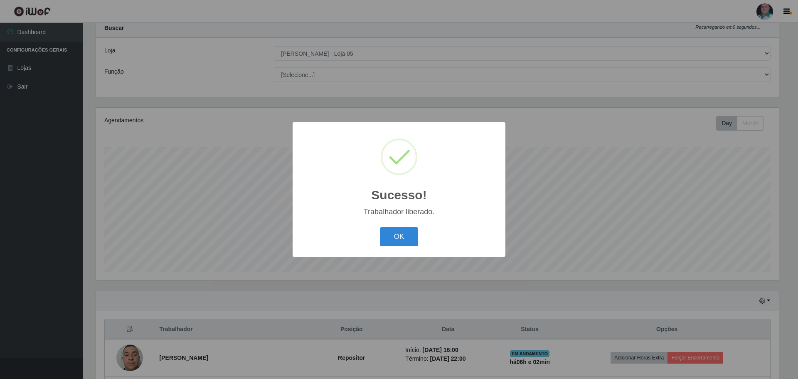
click at [404, 248] on div "OK Cancel" at bounding box center [399, 237] width 196 height 24
click at [405, 237] on button "OK" at bounding box center [399, 237] width 39 height 20
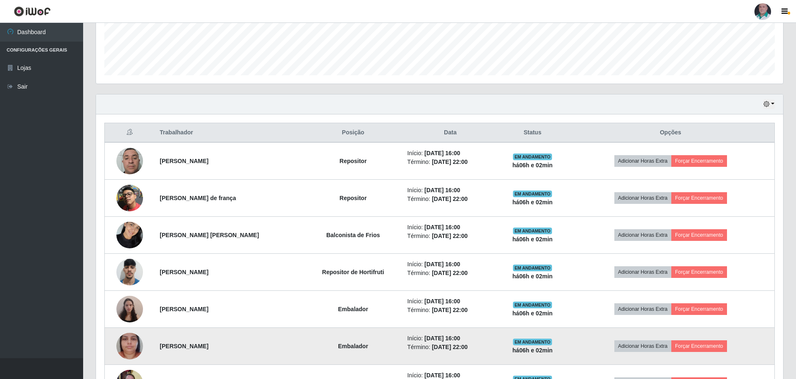
scroll to position [275, 0]
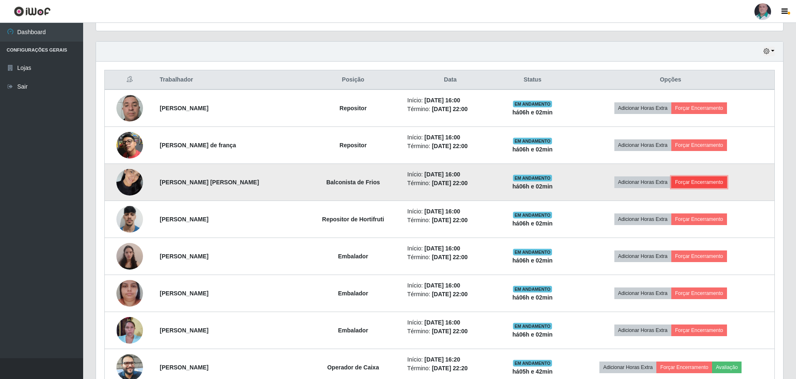
click at [702, 183] on button "Forçar Encerramento" at bounding box center [699, 182] width 56 height 12
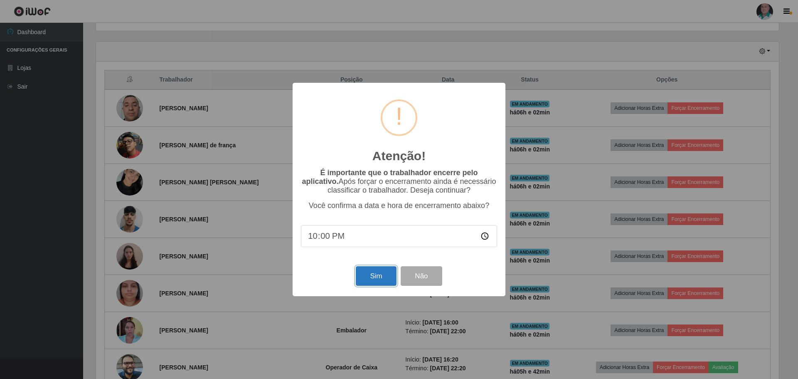
click at [368, 279] on button "Sim" at bounding box center [376, 276] width 40 height 20
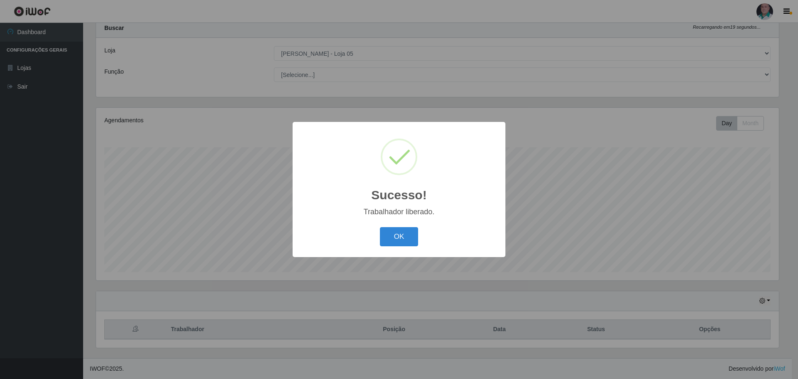
click at [390, 247] on div "OK Cancel" at bounding box center [399, 237] width 196 height 24
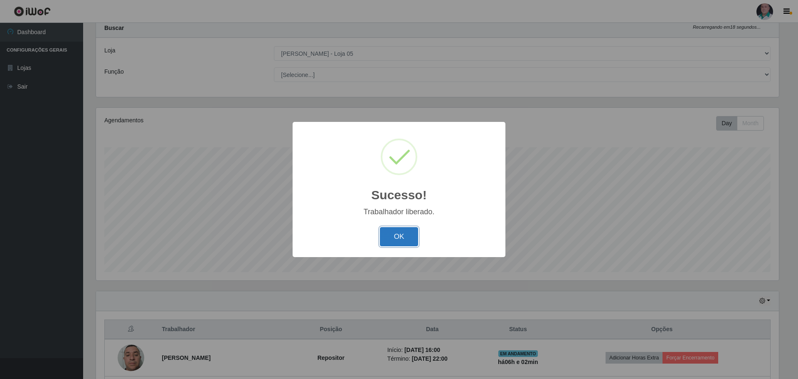
click at [394, 239] on button "OK" at bounding box center [399, 237] width 39 height 20
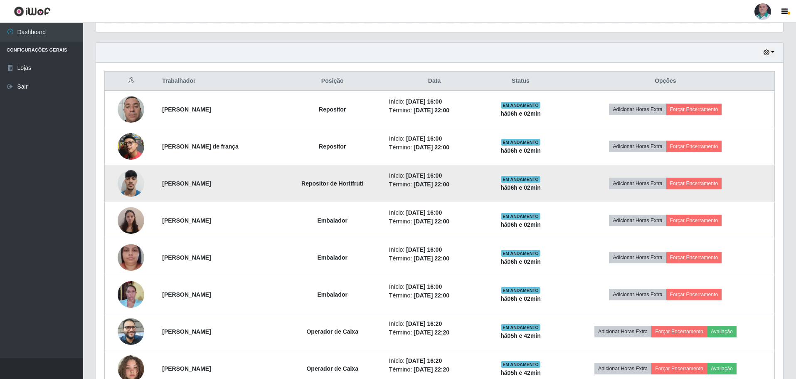
scroll to position [316, 0]
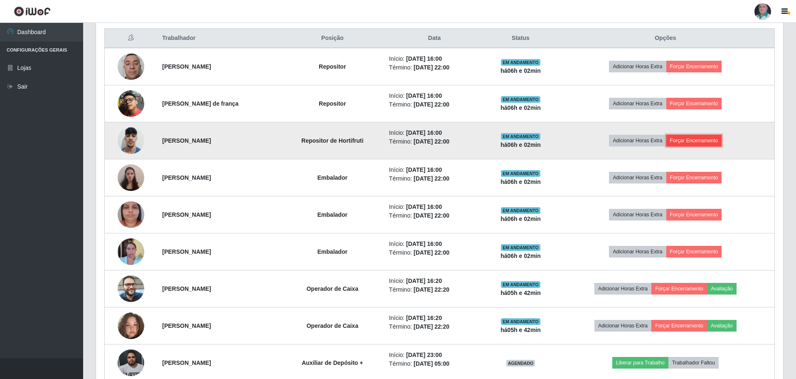
click at [698, 142] on button "Forçar Encerramento" at bounding box center [694, 141] width 56 height 12
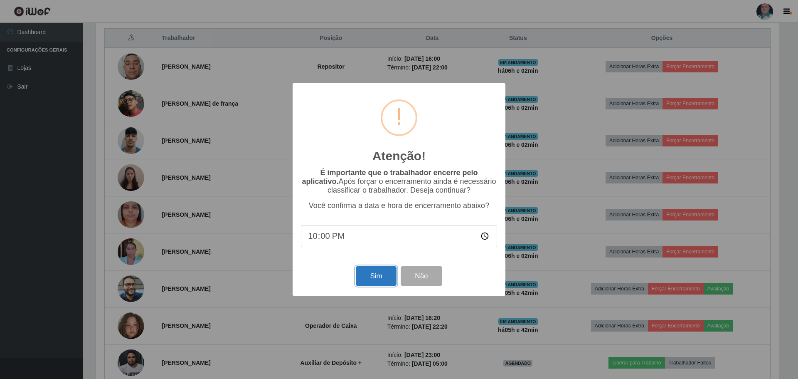
click at [375, 279] on button "Sim" at bounding box center [376, 276] width 40 height 20
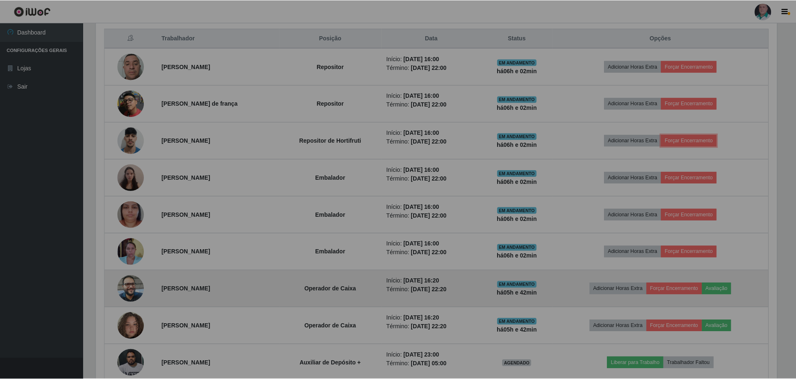
scroll to position [173, 687]
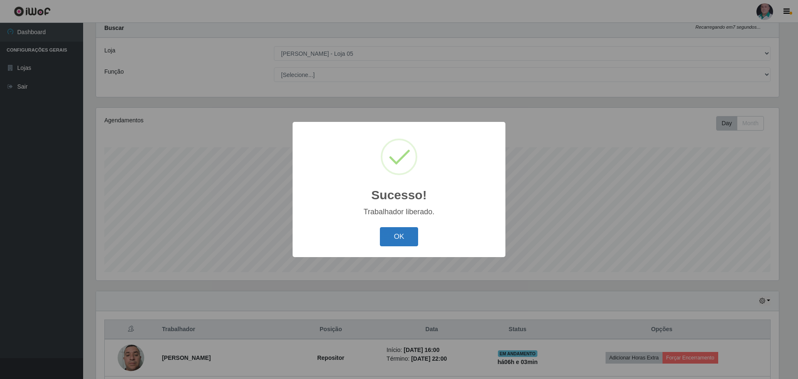
click at [398, 240] on button "OK" at bounding box center [399, 237] width 39 height 20
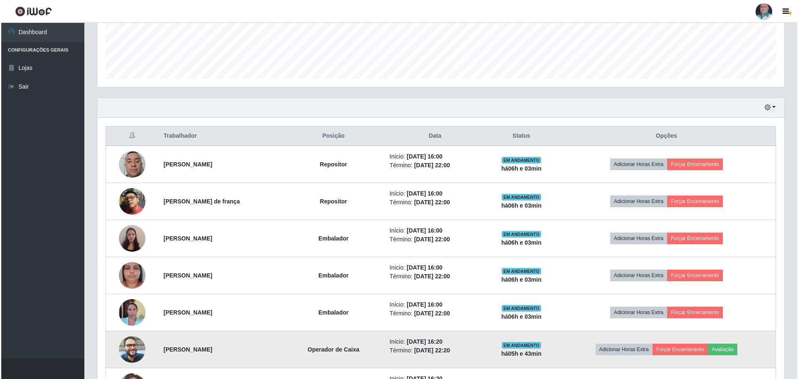
scroll to position [275, 0]
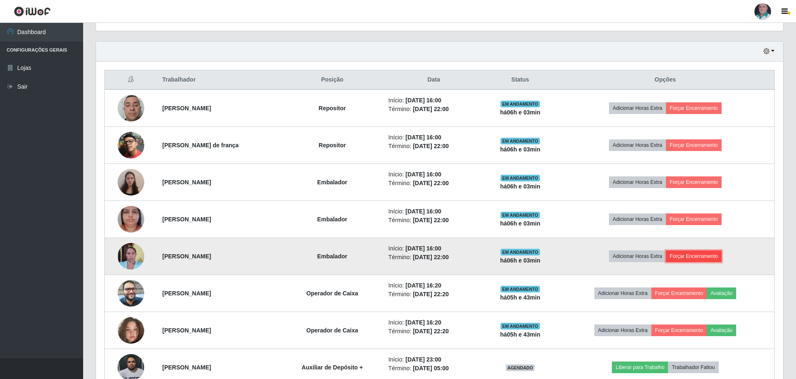
click at [684, 254] on button "Forçar Encerramento" at bounding box center [694, 256] width 56 height 12
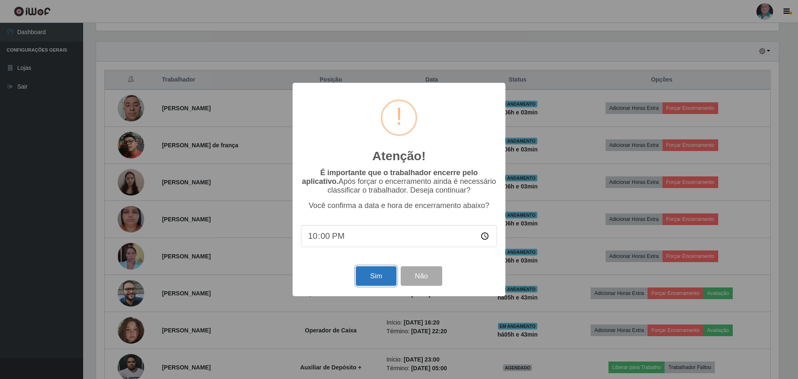
click at [373, 278] on button "Sim" at bounding box center [376, 276] width 40 height 20
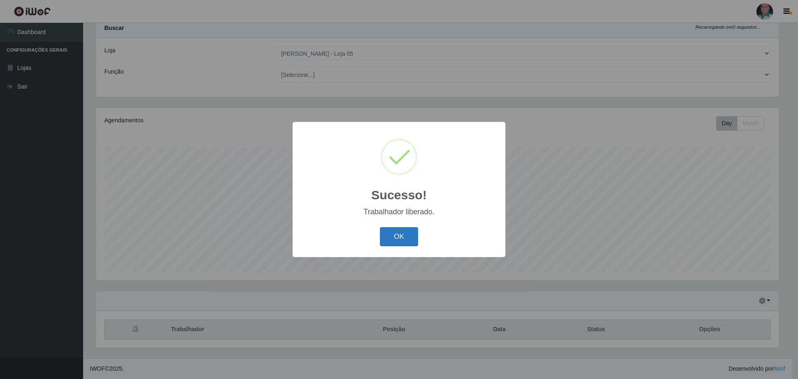
click at [392, 241] on button "OK" at bounding box center [399, 237] width 39 height 20
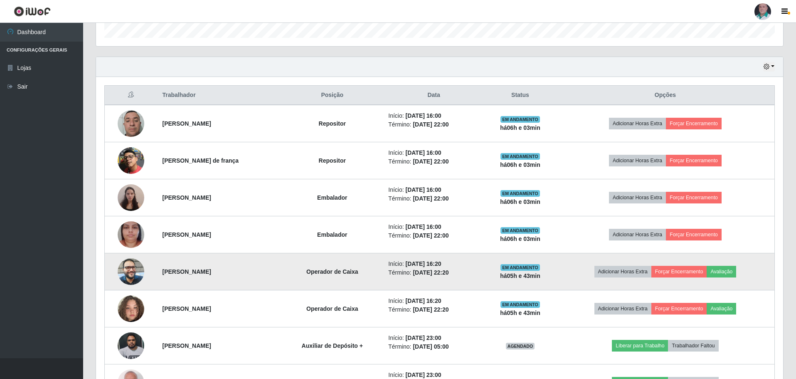
scroll to position [275, 0]
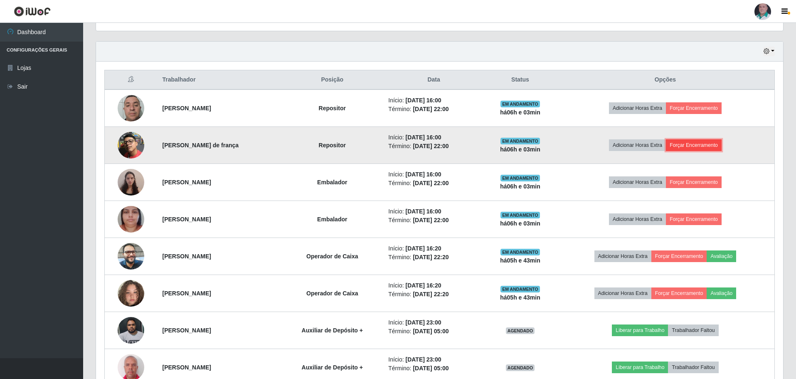
click at [706, 145] on button "Forçar Encerramento" at bounding box center [694, 145] width 56 height 12
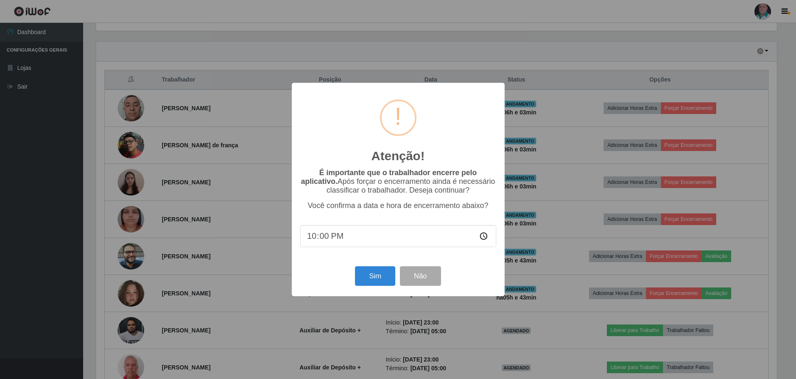
scroll to position [173, 683]
click at [377, 280] on button "Sim" at bounding box center [376, 276] width 40 height 20
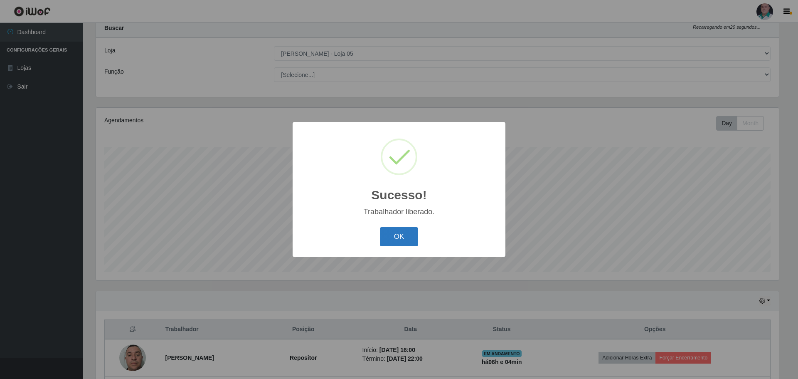
click at [395, 235] on button "OK" at bounding box center [399, 237] width 39 height 20
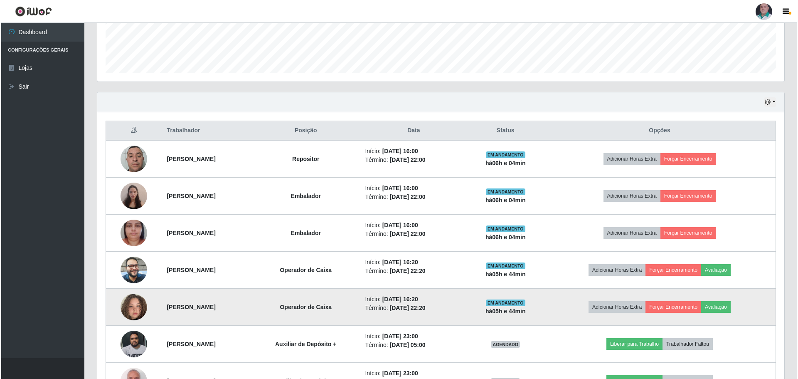
scroll to position [249, 0]
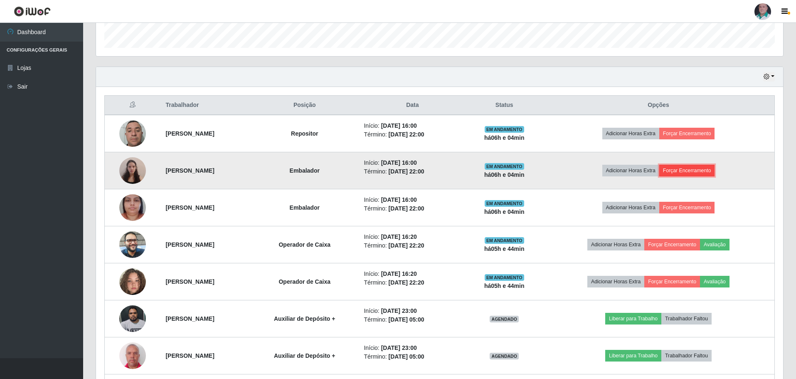
click at [686, 168] on button "Forçar Encerramento" at bounding box center [687, 171] width 56 height 12
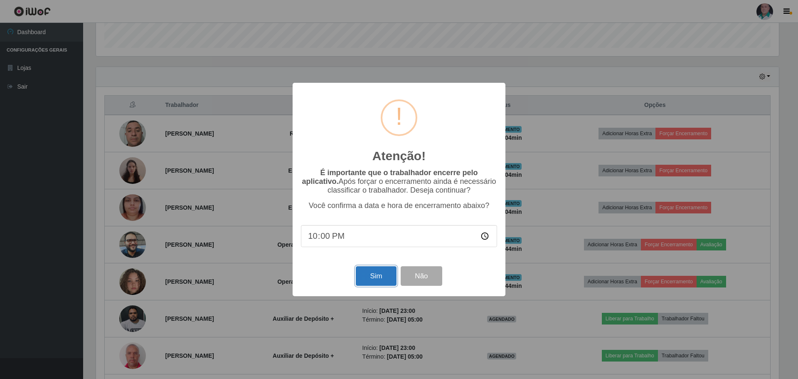
click at [375, 275] on button "Sim" at bounding box center [376, 276] width 40 height 20
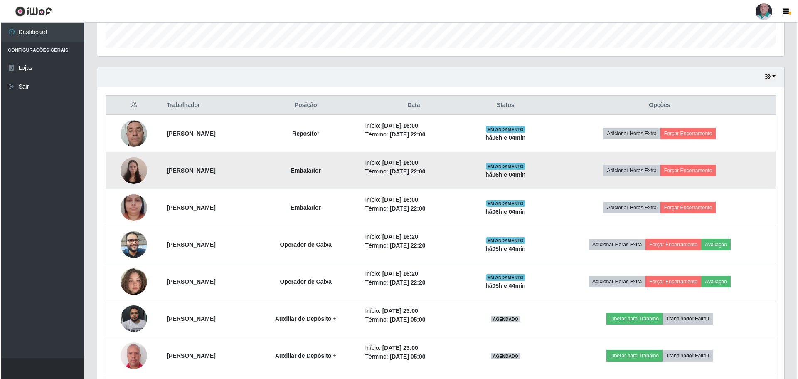
scroll to position [25, 0]
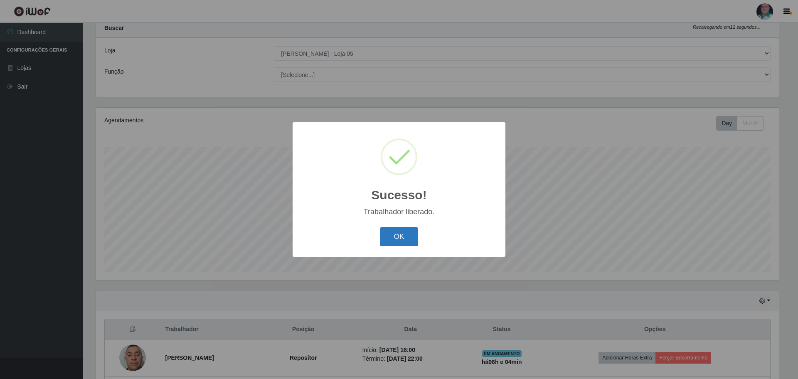
click at [397, 241] on button "OK" at bounding box center [399, 237] width 39 height 20
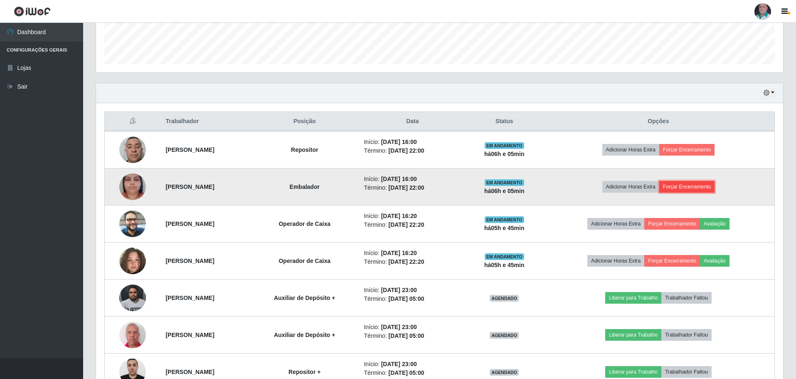
click at [696, 185] on button "Forçar Encerramento" at bounding box center [687, 187] width 56 height 12
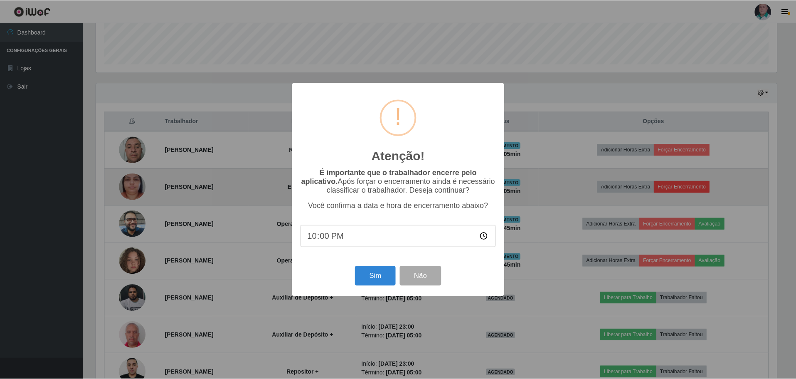
scroll to position [173, 683]
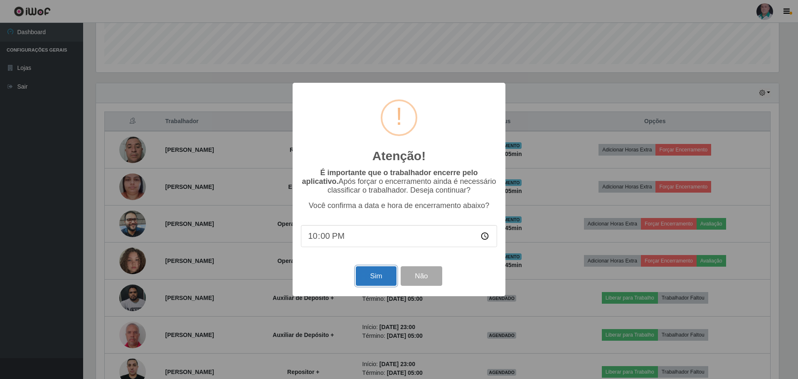
click at [363, 279] on button "Sim" at bounding box center [376, 276] width 40 height 20
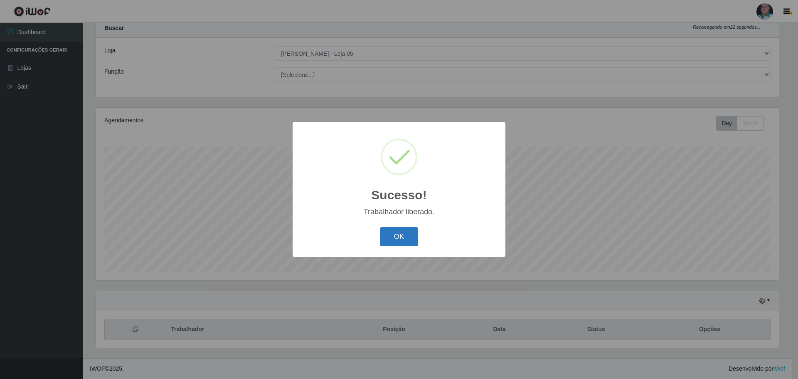
click at [403, 232] on button "OK" at bounding box center [399, 237] width 39 height 20
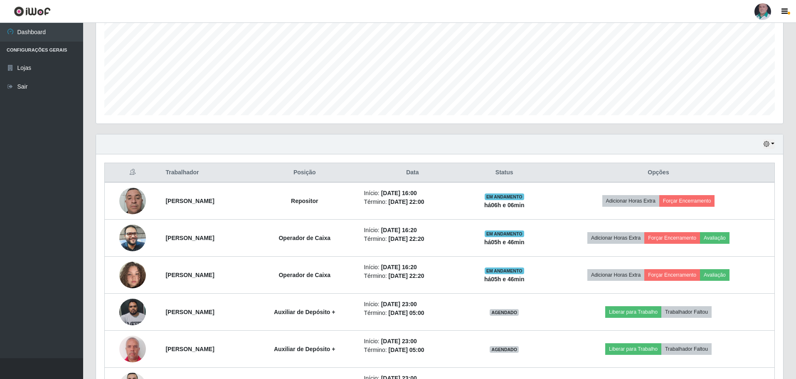
scroll to position [192, 0]
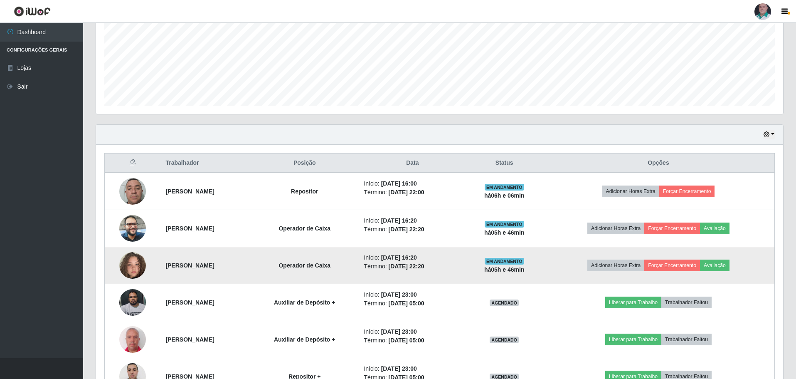
click at [131, 266] on img at bounding box center [132, 265] width 27 height 47
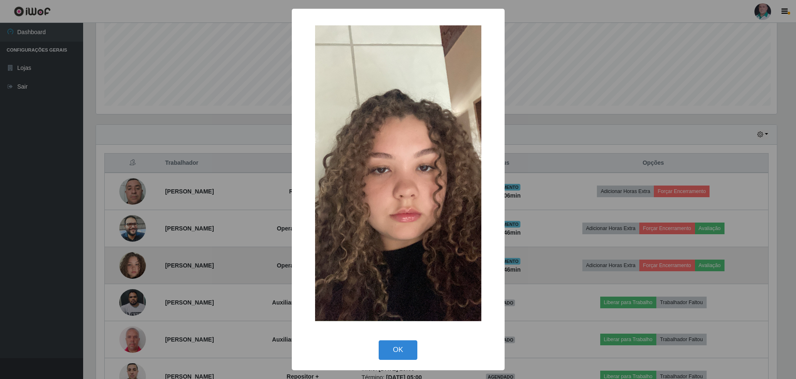
scroll to position [173, 683]
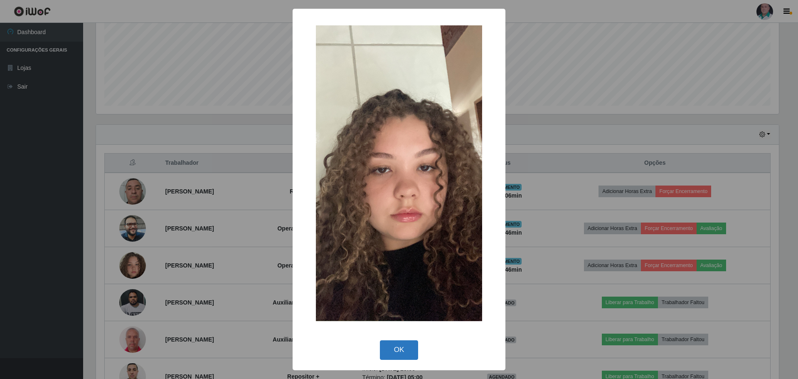
click at [385, 355] on button "OK" at bounding box center [399, 350] width 39 height 20
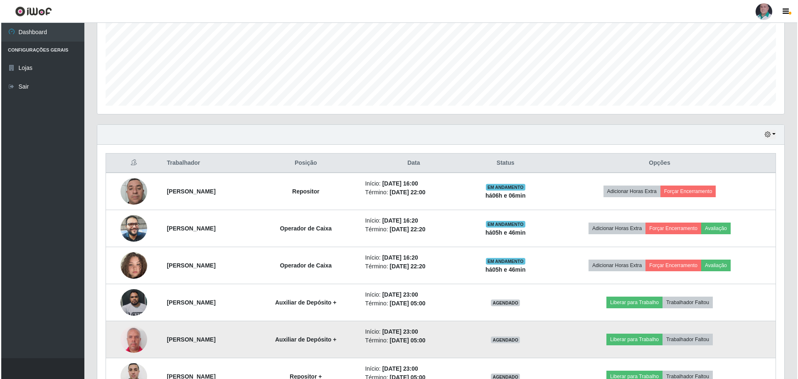
scroll to position [233, 0]
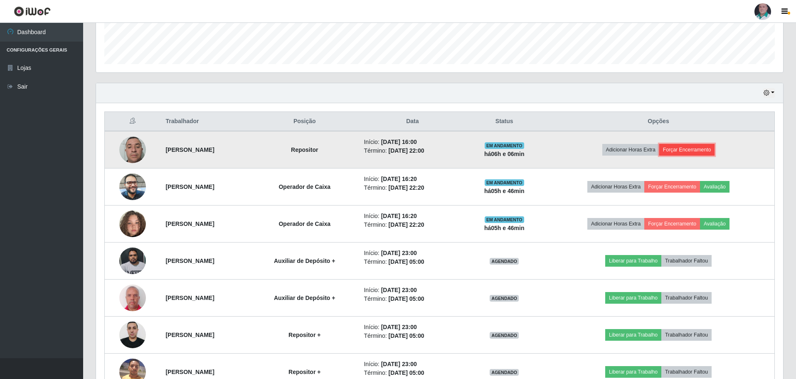
click at [706, 153] on button "Forçar Encerramento" at bounding box center [687, 150] width 56 height 12
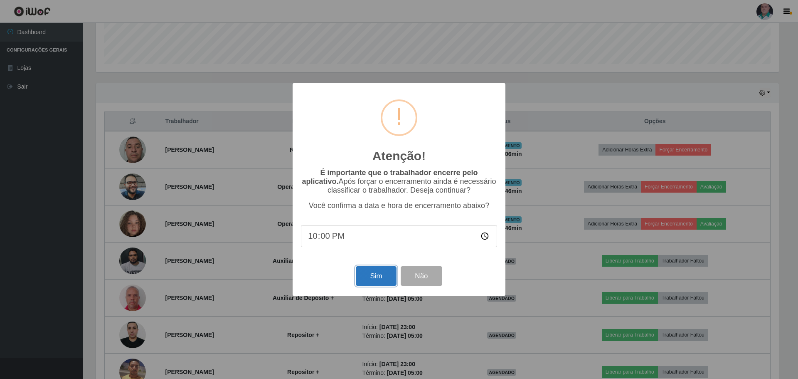
click at [379, 280] on button "Sim" at bounding box center [376, 276] width 40 height 20
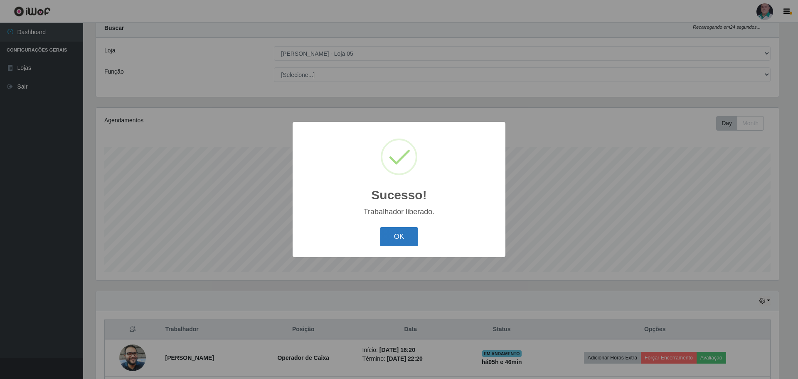
click at [395, 234] on button "OK" at bounding box center [399, 237] width 39 height 20
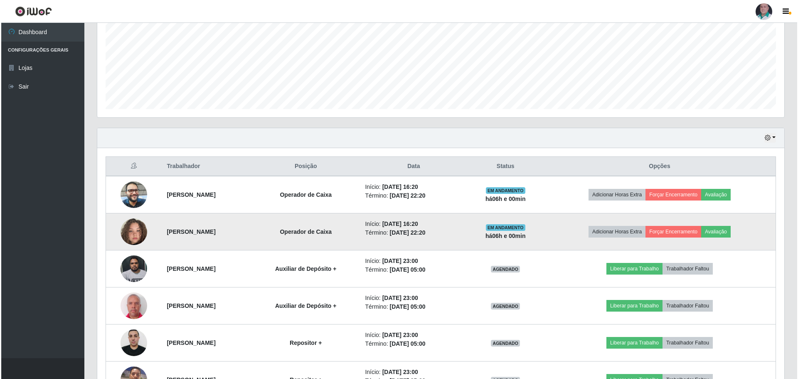
scroll to position [233, 0]
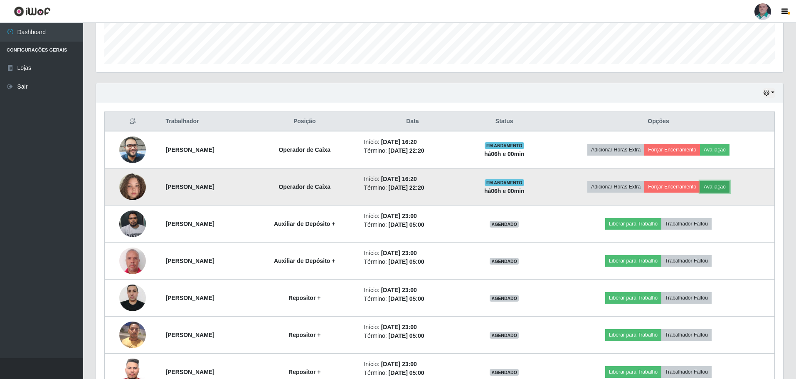
click at [730, 188] on button "Avaliação" at bounding box center [715, 187] width 30 height 12
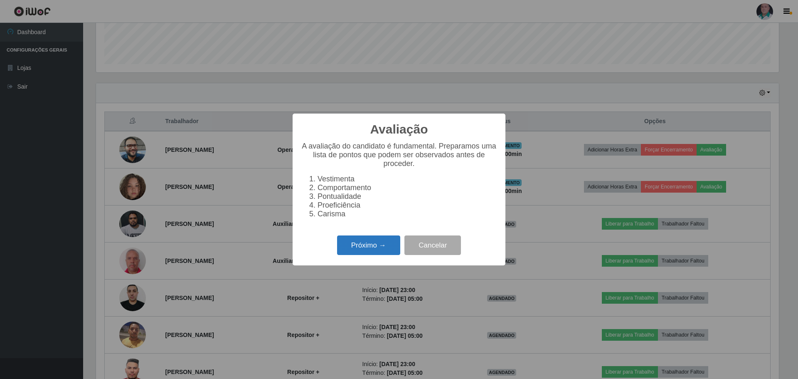
click at [360, 247] on button "Próximo →" at bounding box center [368, 245] width 63 height 20
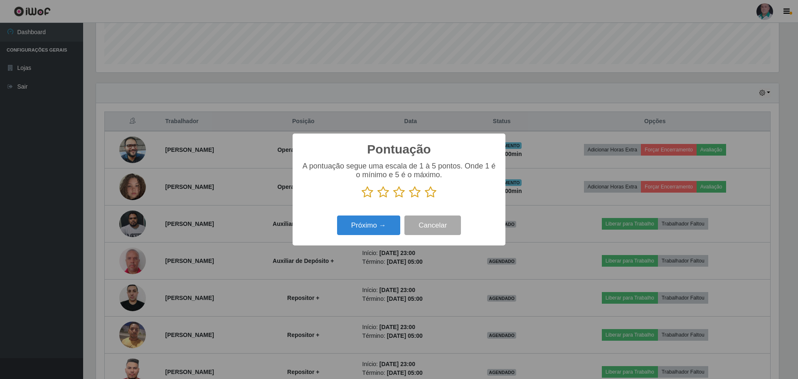
click at [429, 193] on icon at bounding box center [431, 192] width 12 height 12
click at [425, 198] on input "radio" at bounding box center [425, 198] width 0 height 0
click at [388, 223] on button "Próximo →" at bounding box center [368, 225] width 63 height 20
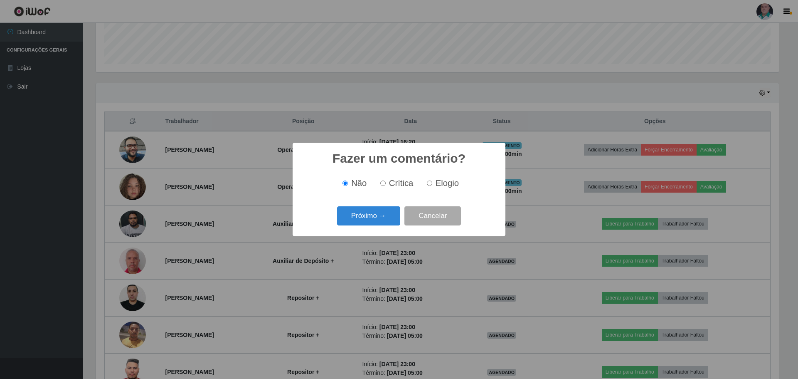
click at [437, 181] on span "Elogio" at bounding box center [447, 182] width 23 height 9
click at [432, 181] on input "Elogio" at bounding box center [429, 182] width 5 height 5
radio input "true"
click at [385, 217] on button "Próximo →" at bounding box center [368, 216] width 63 height 20
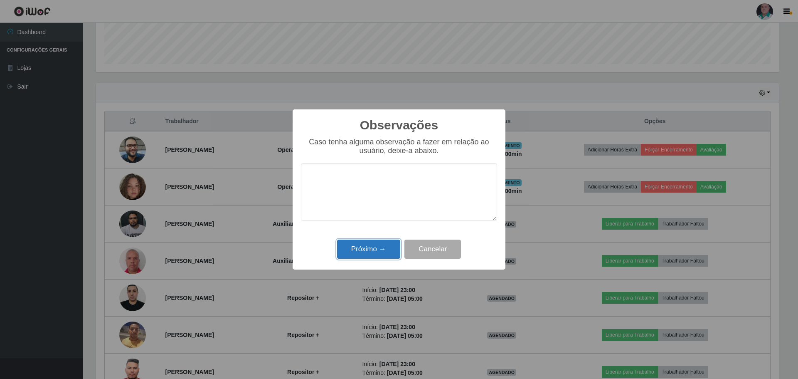
click at [375, 249] on button "Próximo →" at bounding box center [368, 249] width 63 height 20
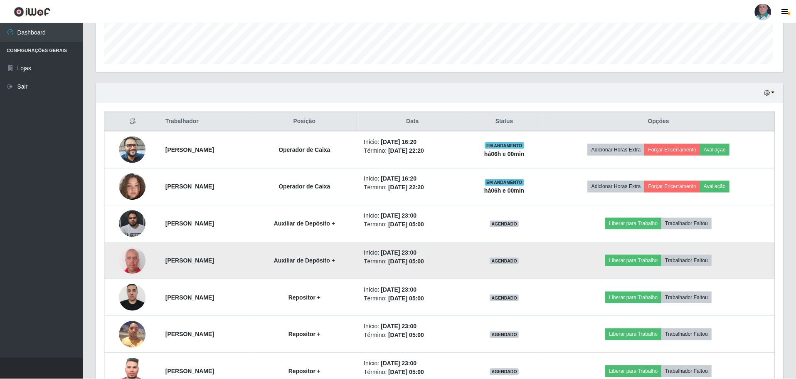
scroll to position [173, 687]
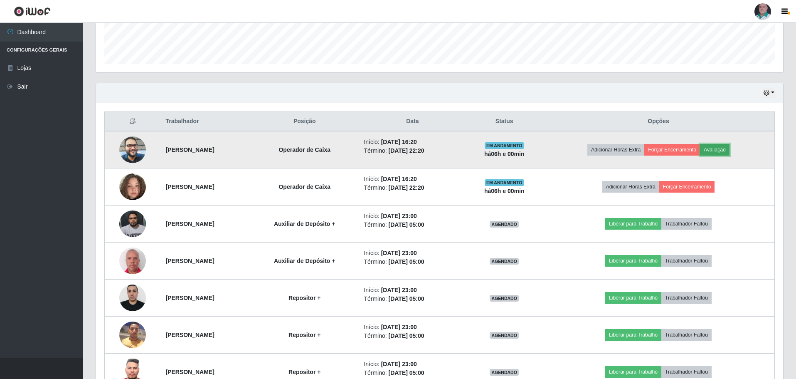
click at [727, 155] on button "Avaliação" at bounding box center [715, 150] width 30 height 12
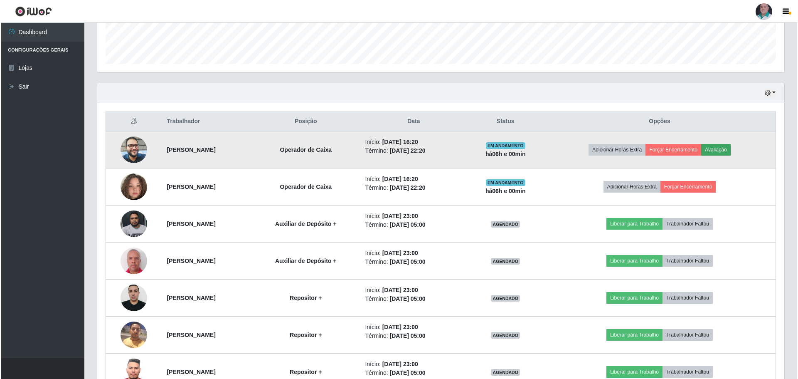
scroll to position [173, 683]
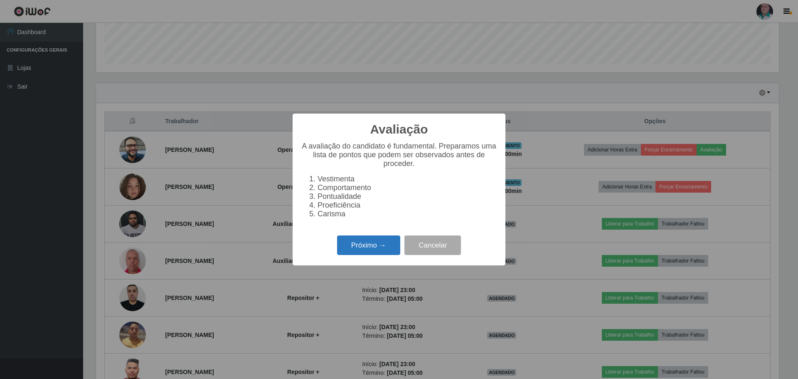
click at [360, 253] on button "Próximo →" at bounding box center [368, 245] width 63 height 20
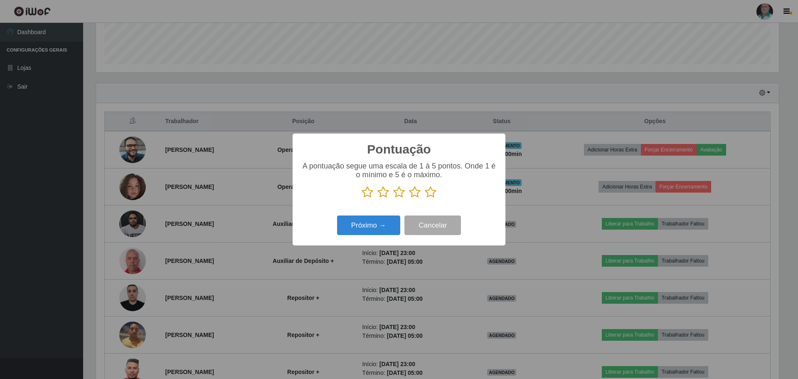
click at [435, 195] on icon at bounding box center [431, 192] width 12 height 12
click at [425, 198] on input "radio" at bounding box center [425, 198] width 0 height 0
click at [382, 225] on button "Próximo →" at bounding box center [368, 225] width 63 height 20
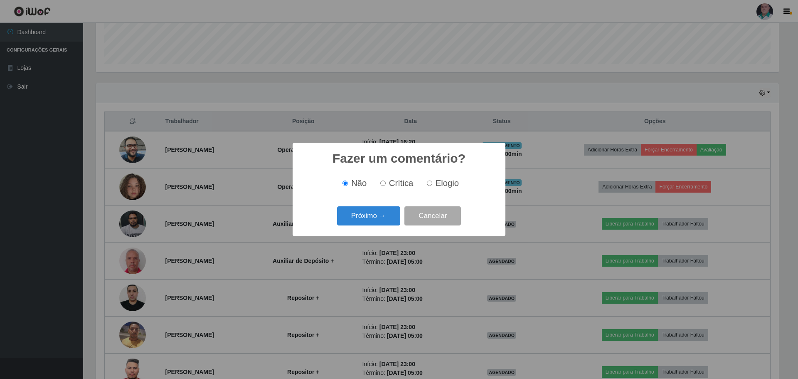
click at [431, 185] on input "Elogio" at bounding box center [429, 182] width 5 height 5
radio input "true"
click at [380, 223] on button "Próximo →" at bounding box center [368, 216] width 63 height 20
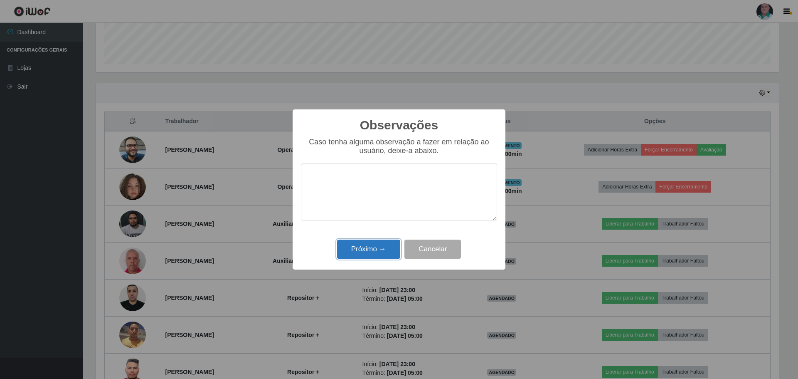
click at [361, 255] on button "Próximo →" at bounding box center [368, 249] width 63 height 20
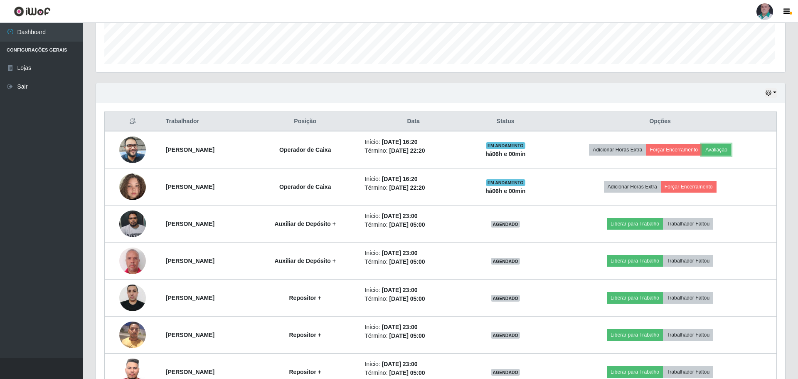
scroll to position [173, 687]
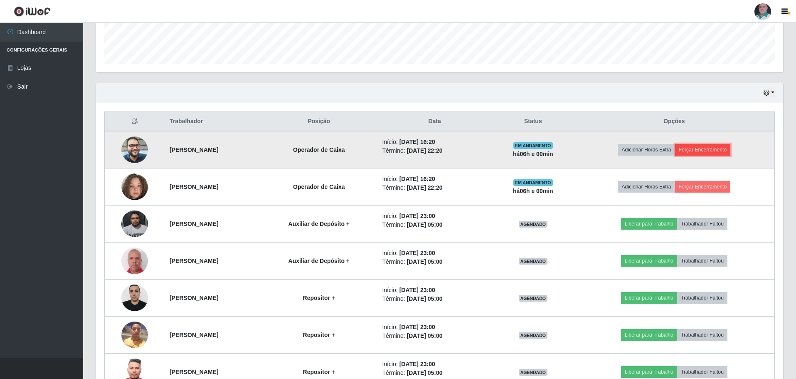
click at [718, 153] on button "Forçar Encerramento" at bounding box center [703, 150] width 56 height 12
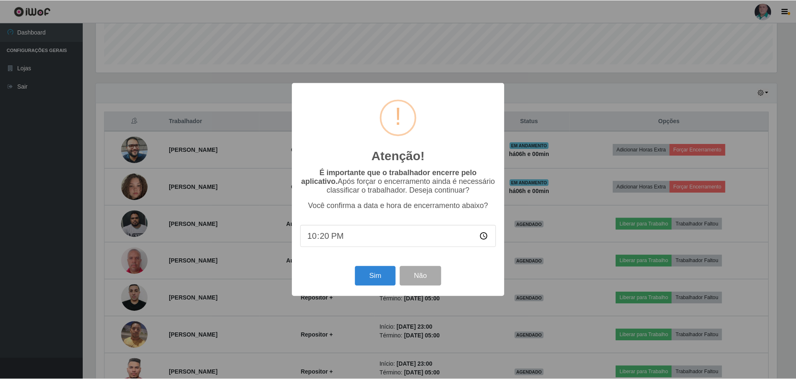
scroll to position [173, 683]
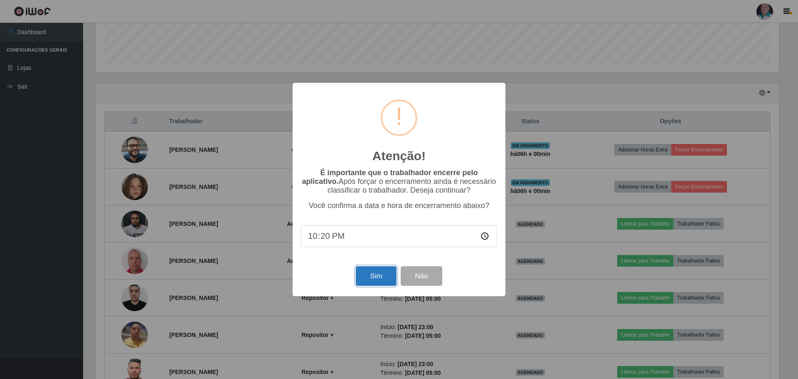
click at [372, 279] on button "Sim" at bounding box center [376, 276] width 40 height 20
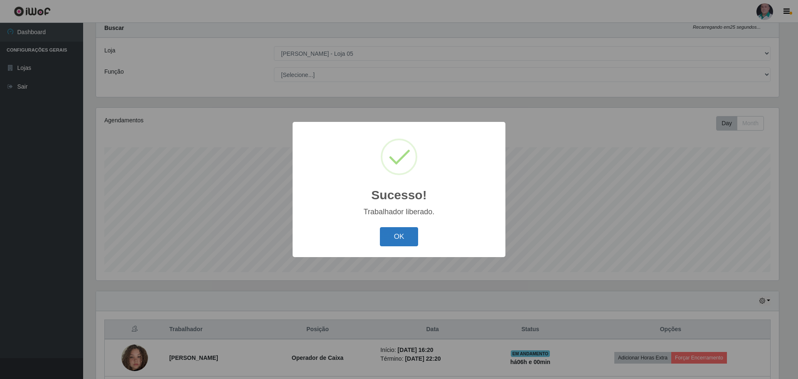
click at [391, 241] on button "OK" at bounding box center [399, 237] width 39 height 20
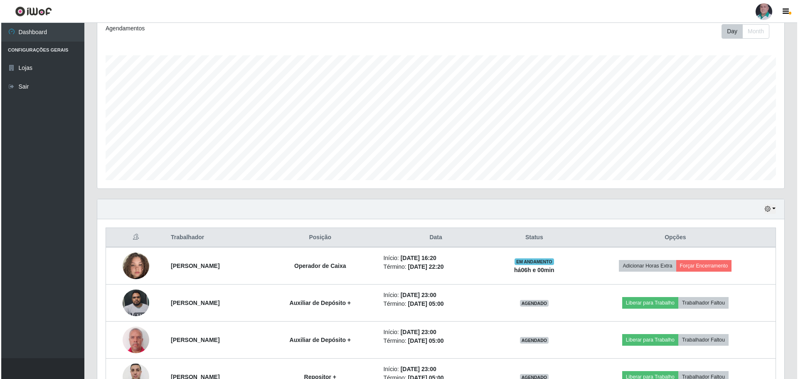
scroll to position [192, 0]
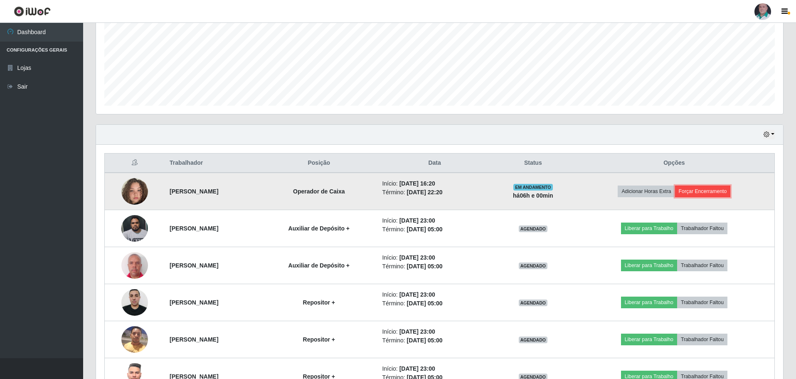
click at [722, 190] on button "Forçar Encerramento" at bounding box center [703, 191] width 56 height 12
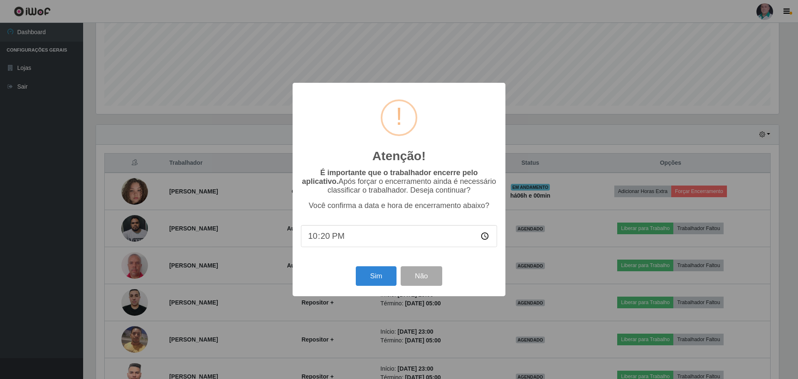
click at [352, 280] on div "Sim Não" at bounding box center [399, 276] width 196 height 24
click at [363, 279] on button "Sim" at bounding box center [376, 276] width 40 height 20
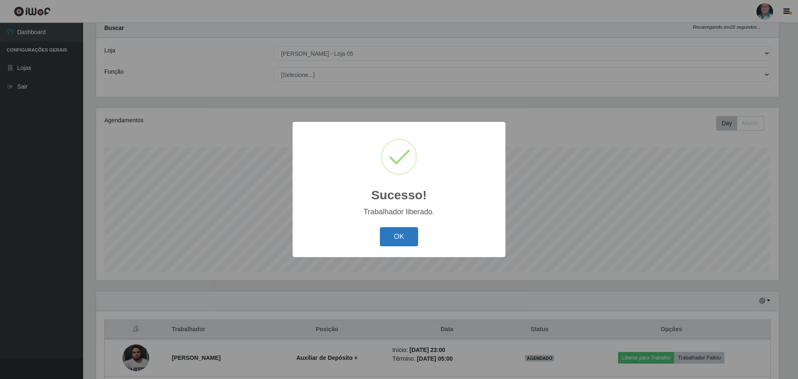
click at [397, 234] on button "OK" at bounding box center [399, 237] width 39 height 20
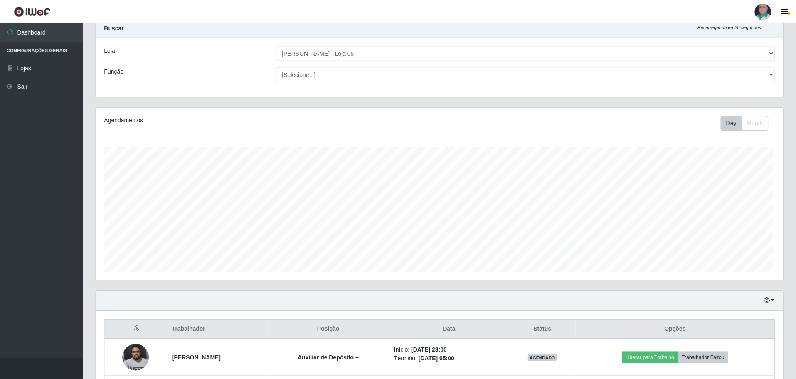
scroll to position [415606, 415091]
